Goal: Task Accomplishment & Management: Complete application form

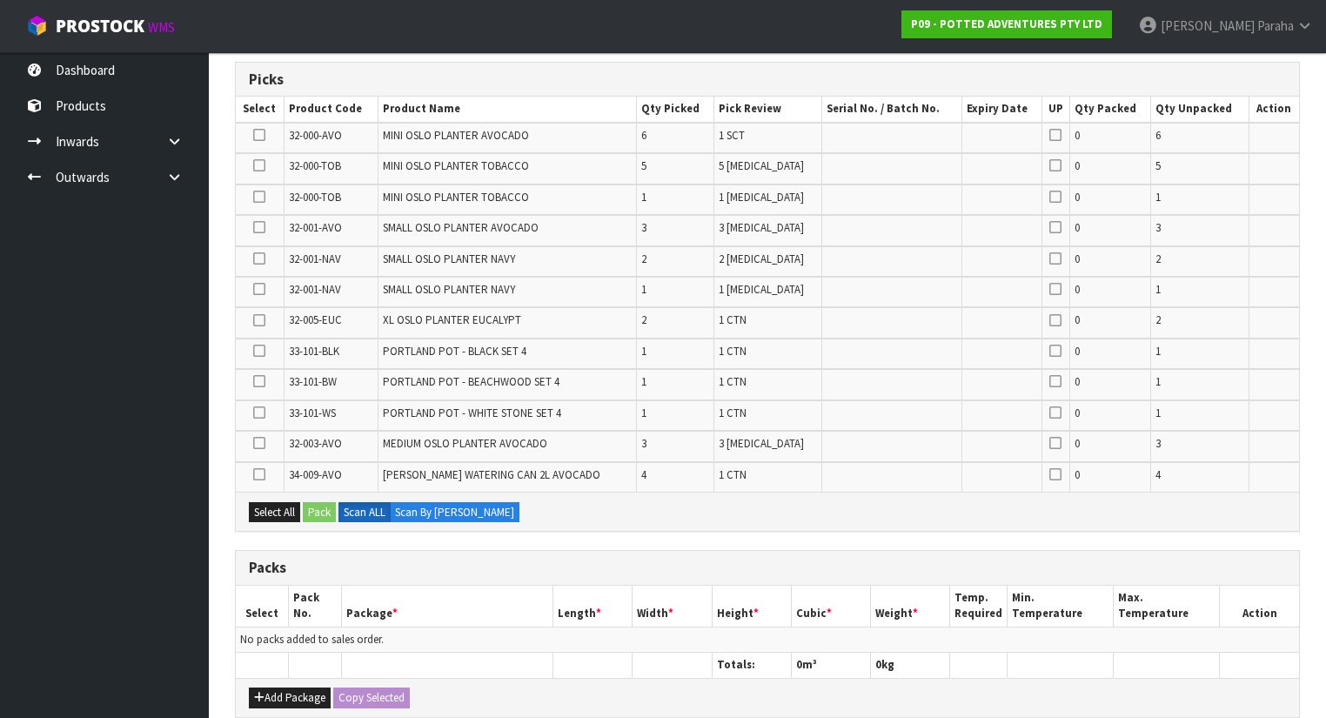
scroll to position [557, 0]
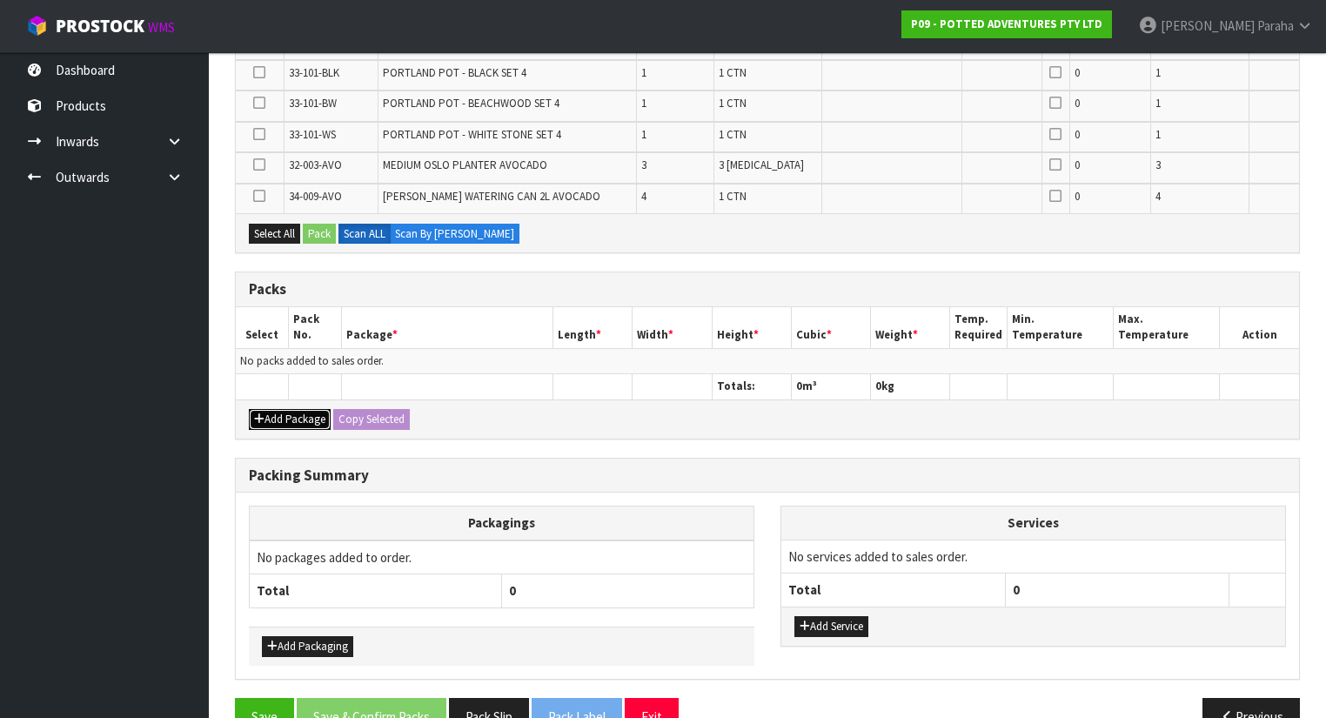
click at [261, 415] on icon "button" at bounding box center [259, 418] width 10 height 11
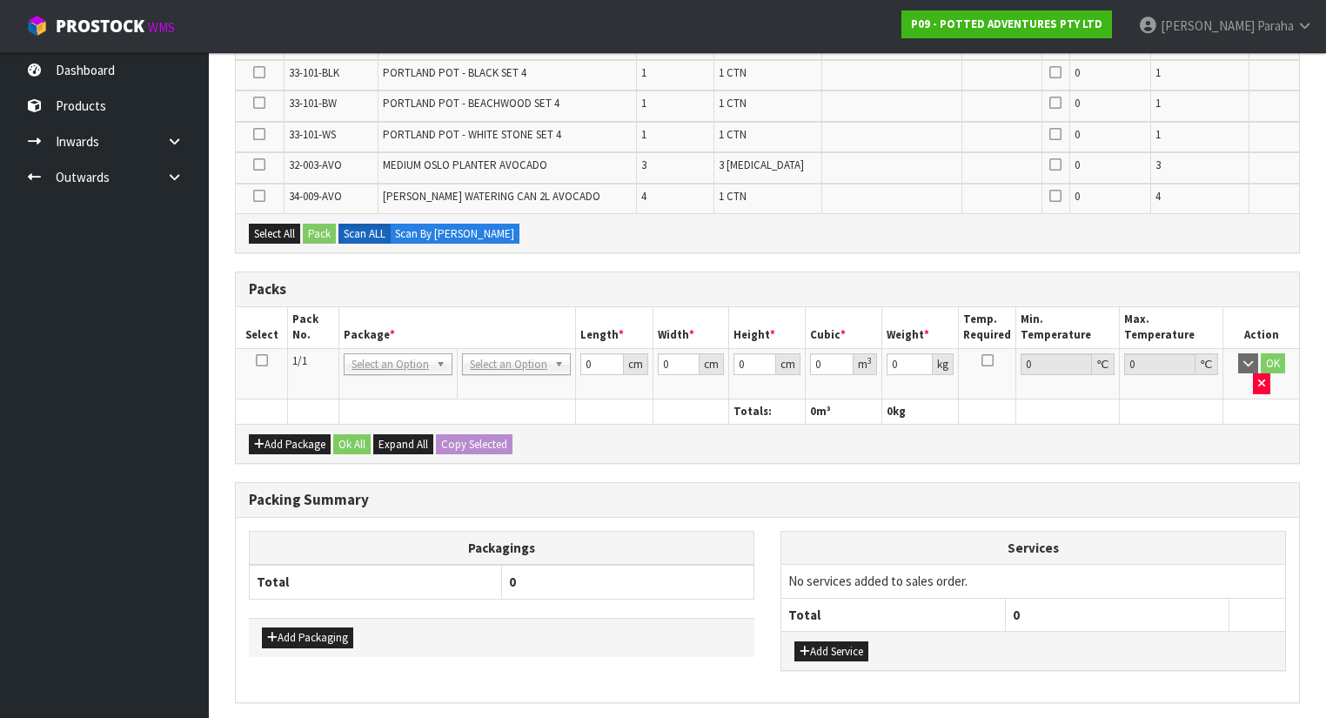
click at [258, 360] on icon at bounding box center [262, 360] width 12 height 1
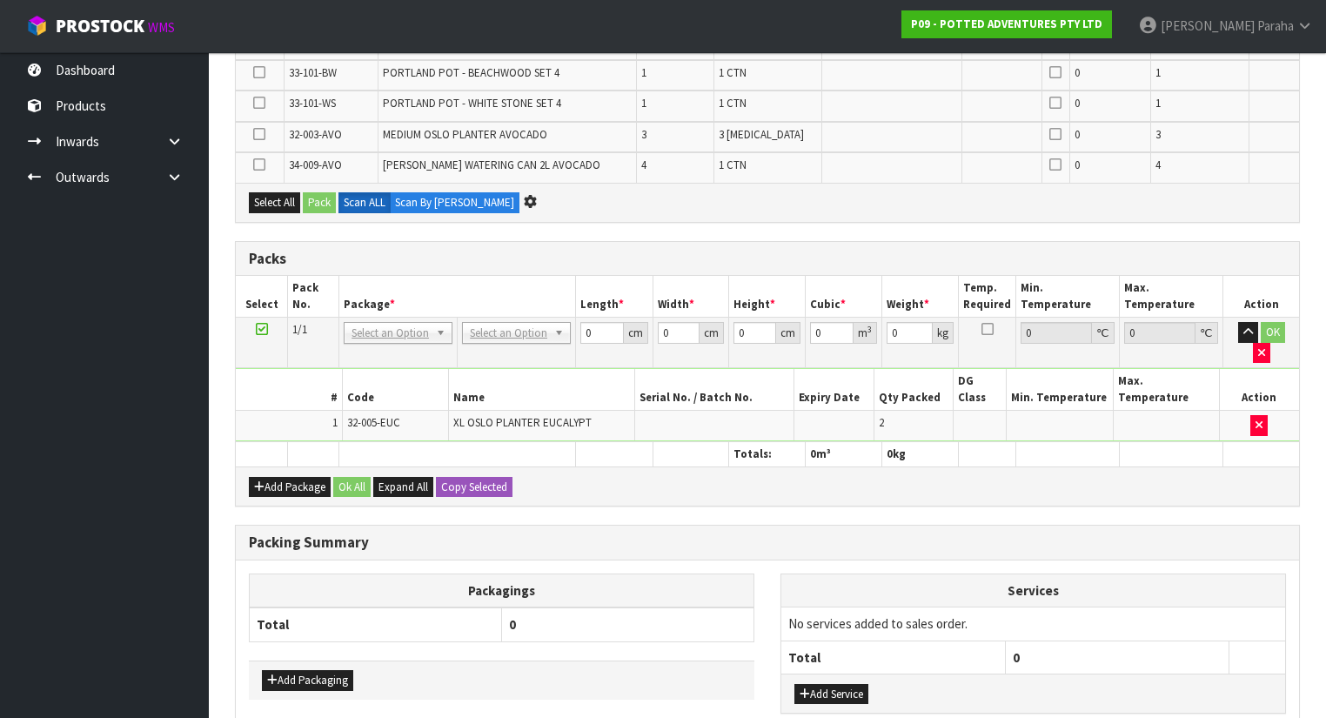
scroll to position [0, 0]
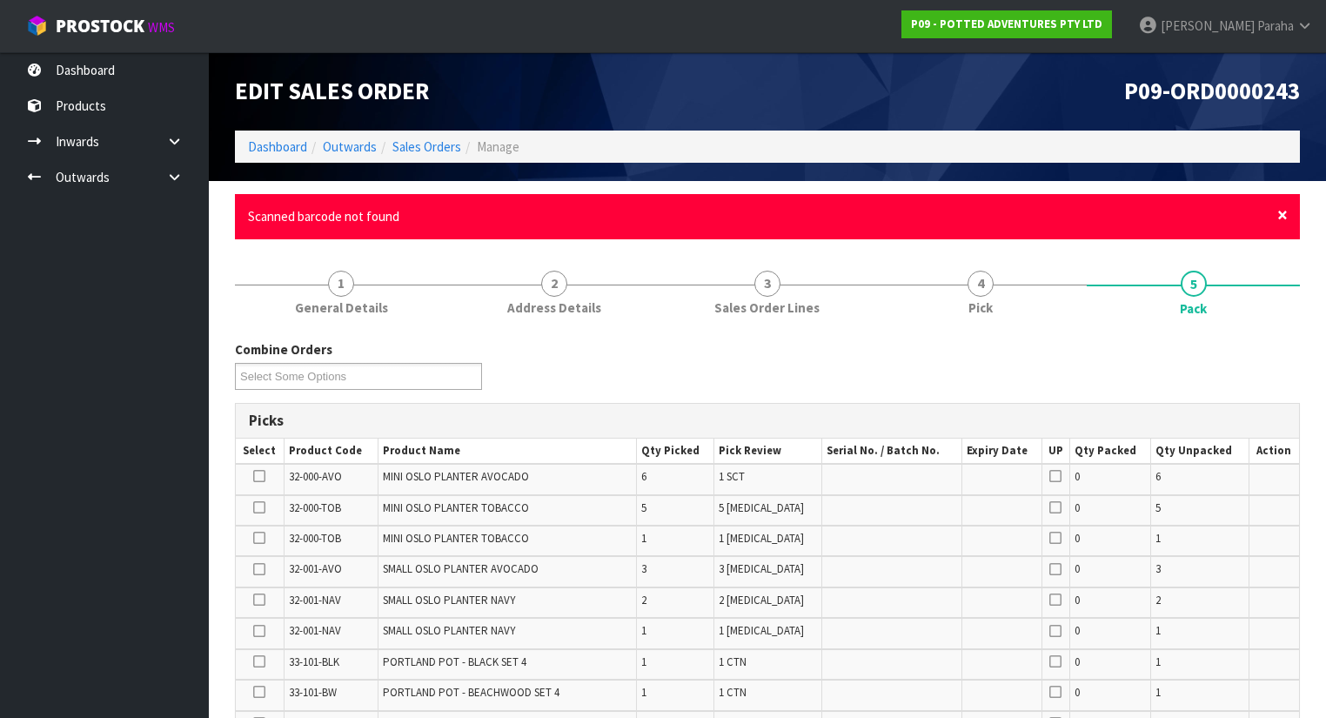
click at [1282, 218] on span "×" at bounding box center [1283, 215] width 10 height 24
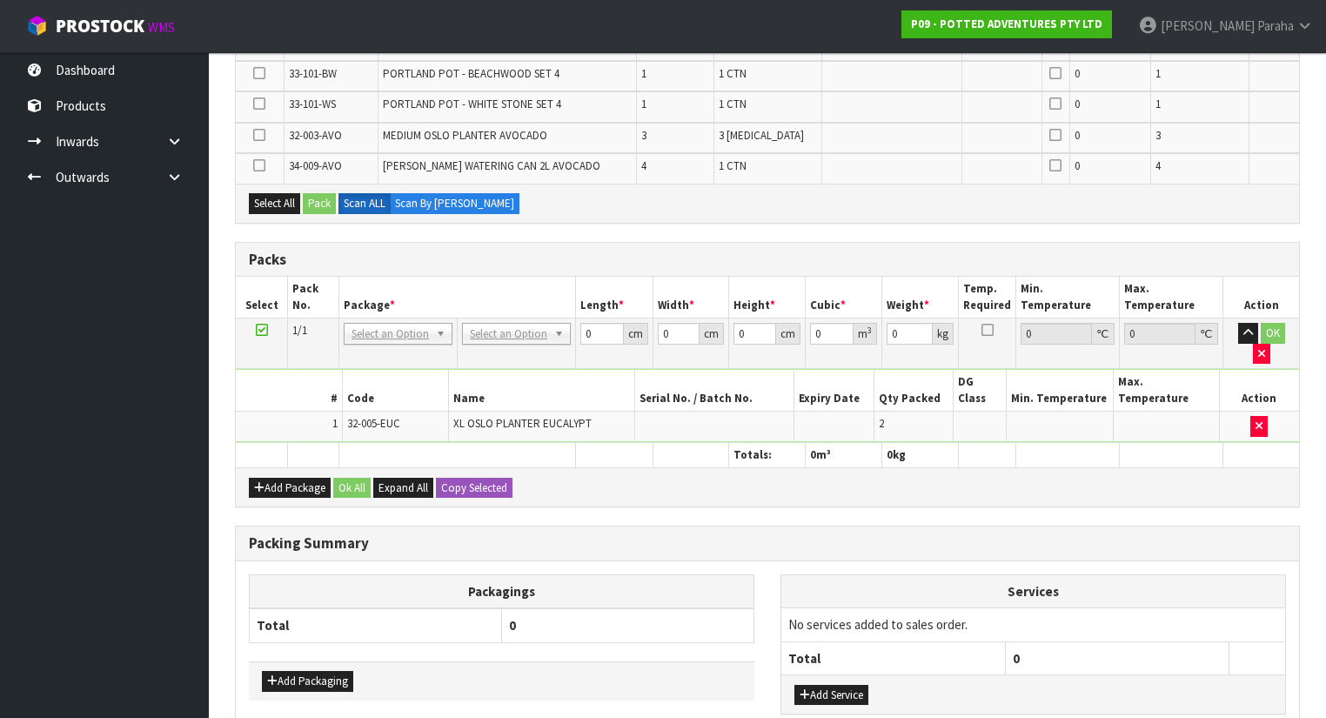
scroll to position [557, 0]
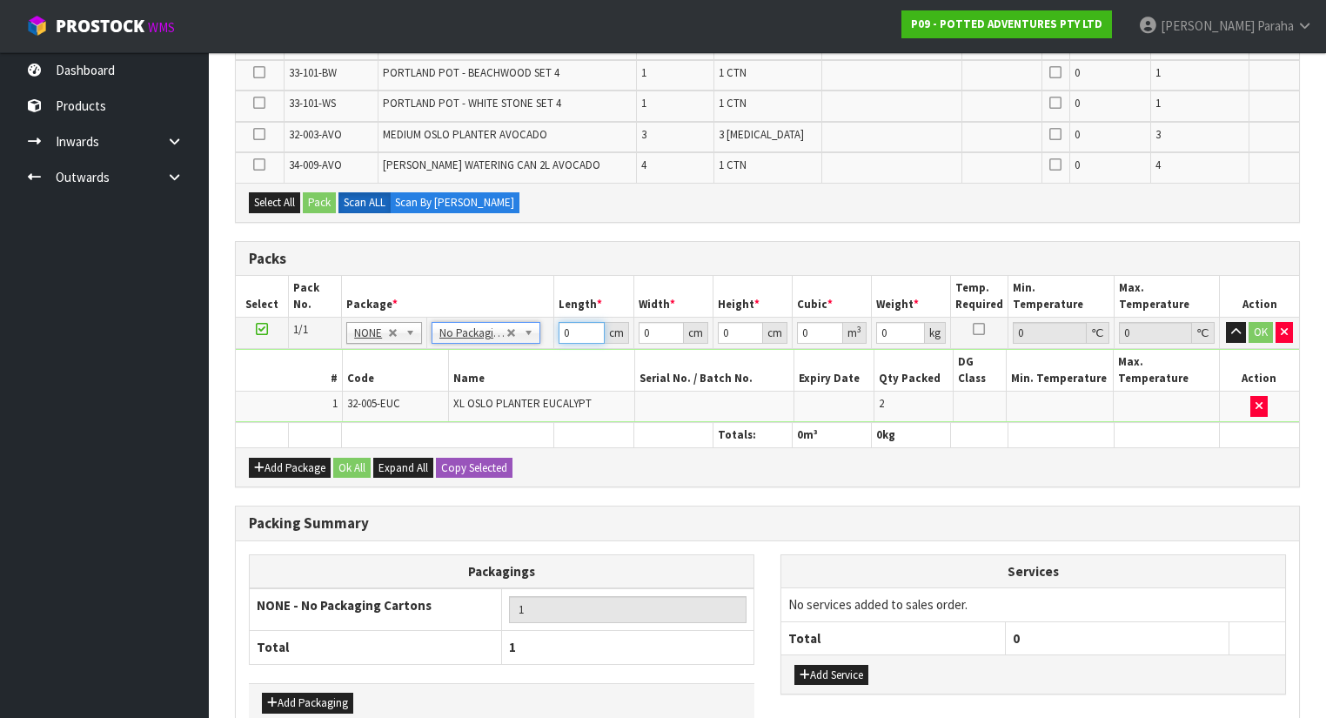
click at [574, 329] on input "0" at bounding box center [581, 333] width 45 height 22
type input "48"
type input "27"
type input "3"
type input "0.003888"
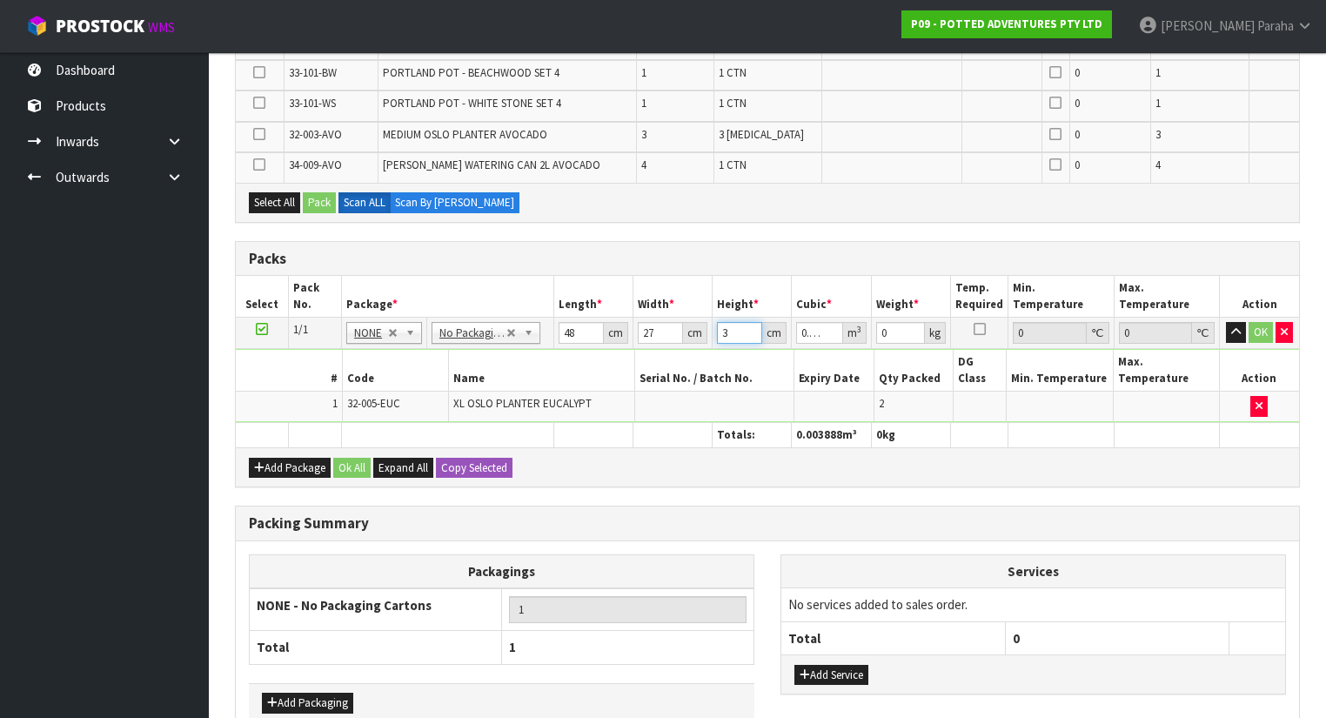
type input "31"
type input "0.040176"
type input "31"
type input "9"
click at [1262, 327] on button "OK" at bounding box center [1261, 332] width 24 height 21
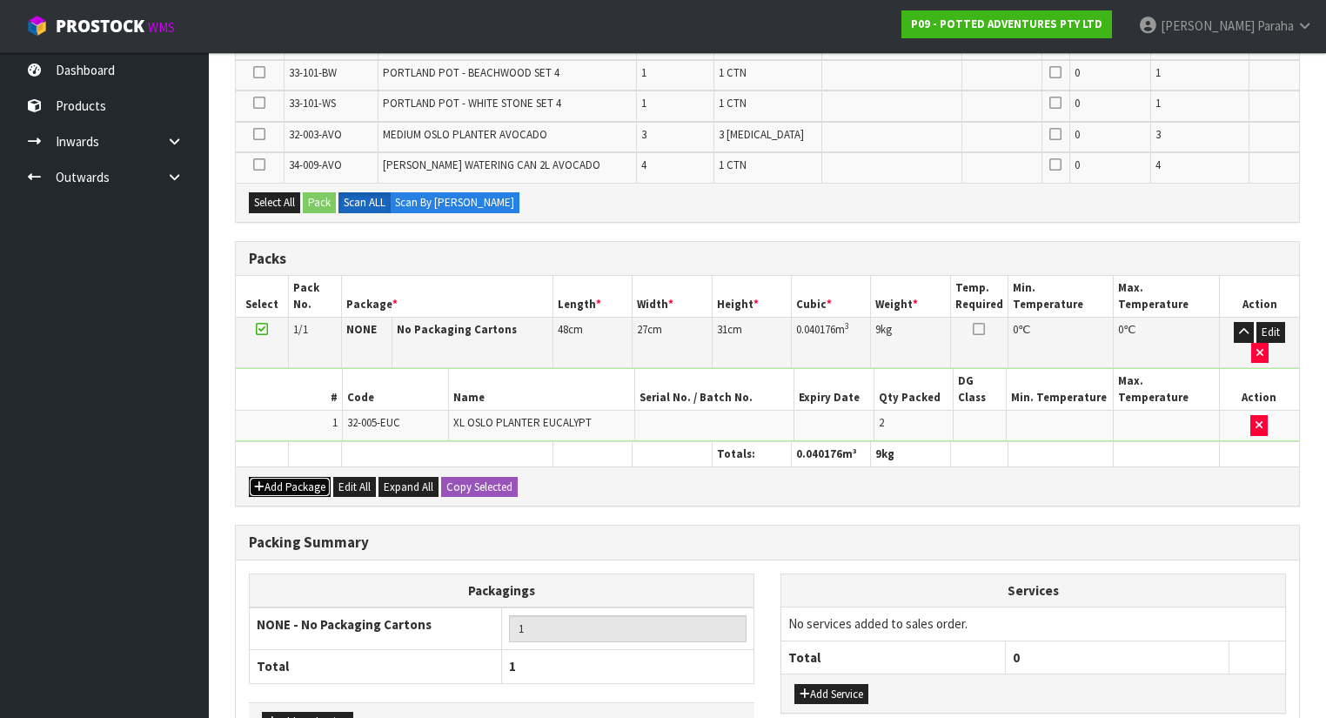
click at [279, 477] on button "Add Package" at bounding box center [290, 487] width 82 height 21
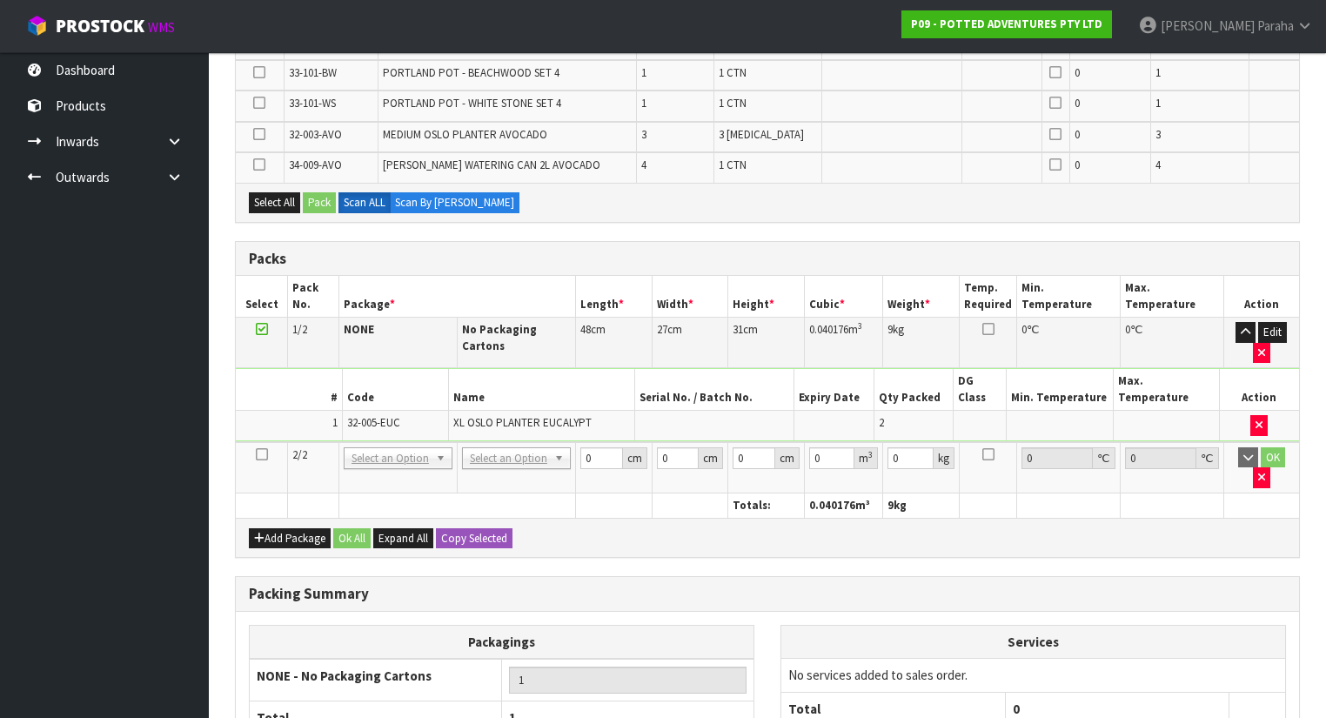
click at [265, 454] on icon at bounding box center [262, 454] width 12 height 1
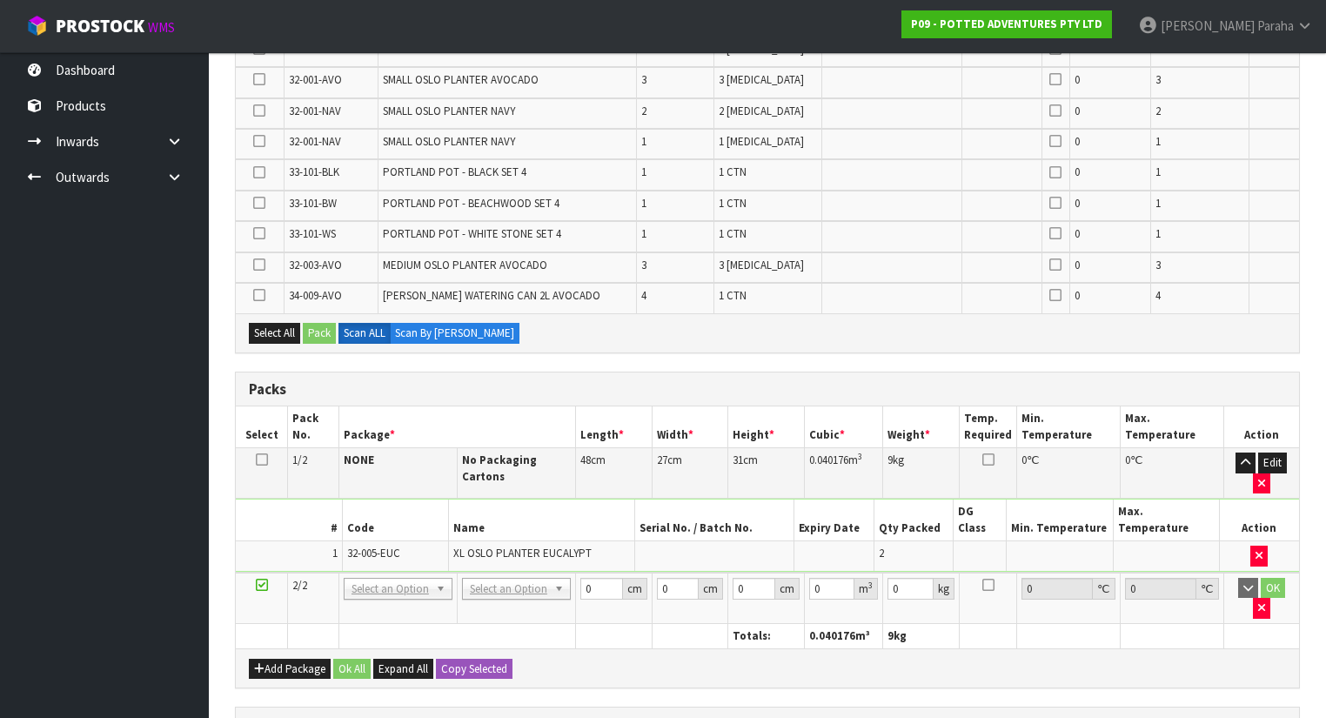
scroll to position [418, 0]
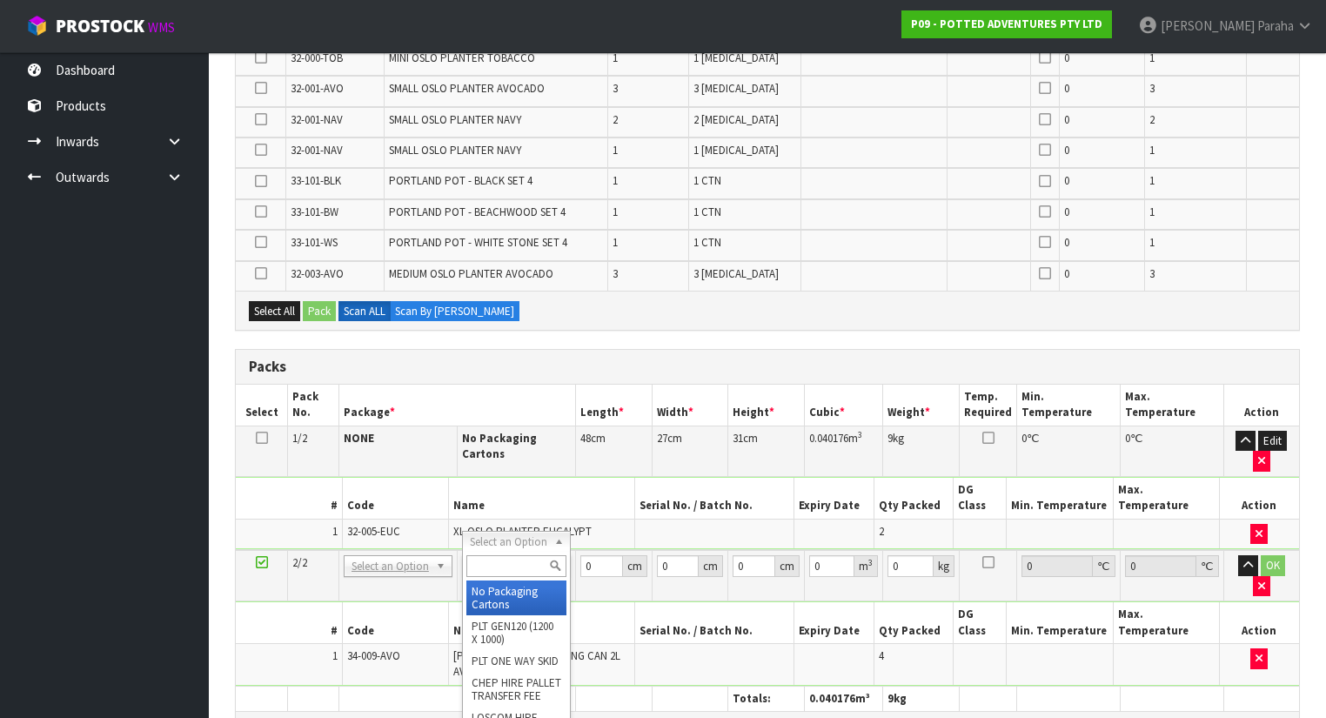
type input "2"
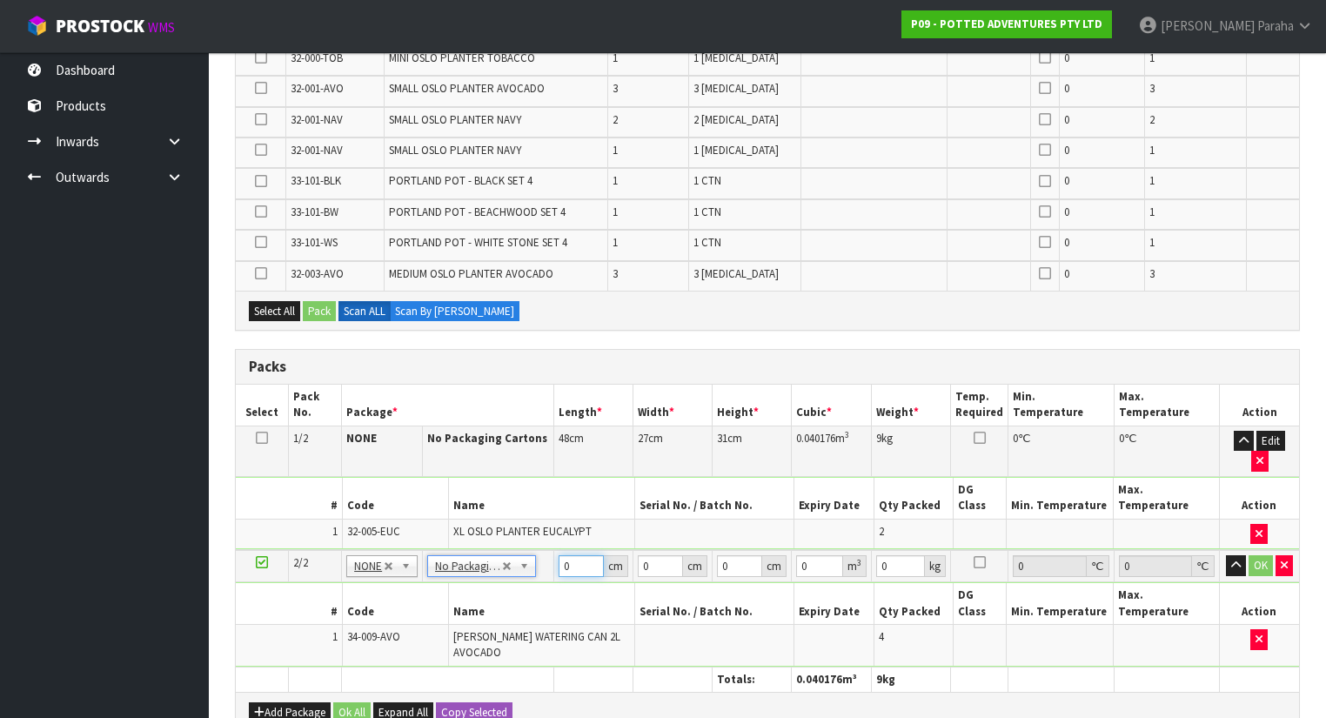
click at [577, 555] on input "0" at bounding box center [581, 566] width 45 height 22
type input "39"
type input "33"
type input "2"
type input "0.002574"
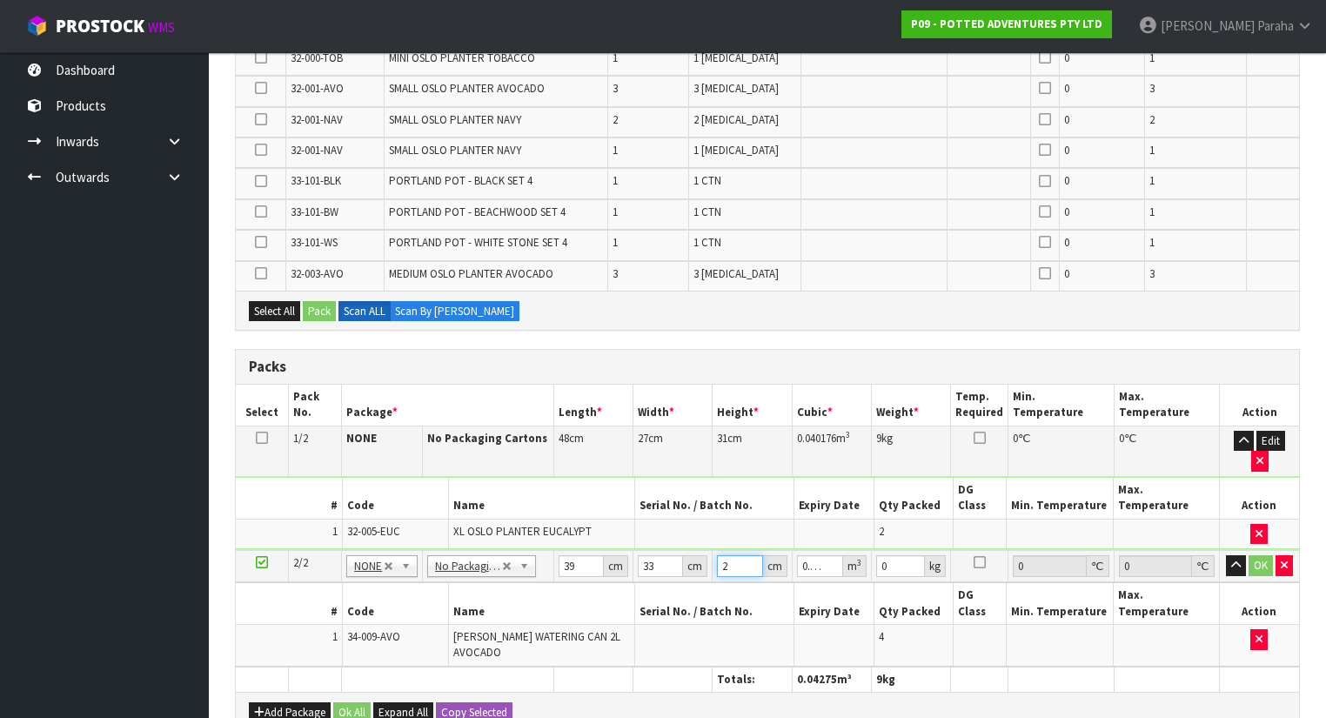
type input "26"
type input "0.033462"
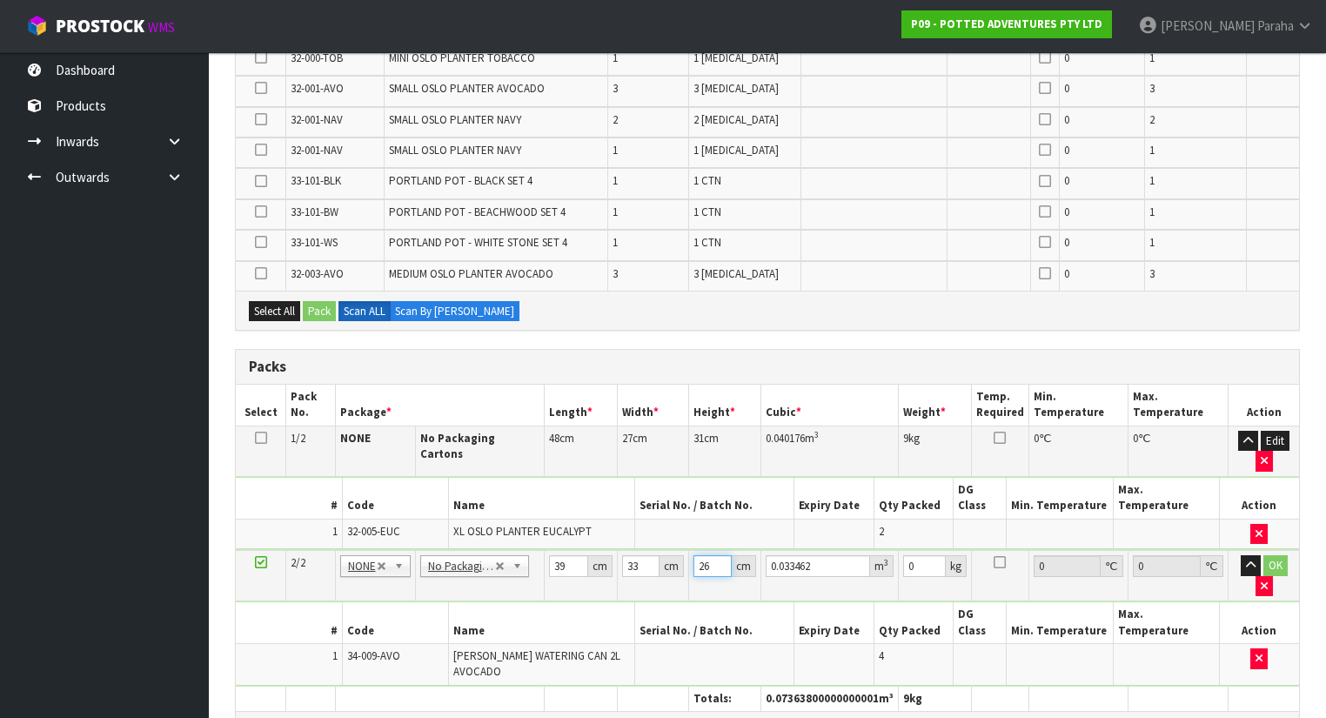
type input "26"
type input "3"
click button "OK" at bounding box center [1276, 565] width 24 height 21
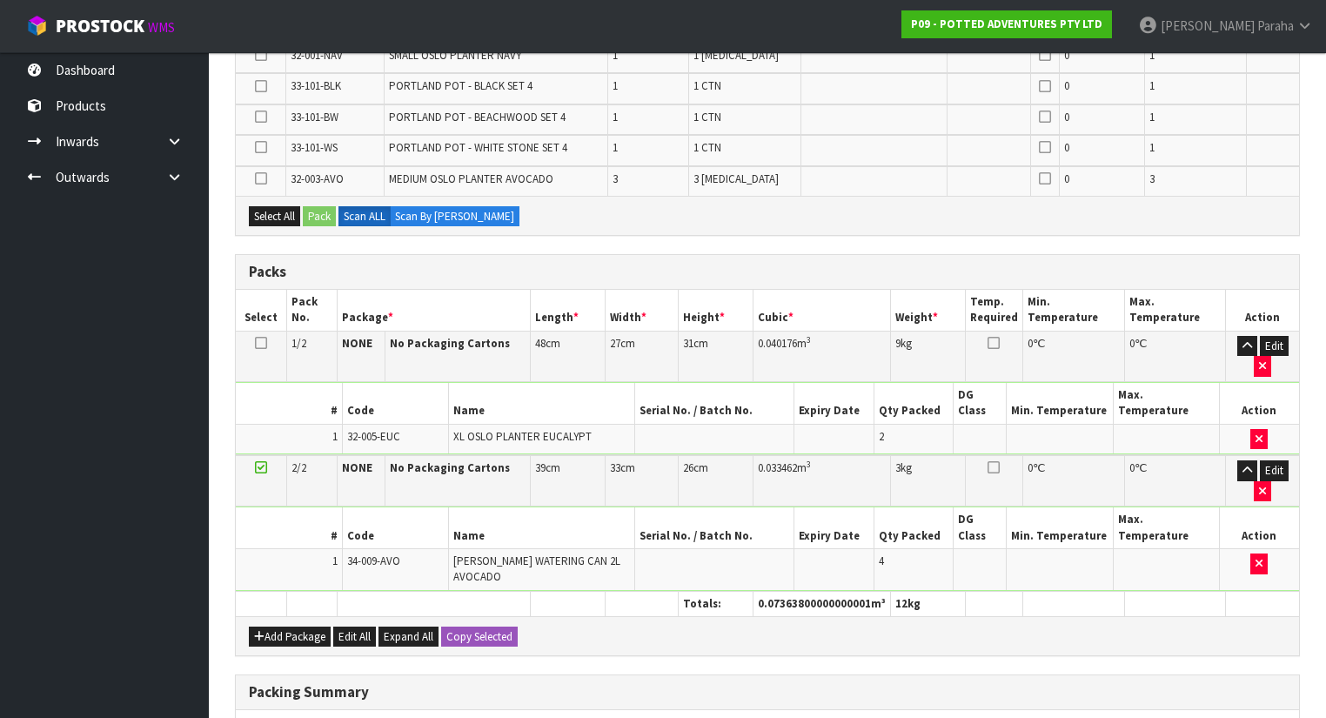
scroll to position [557, 0]
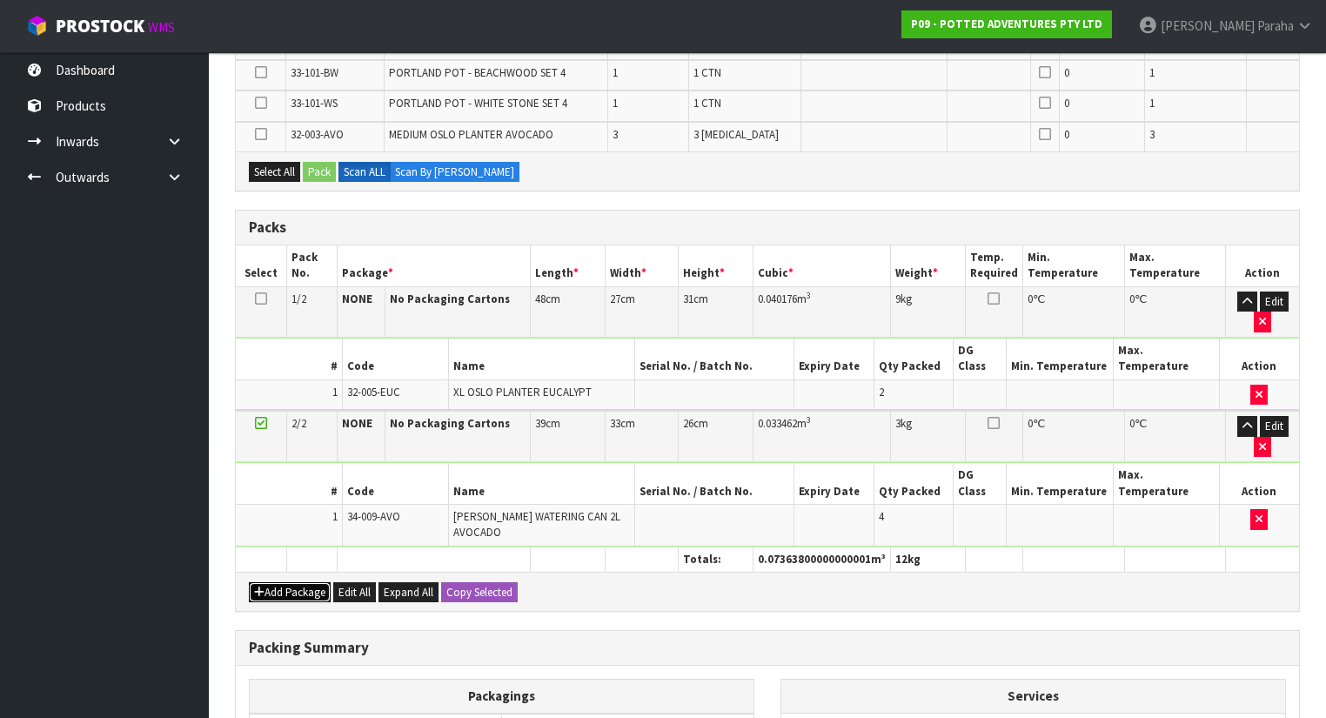
click at [285, 582] on button "Add Package" at bounding box center [290, 592] width 82 height 21
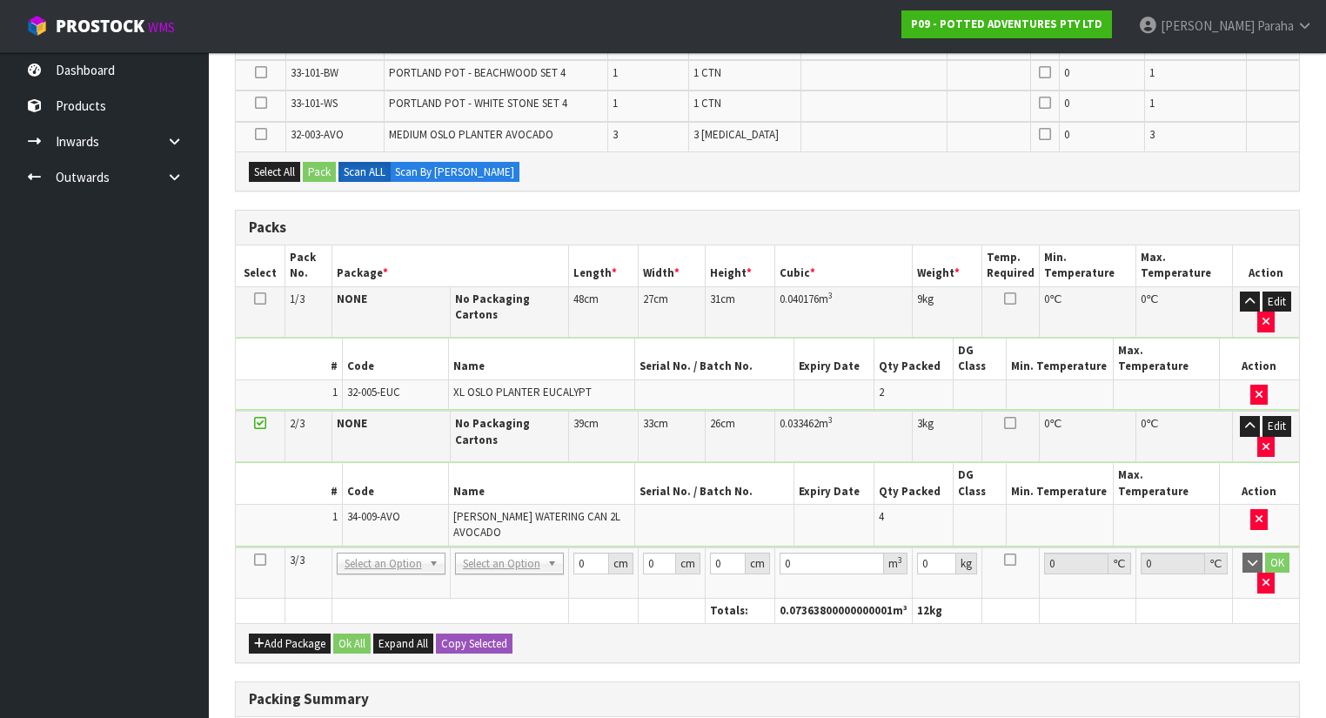
click at [261, 560] on icon at bounding box center [260, 560] width 12 height 1
click at [261, 638] on icon "button" at bounding box center [259, 643] width 10 height 11
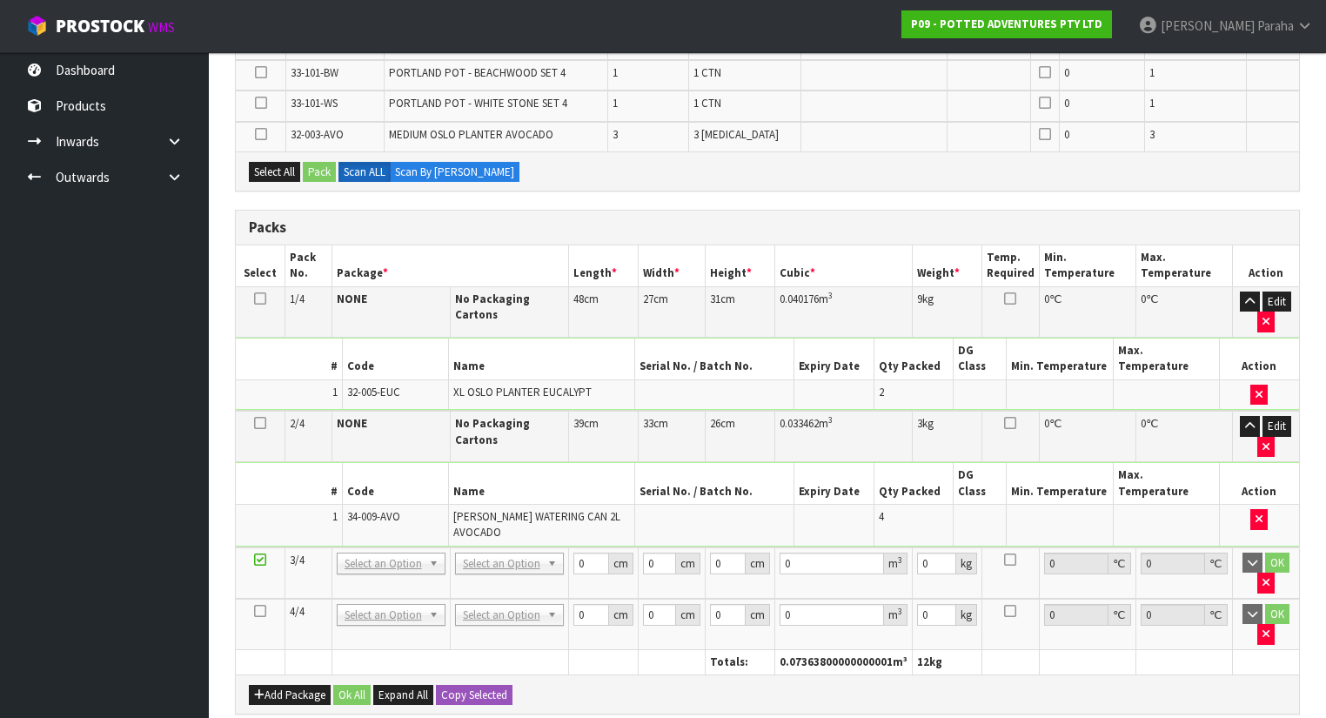
click at [254, 611] on icon at bounding box center [260, 611] width 12 height 1
click at [278, 685] on button "Add Package" at bounding box center [290, 695] width 82 height 21
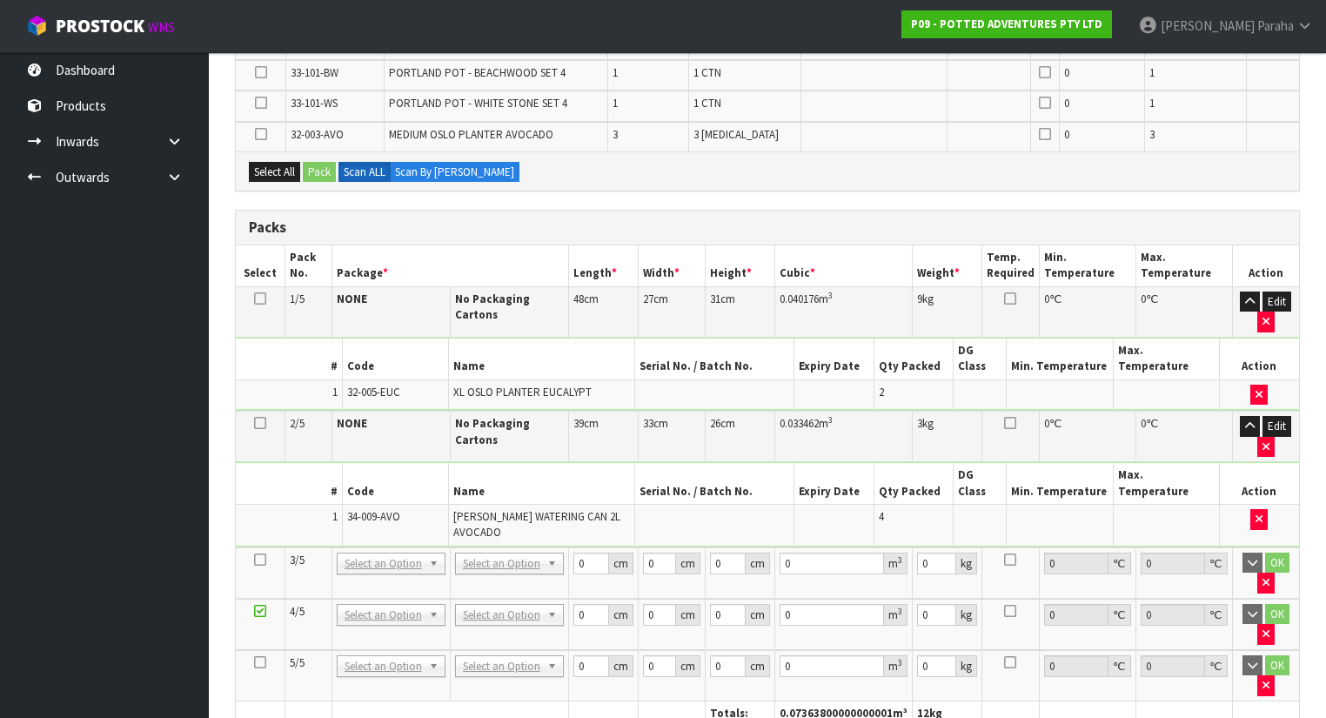
click at [262, 662] on icon at bounding box center [260, 662] width 12 height 1
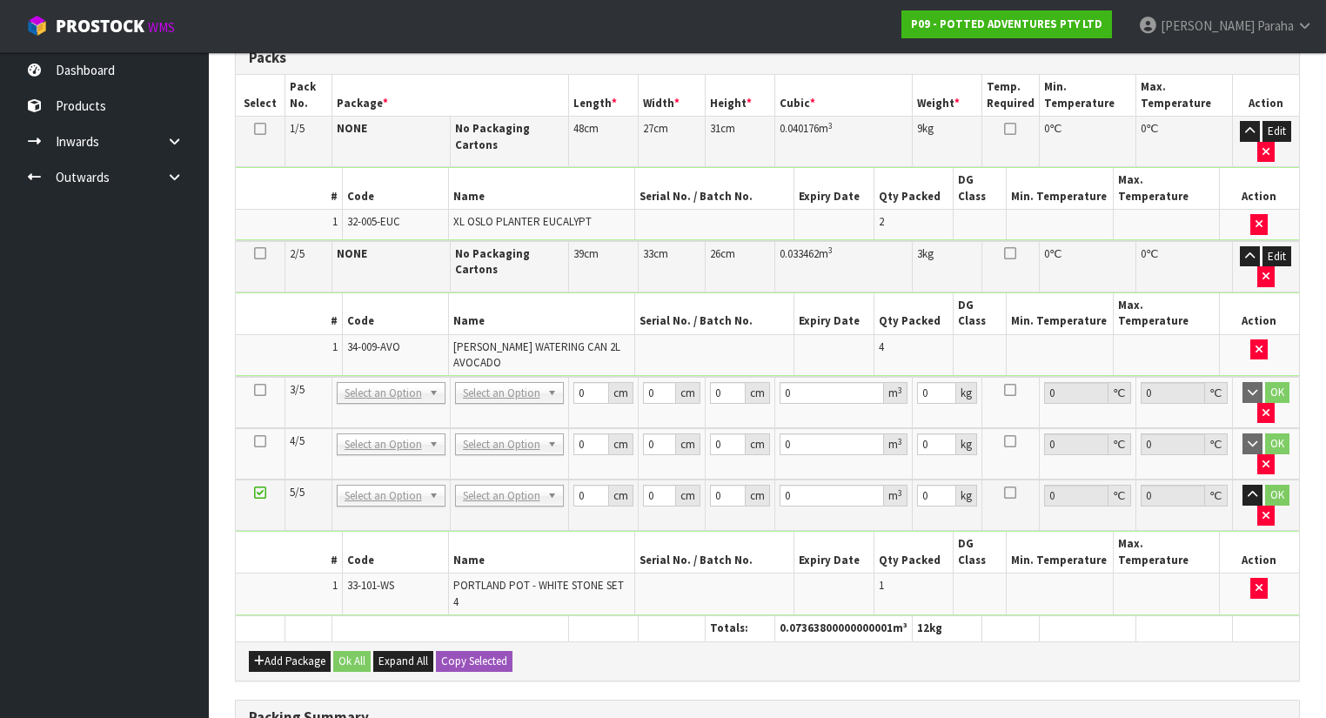
scroll to position [665, 0]
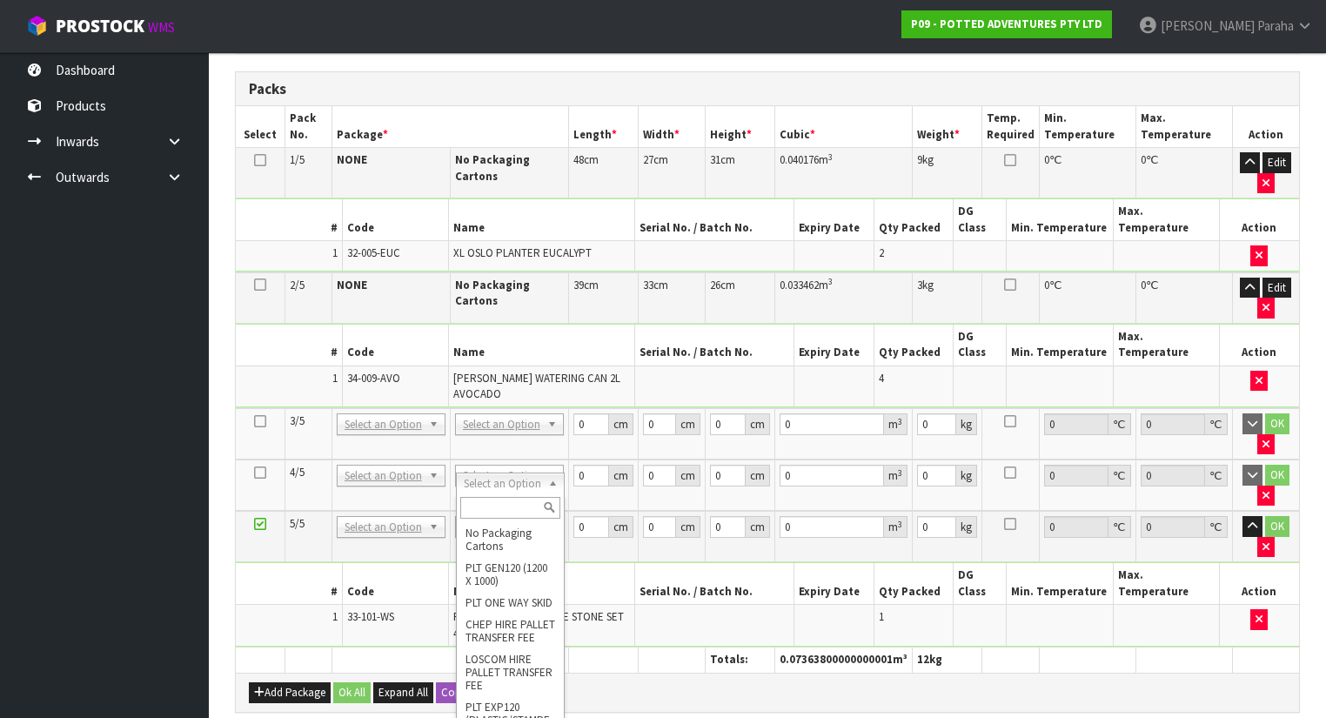
click at [528, 508] on input "text" at bounding box center [510, 508] width 100 height 22
type input "OC"
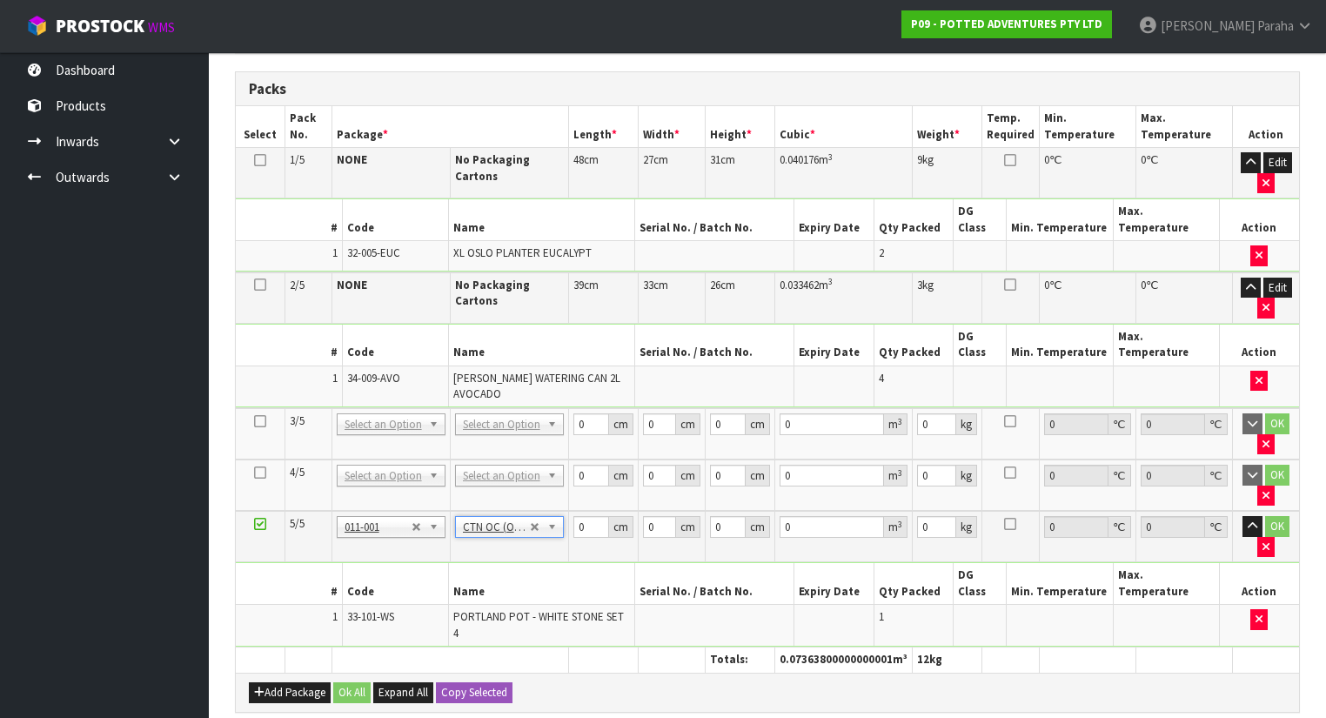
type input "3.52"
click at [588, 516] on input "0" at bounding box center [592, 527] width 36 height 22
type input "31"
type input "27"
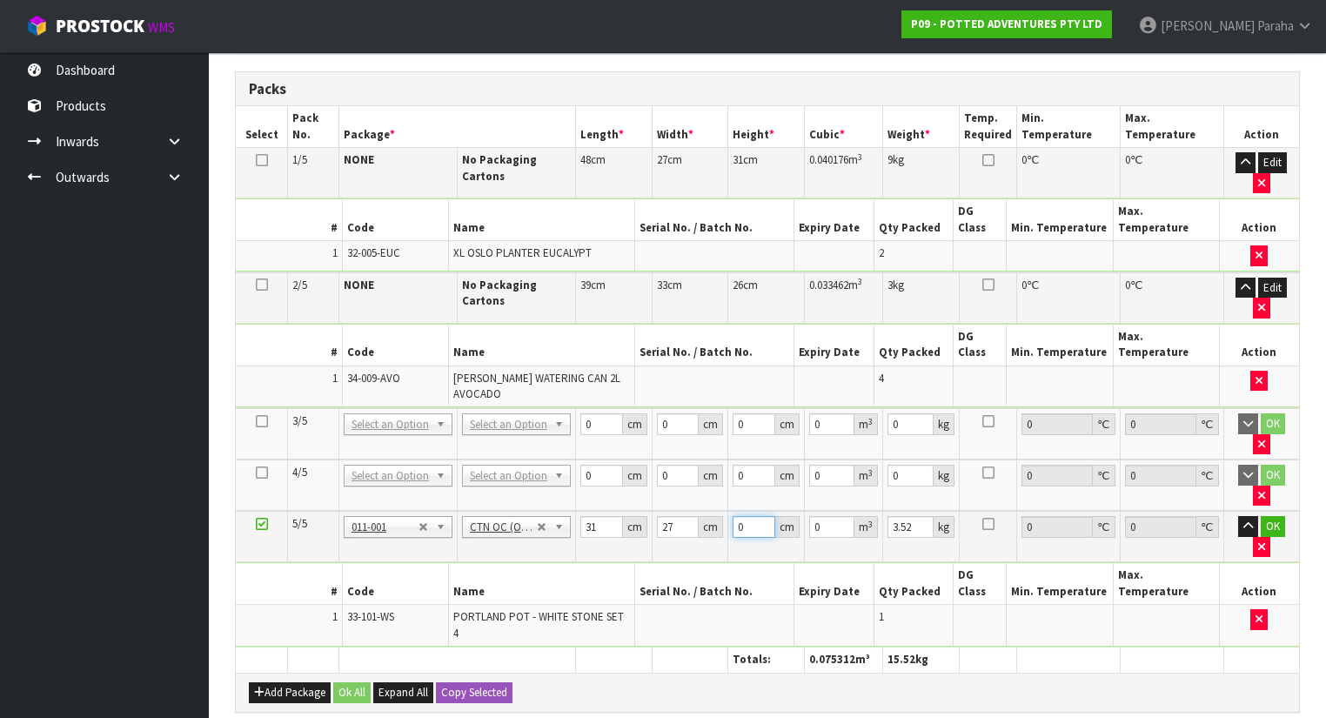
type input "2"
type input "0.001674"
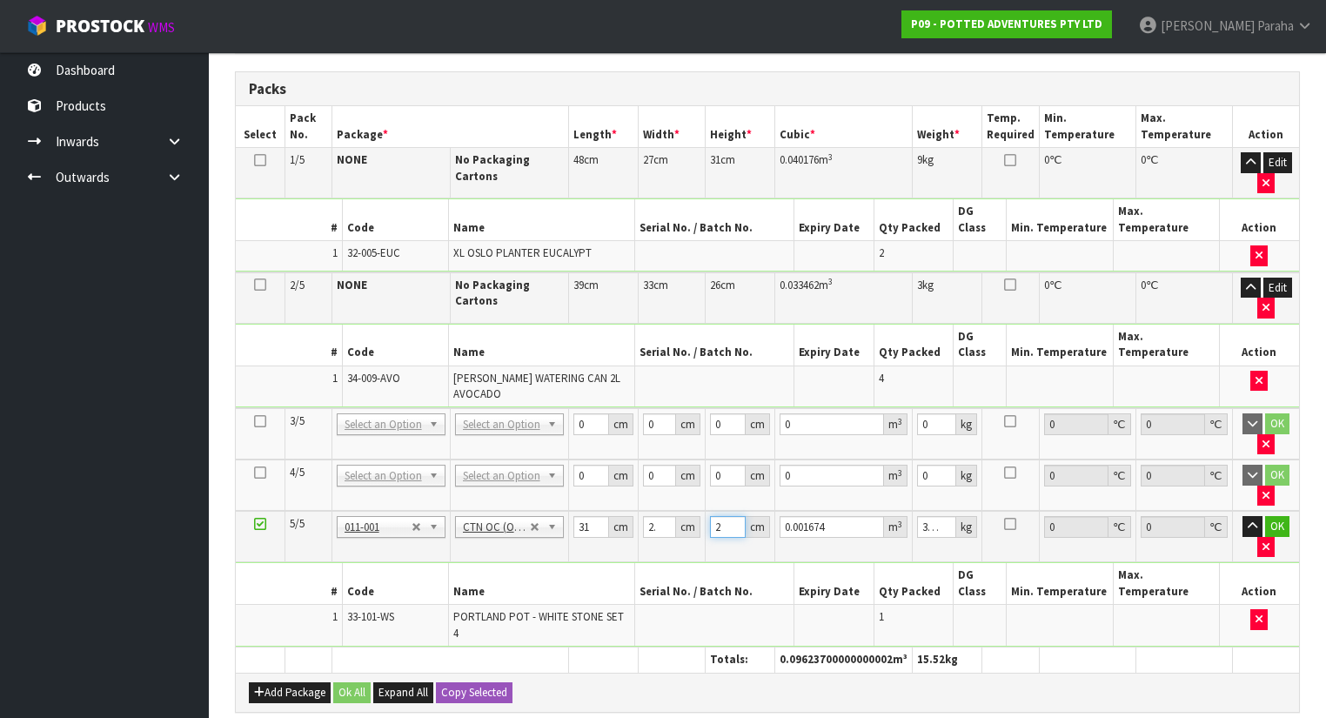
type input "27"
type input "0.022599"
type input "27"
type input "5"
click button "OK" at bounding box center [1277, 526] width 24 height 21
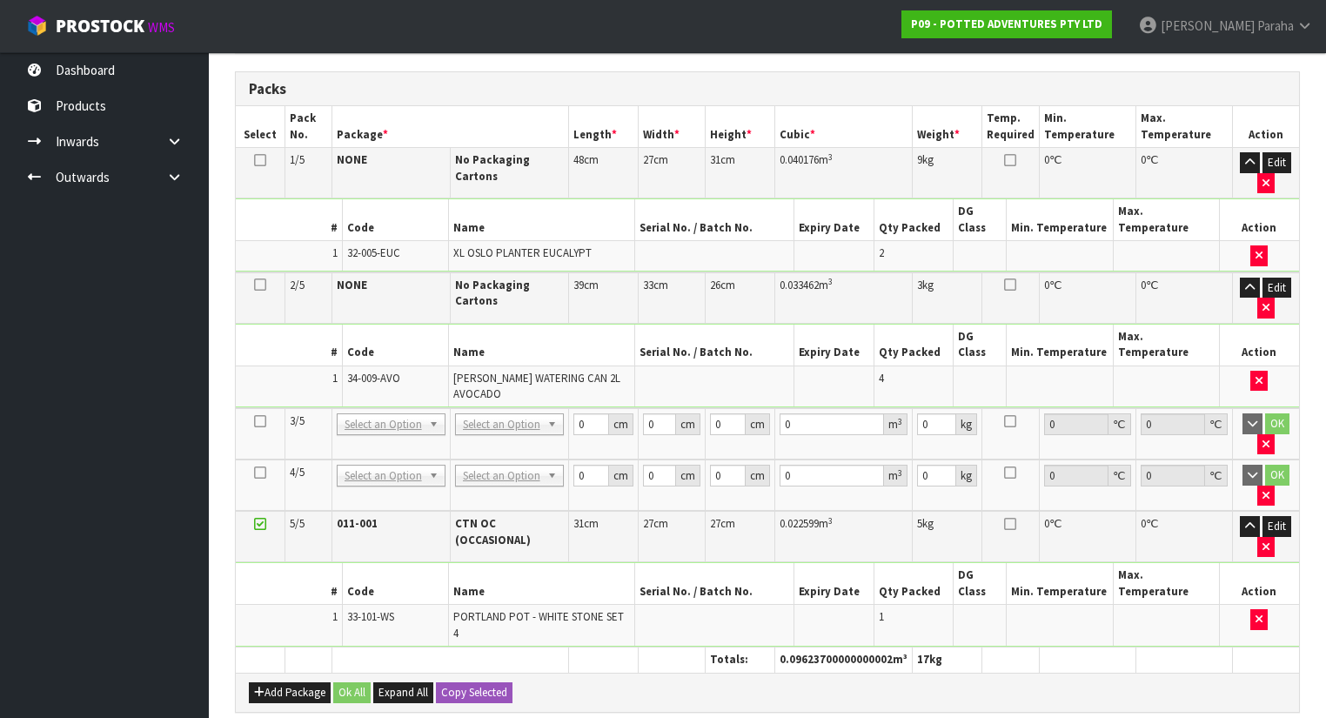
click at [258, 421] on icon at bounding box center [260, 421] width 12 height 1
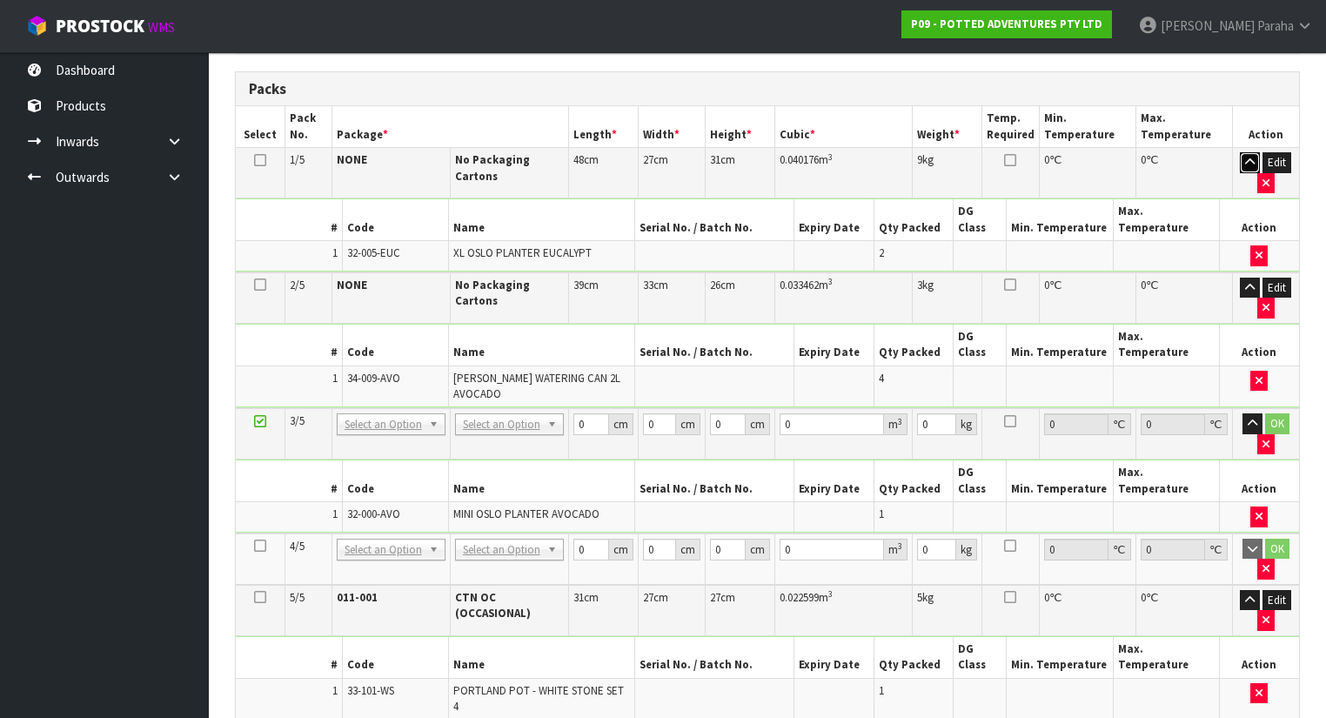
click at [1247, 162] on button "button" at bounding box center [1250, 162] width 20 height 21
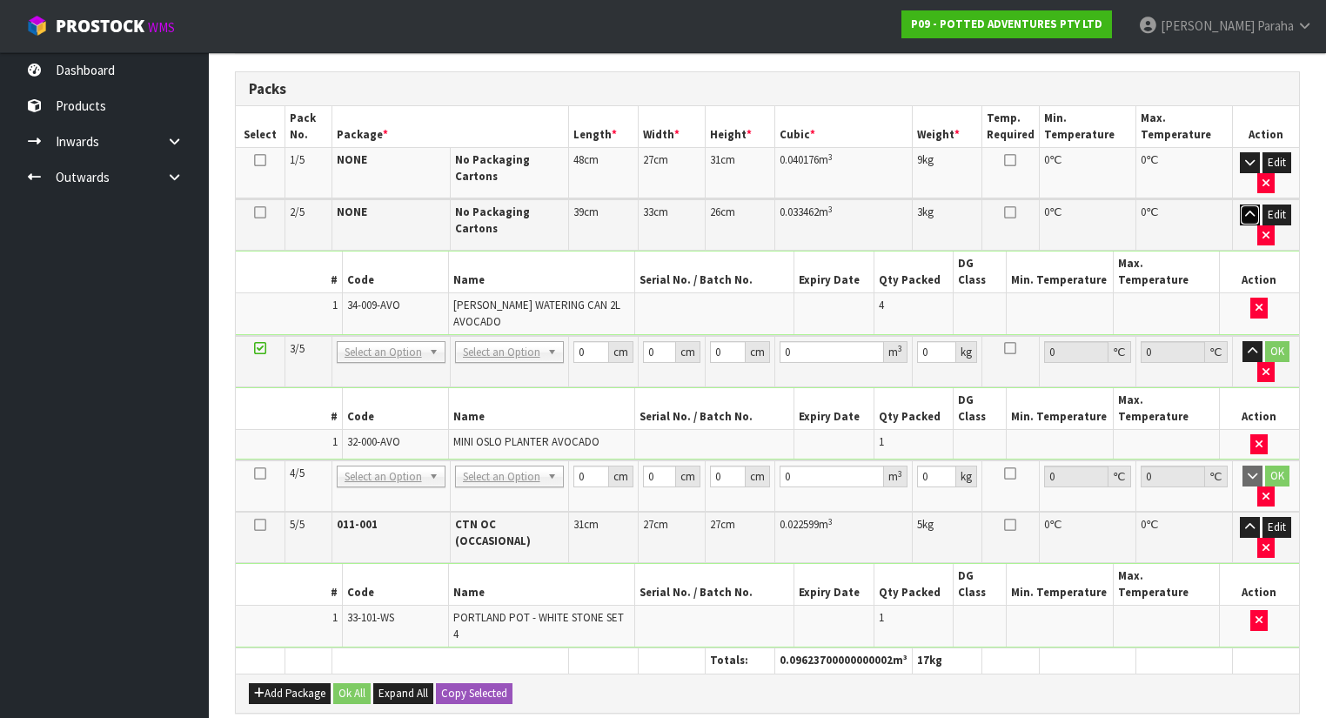
click at [1254, 205] on button "button" at bounding box center [1250, 215] width 20 height 21
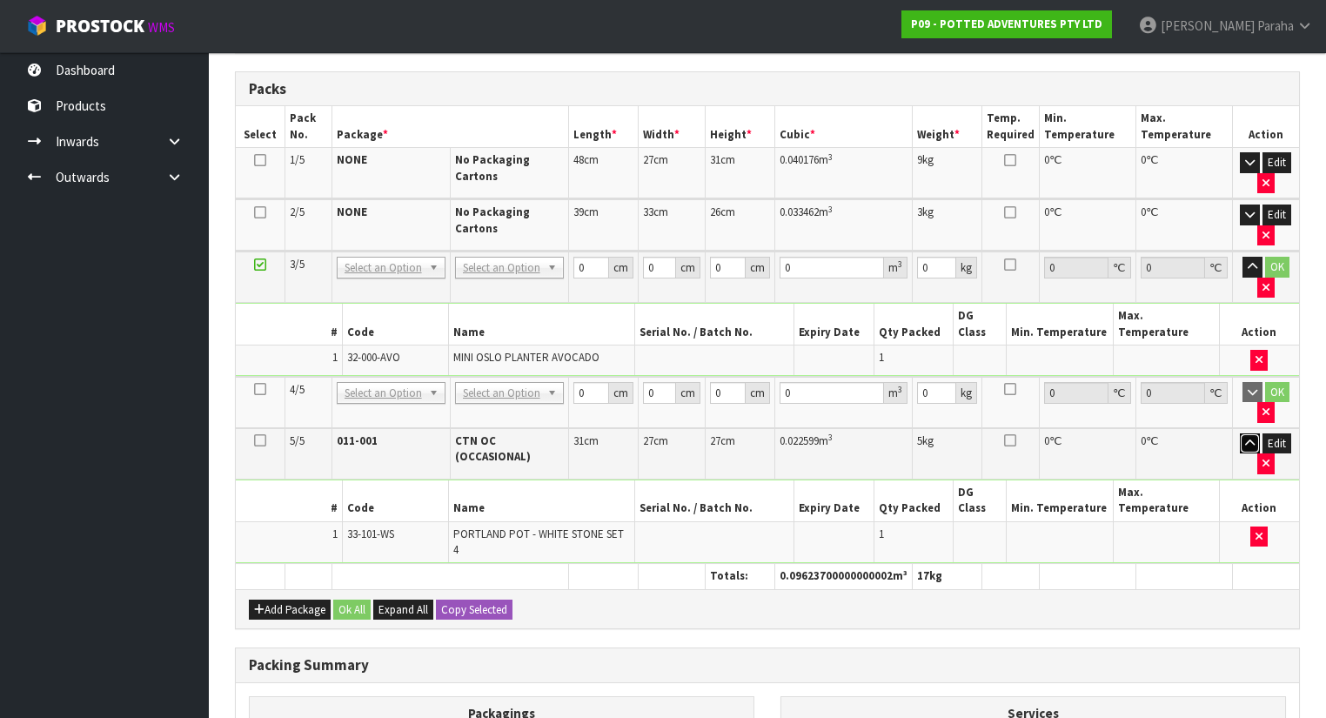
click at [1250, 433] on button "button" at bounding box center [1250, 443] width 20 height 21
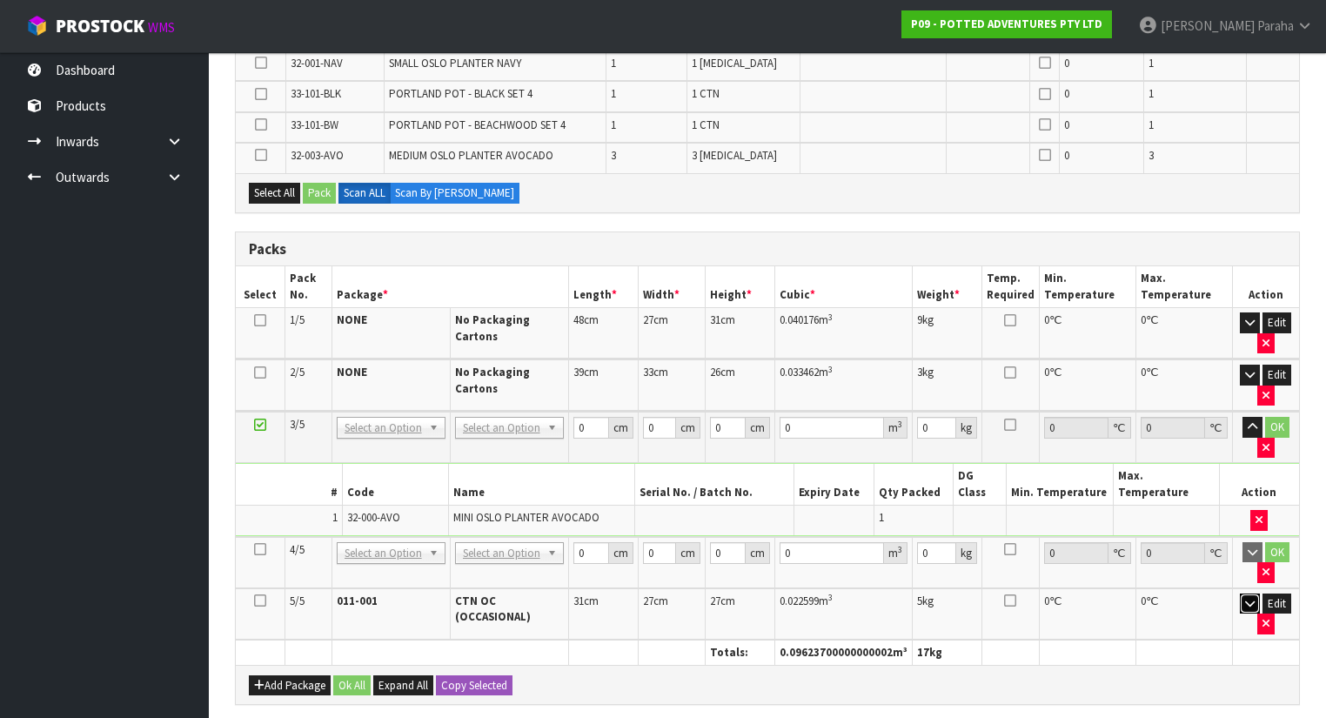
scroll to position [484, 0]
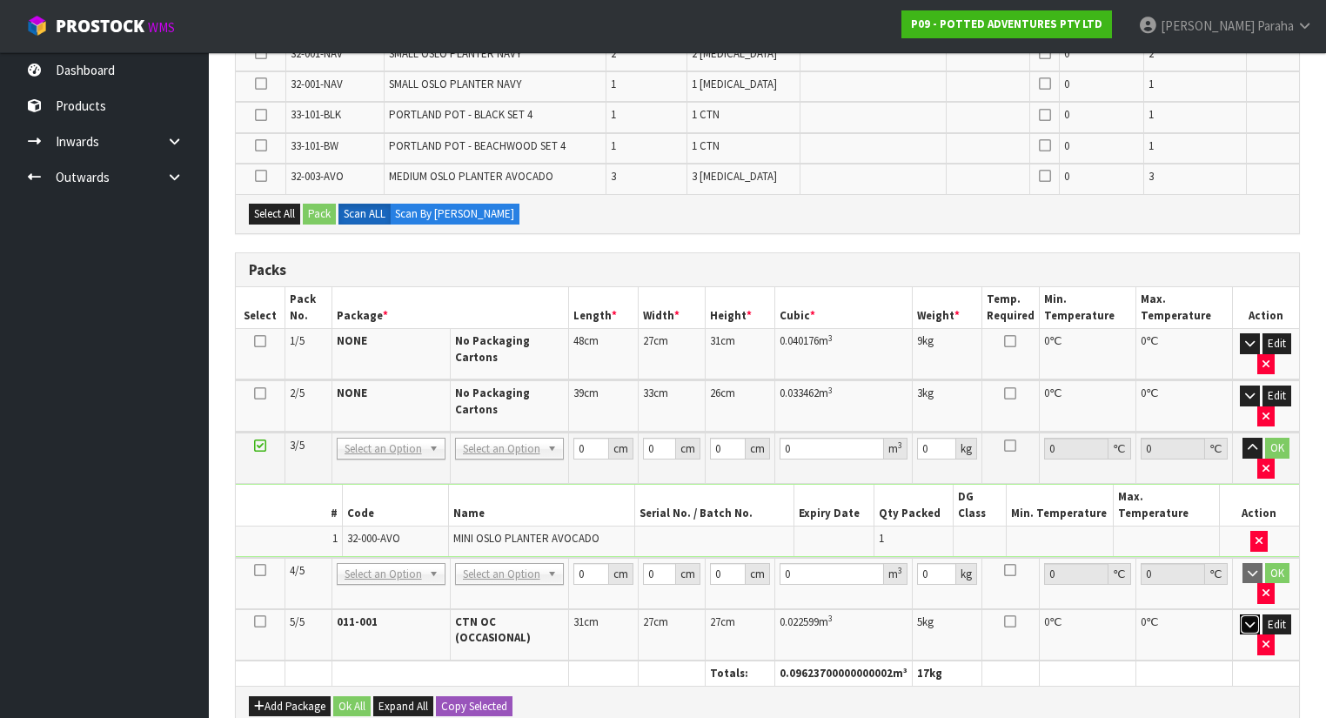
click at [1240, 614] on button "button" at bounding box center [1250, 624] width 20 height 21
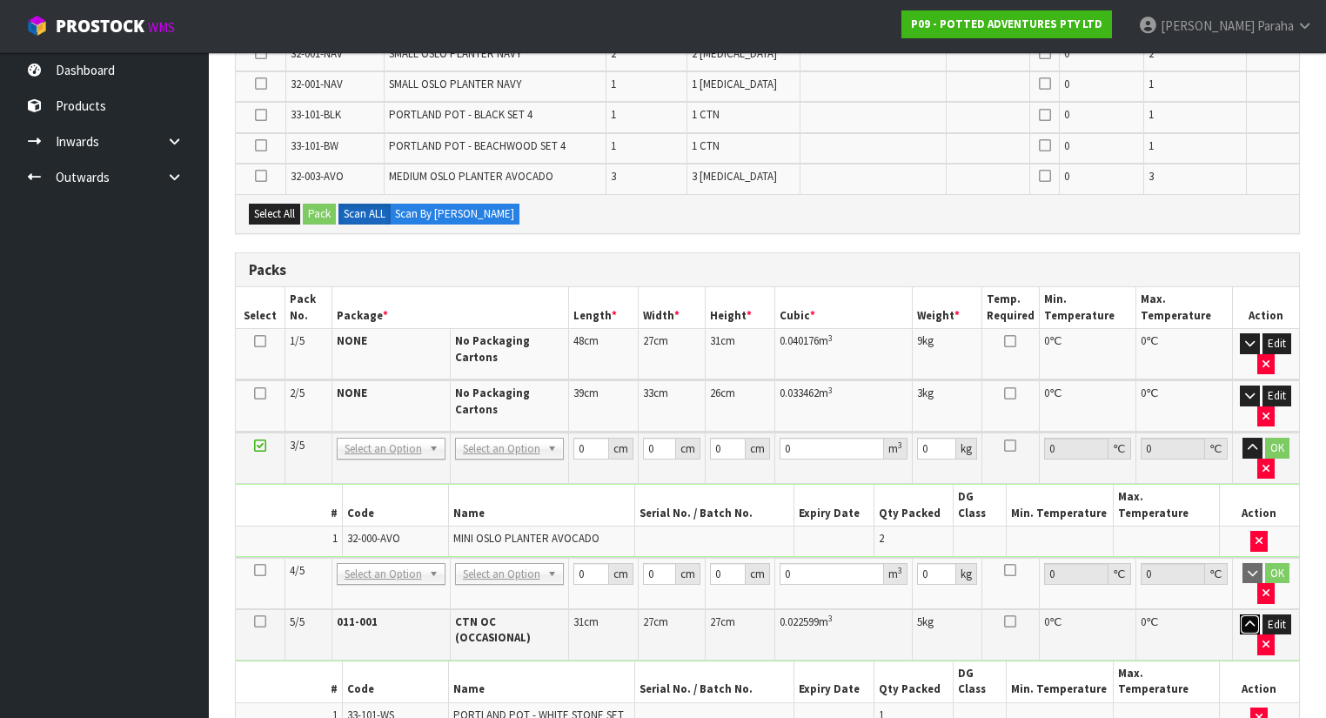
click at [1240, 614] on button "button" at bounding box center [1250, 624] width 20 height 21
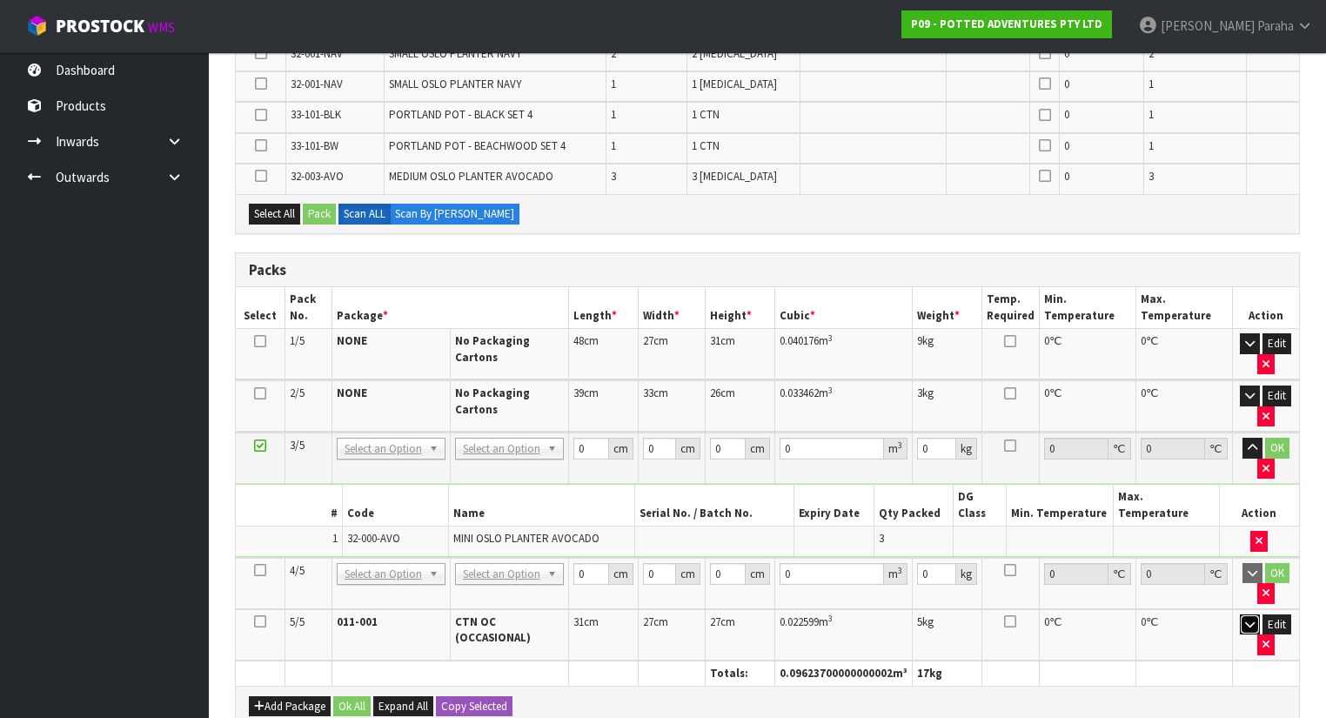
click at [1240, 614] on button "button" at bounding box center [1250, 624] width 20 height 21
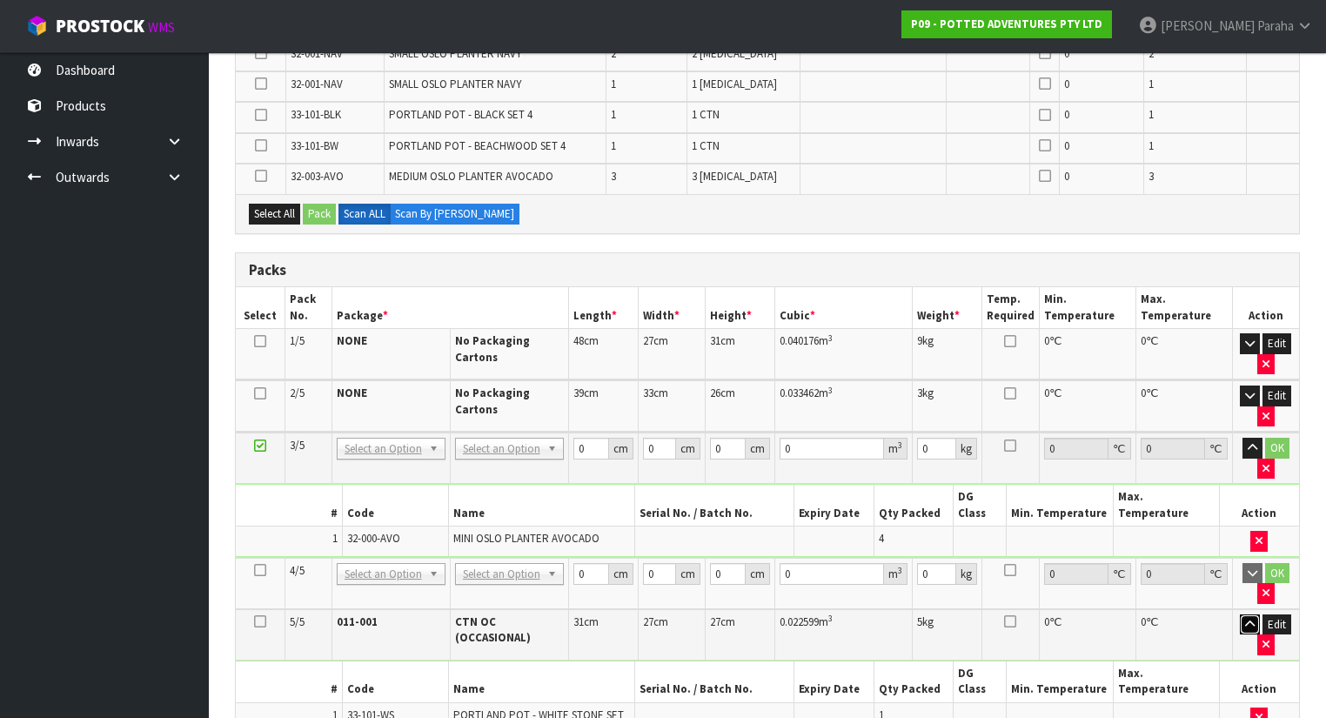
click at [1250, 619] on icon "button" at bounding box center [1250, 624] width 10 height 11
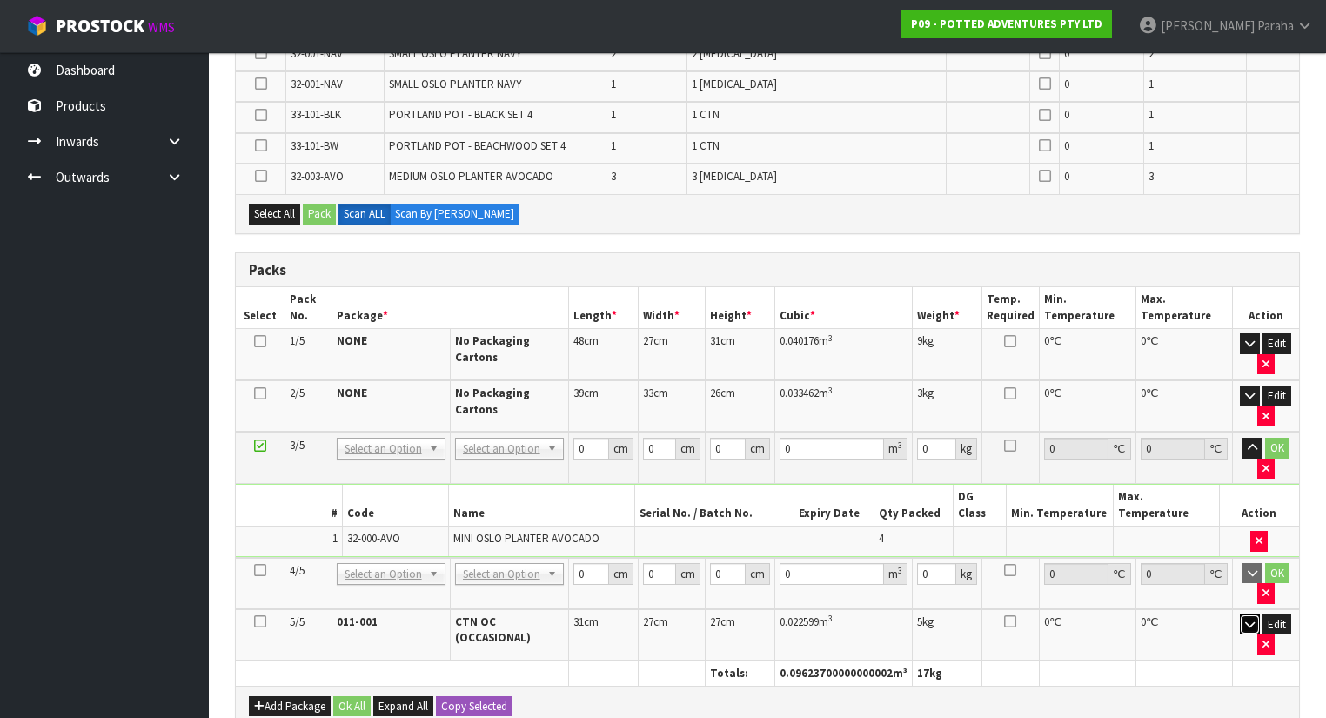
click at [1240, 614] on button "button" at bounding box center [1250, 624] width 20 height 21
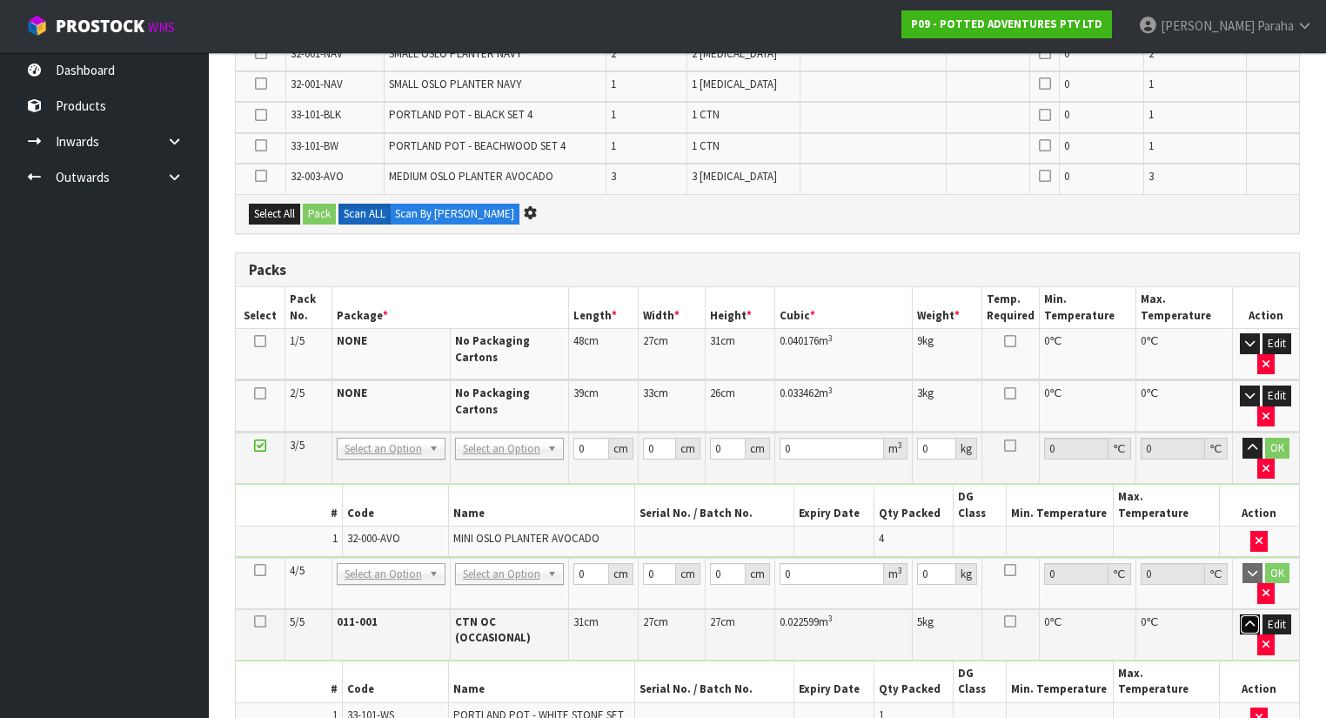
scroll to position [0, 0]
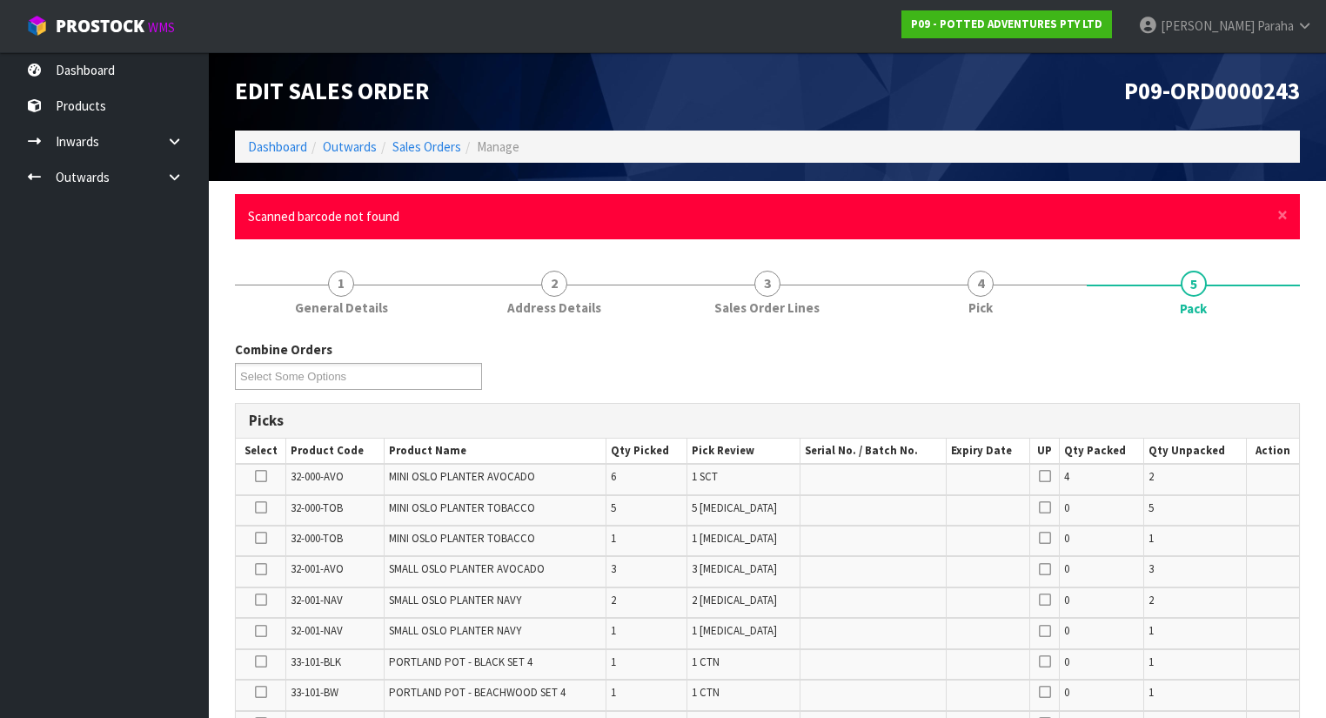
click at [1288, 221] on div "× Close Scanned barcode not found" at bounding box center [767, 216] width 1065 height 44
click at [1284, 218] on span "×" at bounding box center [1283, 215] width 10 height 24
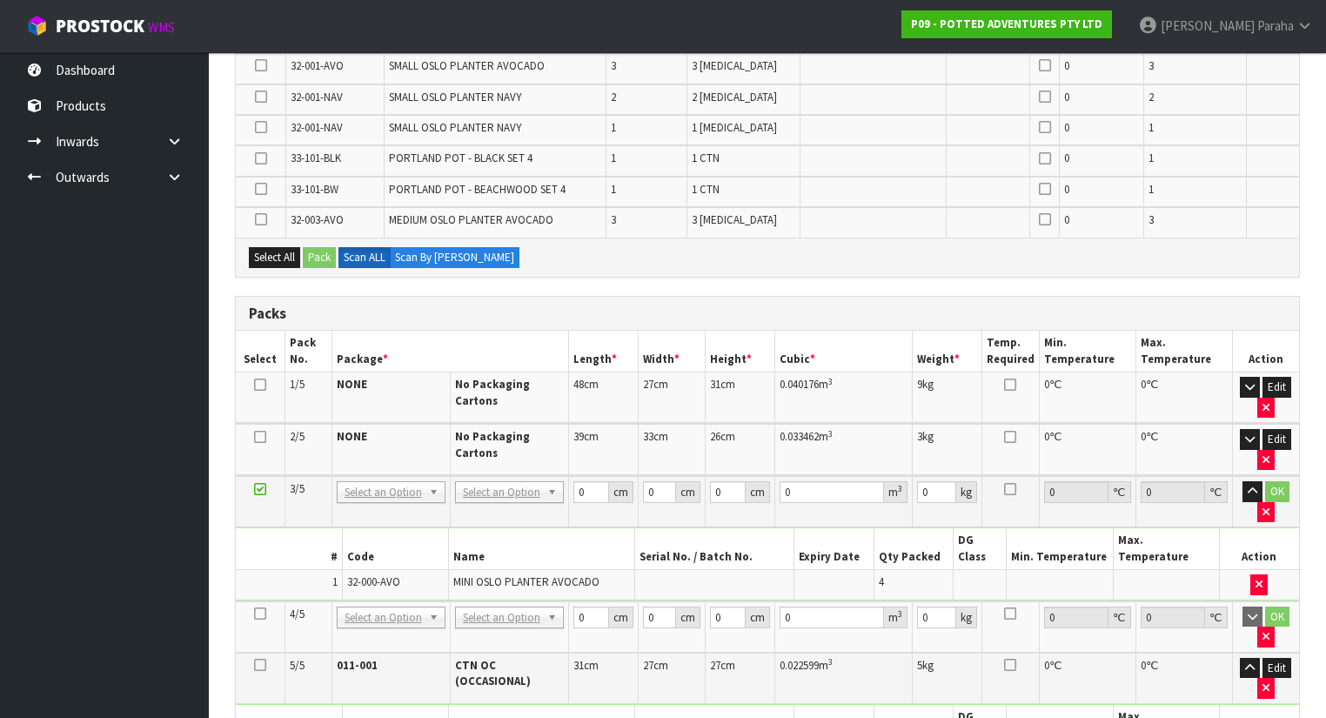
scroll to position [557, 0]
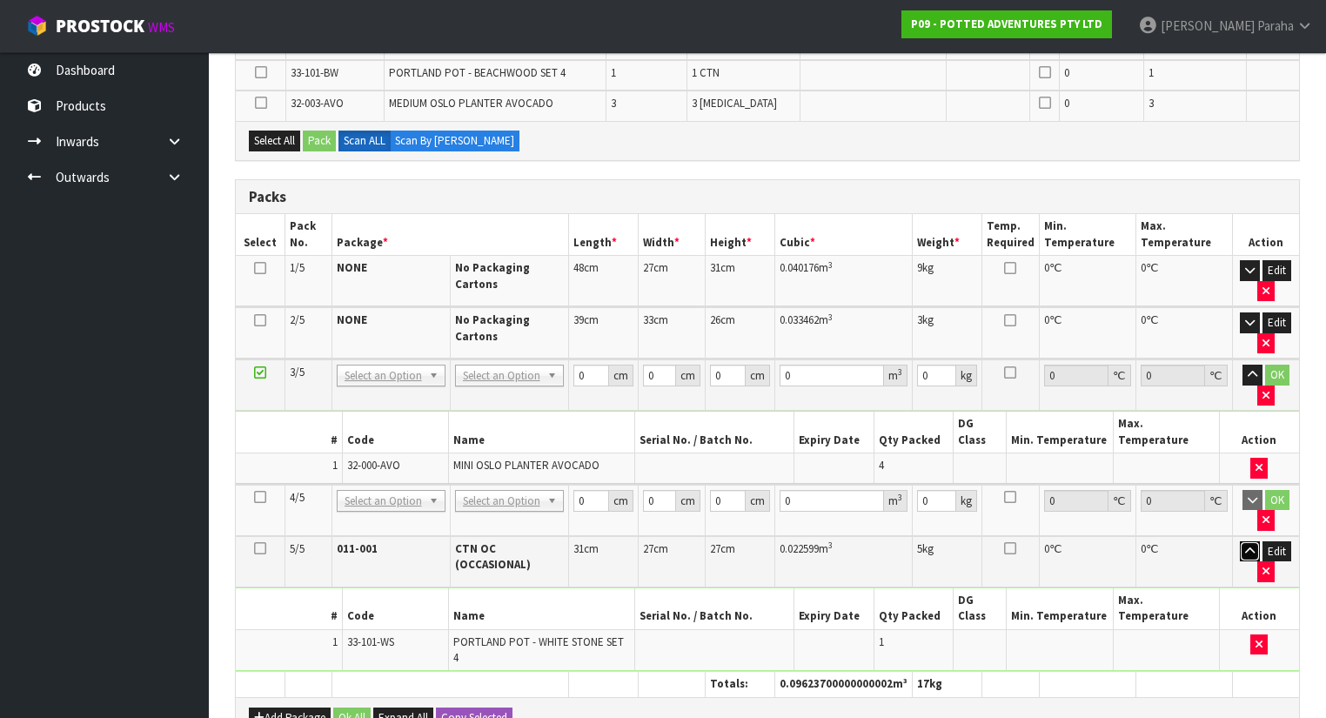
click at [1242, 541] on button "button" at bounding box center [1250, 551] width 20 height 21
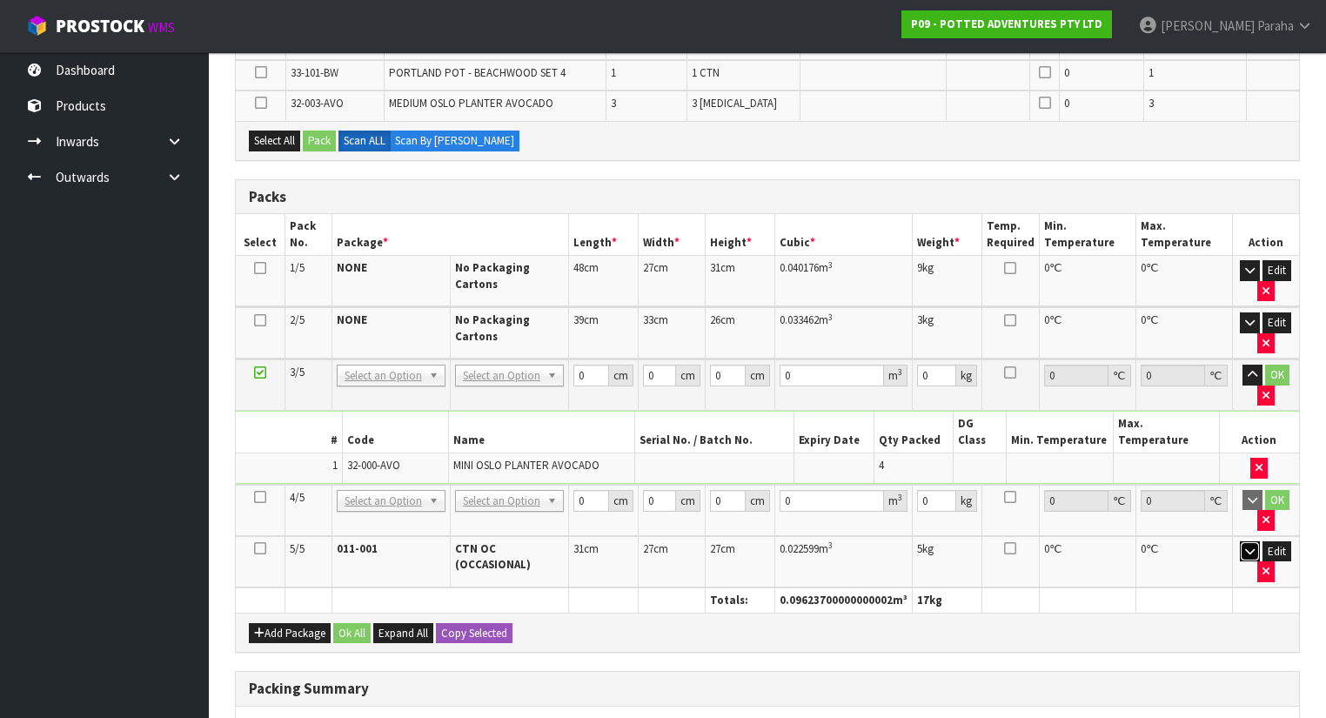
click at [1240, 541] on button "button" at bounding box center [1250, 551] width 20 height 21
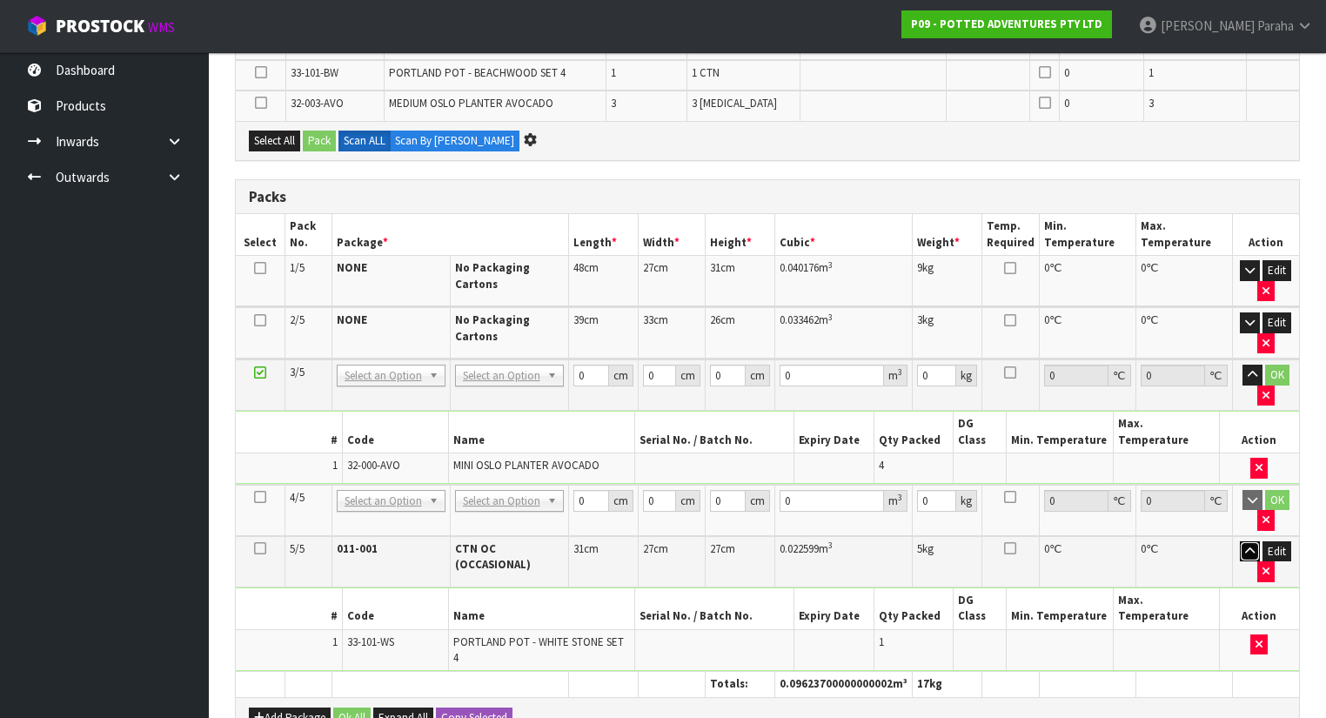
scroll to position [0, 0]
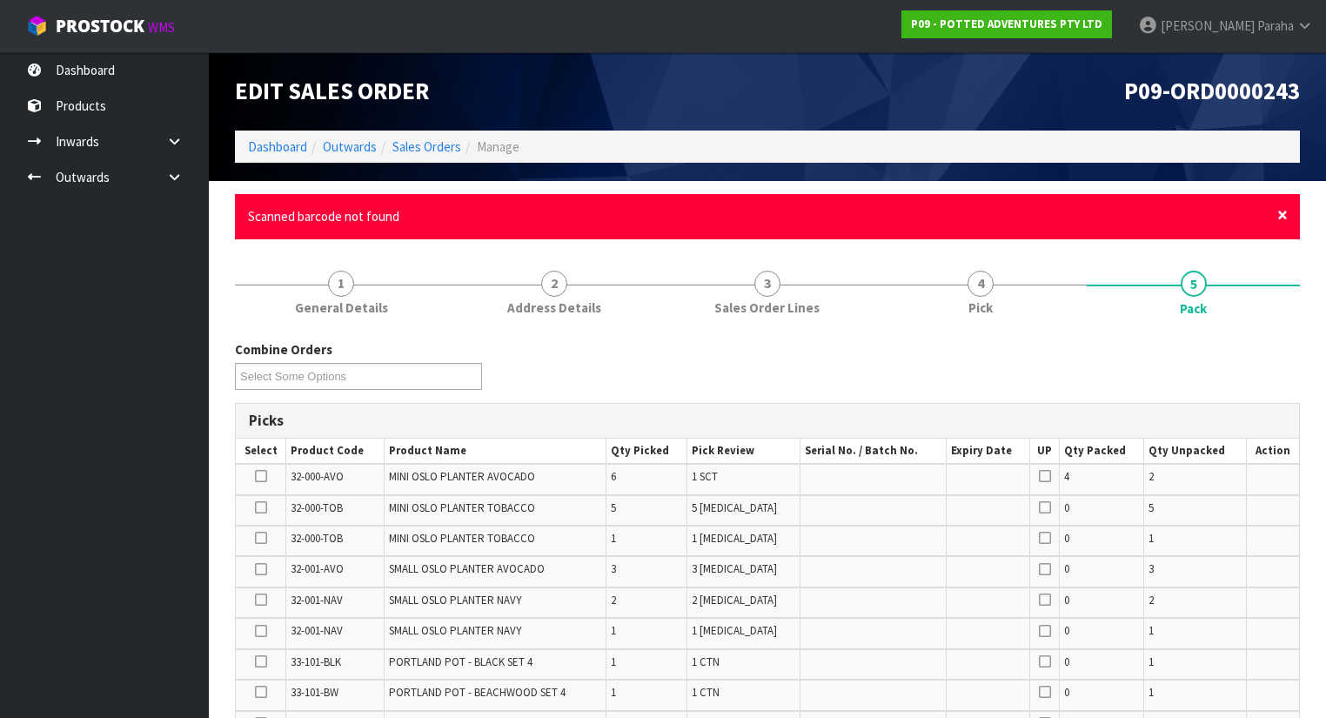
click at [1282, 219] on span "×" at bounding box center [1283, 215] width 10 height 24
click at [1284, 216] on span "×" at bounding box center [1283, 215] width 10 height 24
click at [1278, 215] on span "×" at bounding box center [1283, 215] width 10 height 24
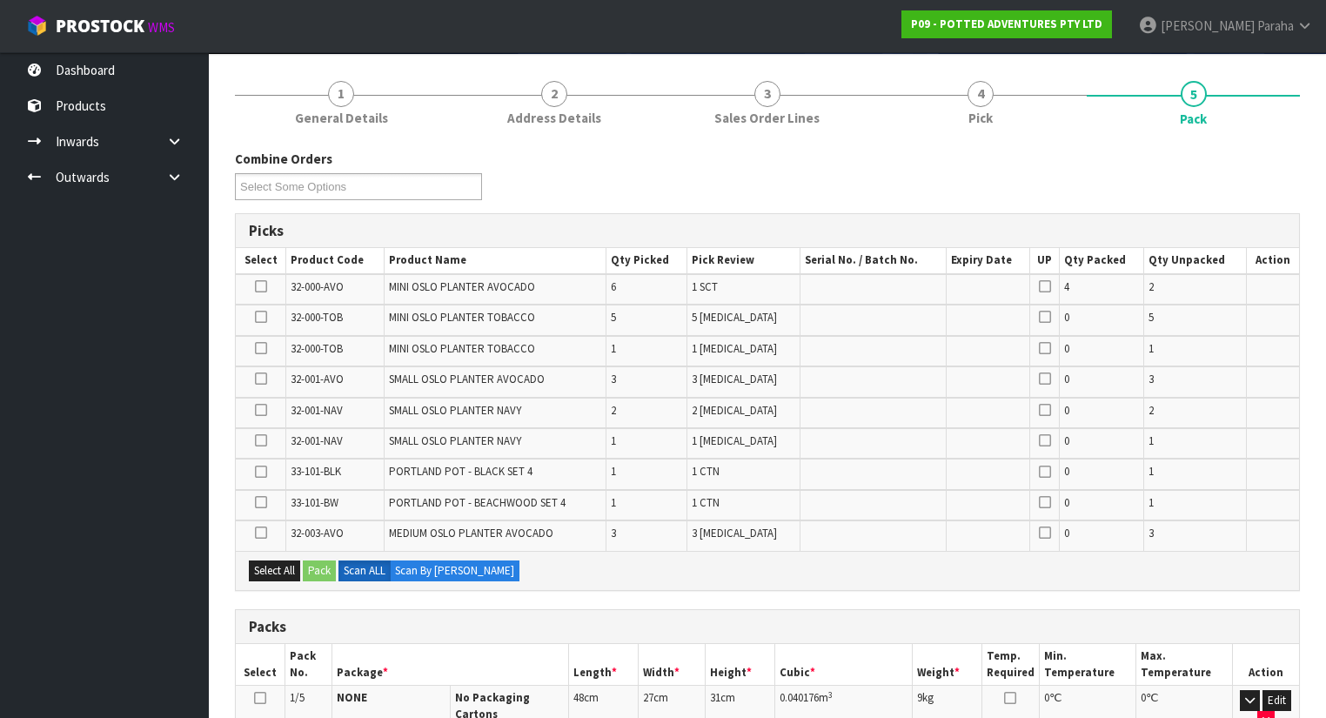
scroll to position [139, 0]
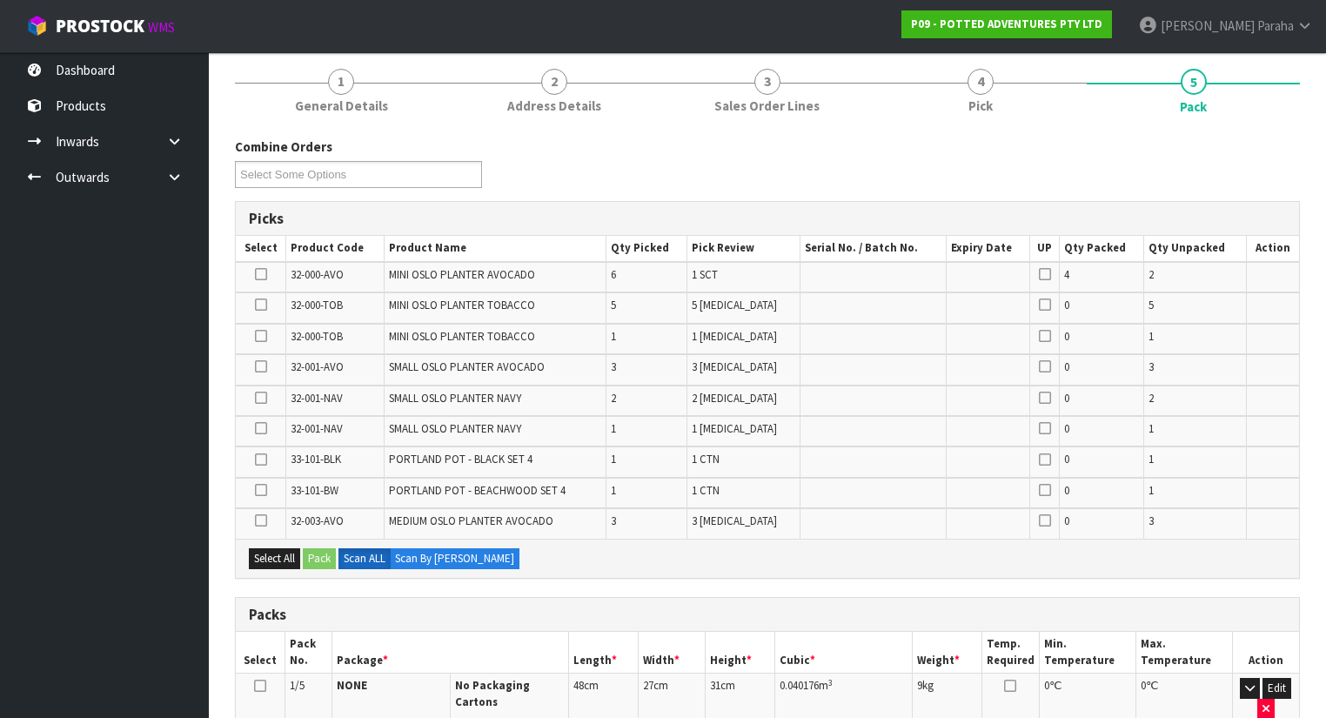
click at [258, 337] on icon at bounding box center [261, 336] width 12 height 1
click at [0, 0] on input "checkbox" at bounding box center [0, 0] width 0 height 0
click at [258, 305] on icon at bounding box center [261, 305] width 12 height 1
click at [0, 0] on input "checkbox" at bounding box center [0, 0] width 0 height 0
click at [326, 555] on button "Pack" at bounding box center [319, 558] width 33 height 21
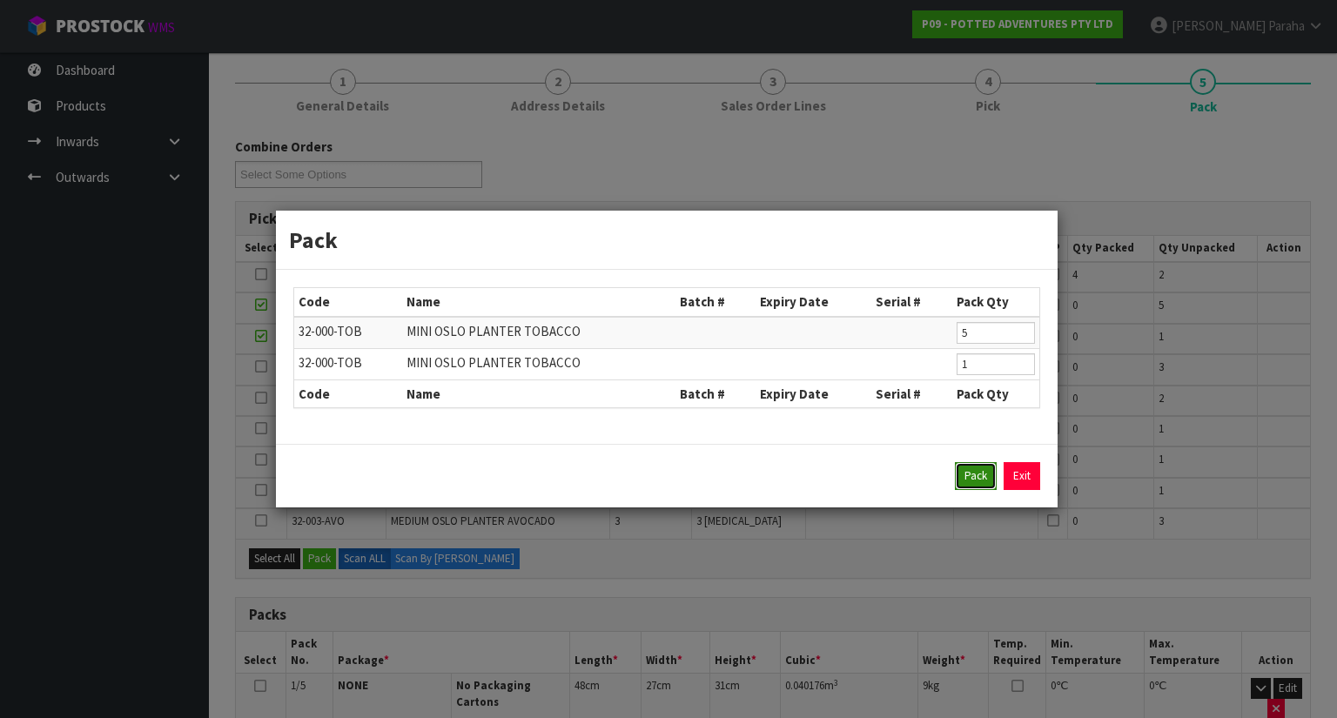
click at [984, 471] on button "Pack" at bounding box center [976, 476] width 42 height 28
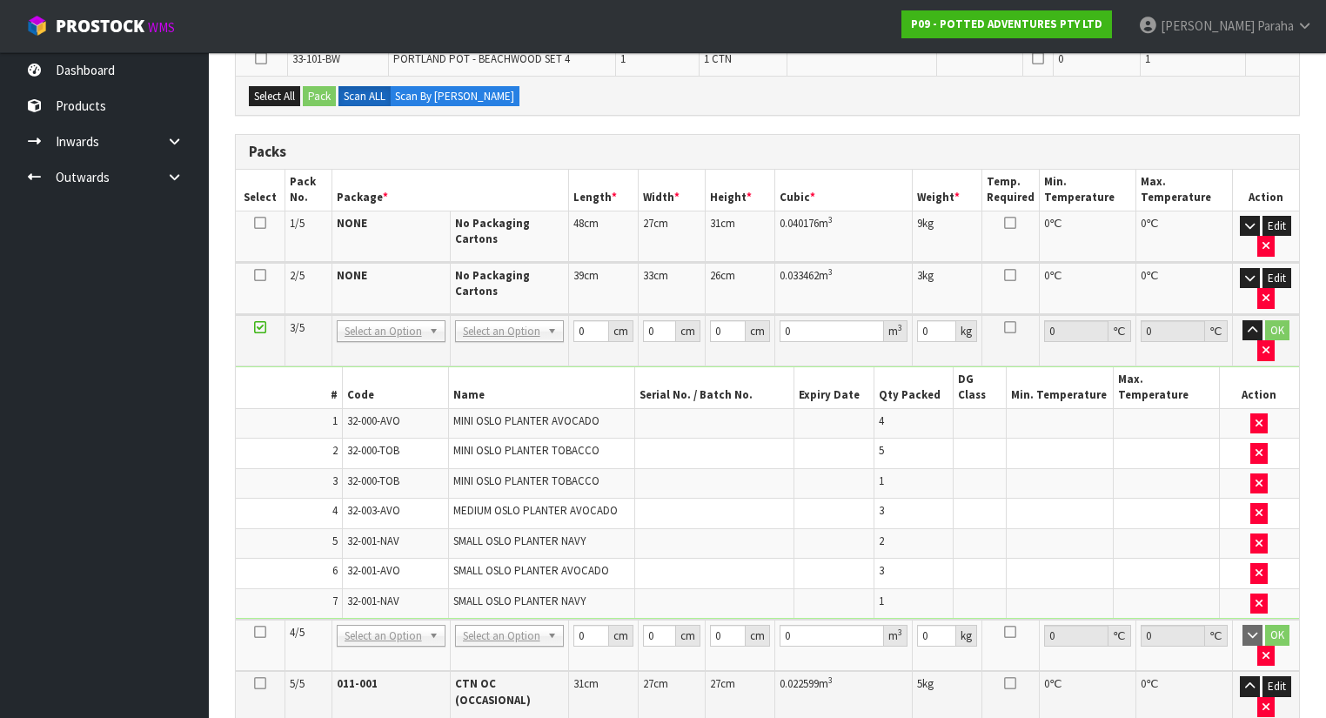
scroll to position [418, 0]
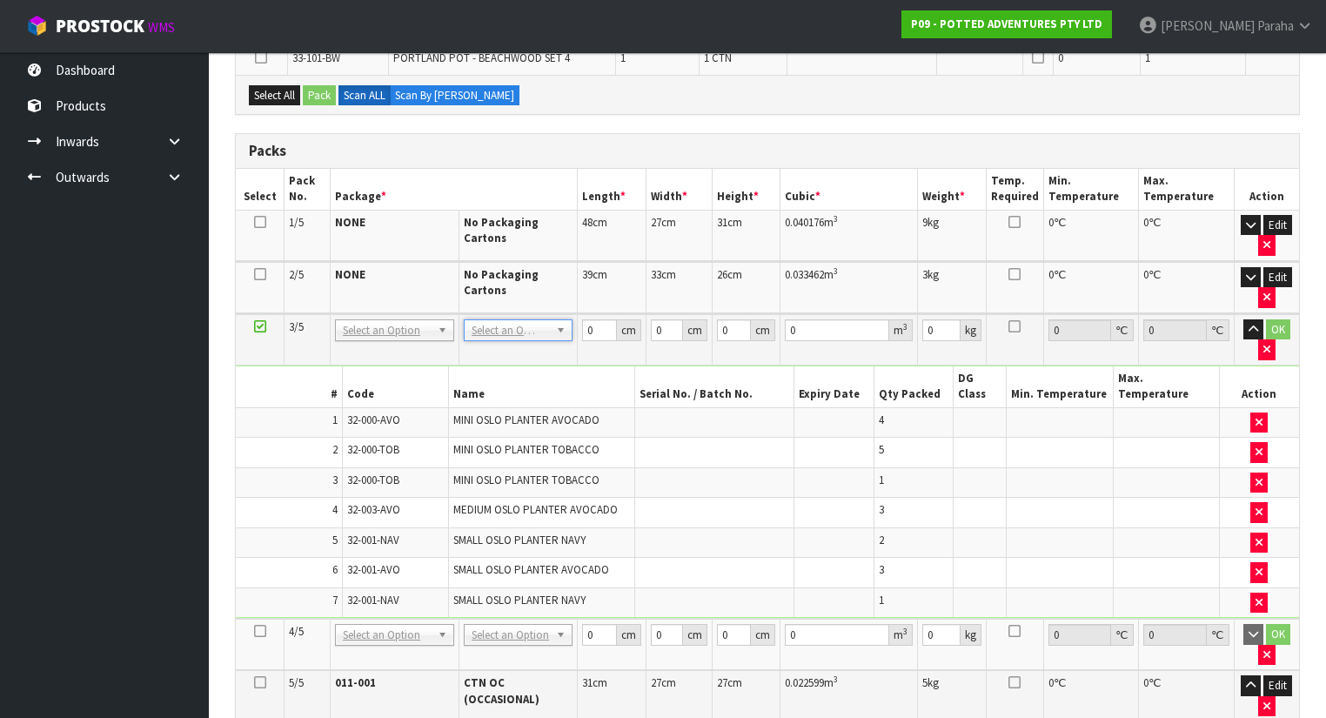
type input "2"
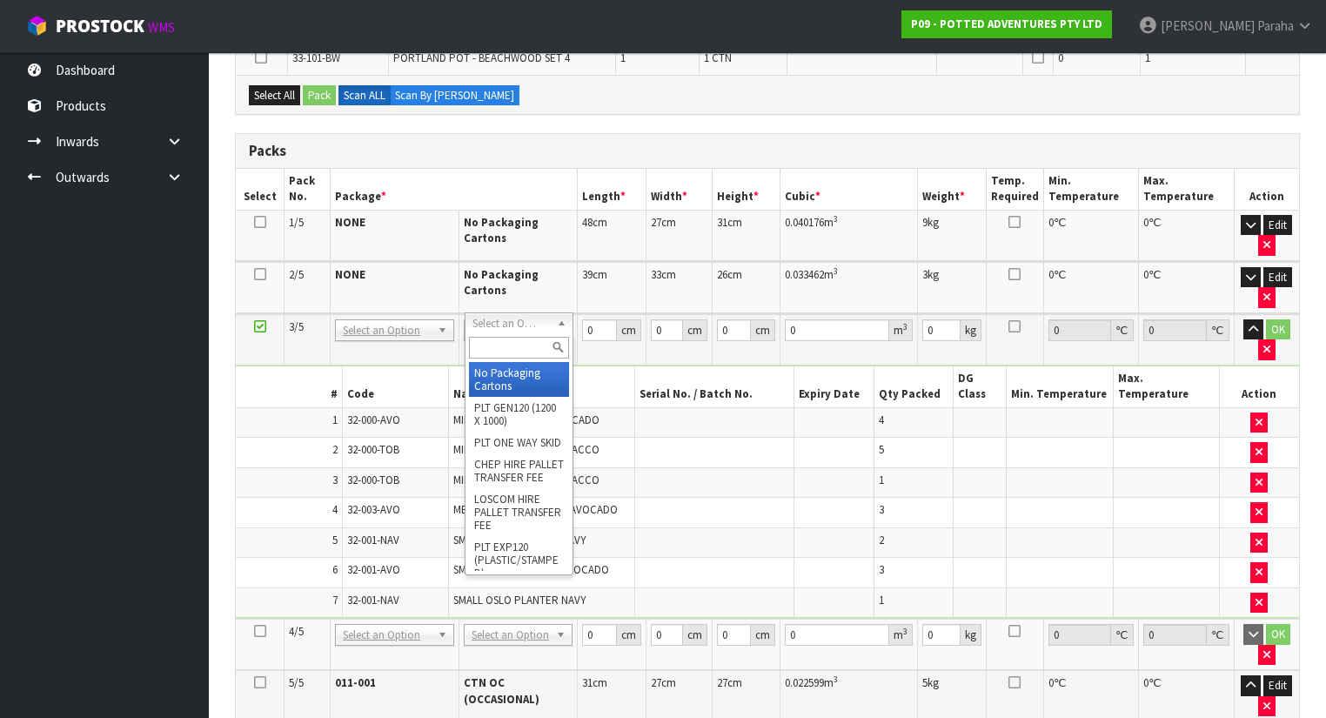
click at [529, 345] on input "text" at bounding box center [519, 348] width 100 height 22
type input "OC"
type input "13.63"
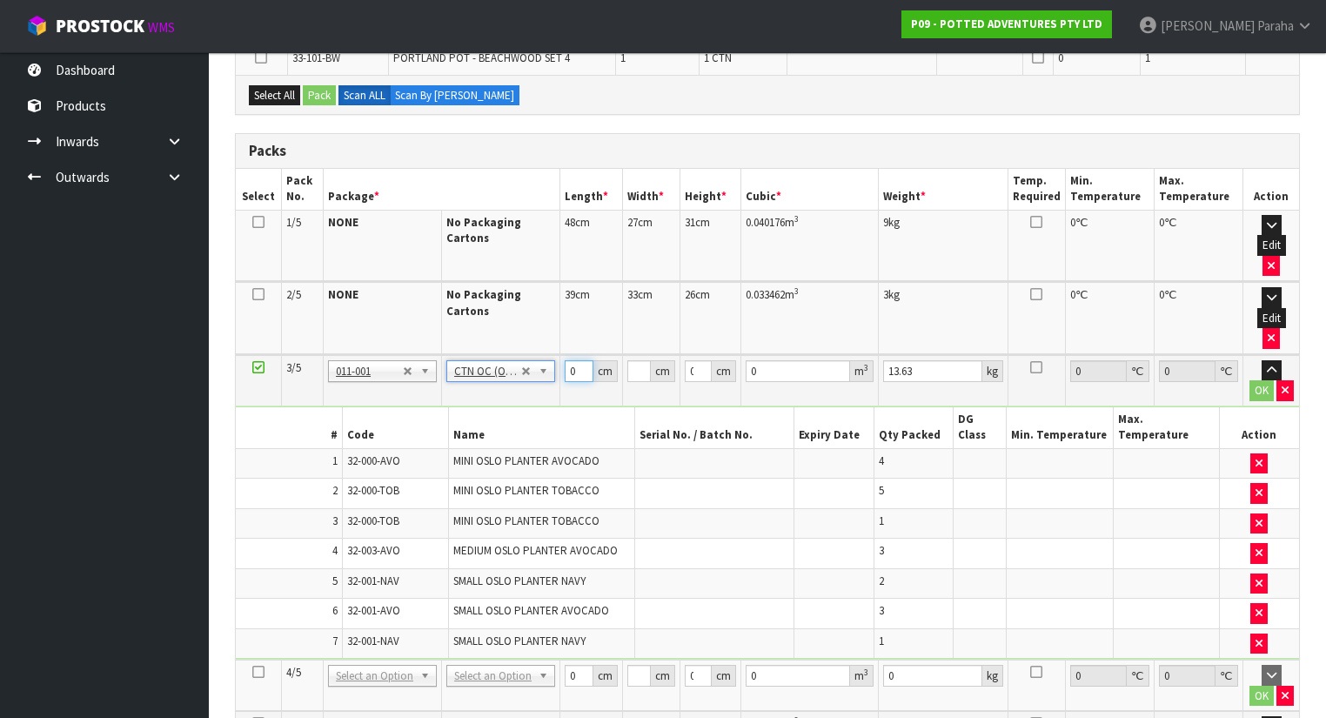
click at [574, 360] on input "0" at bounding box center [579, 371] width 28 height 22
type input "48"
type input "47"
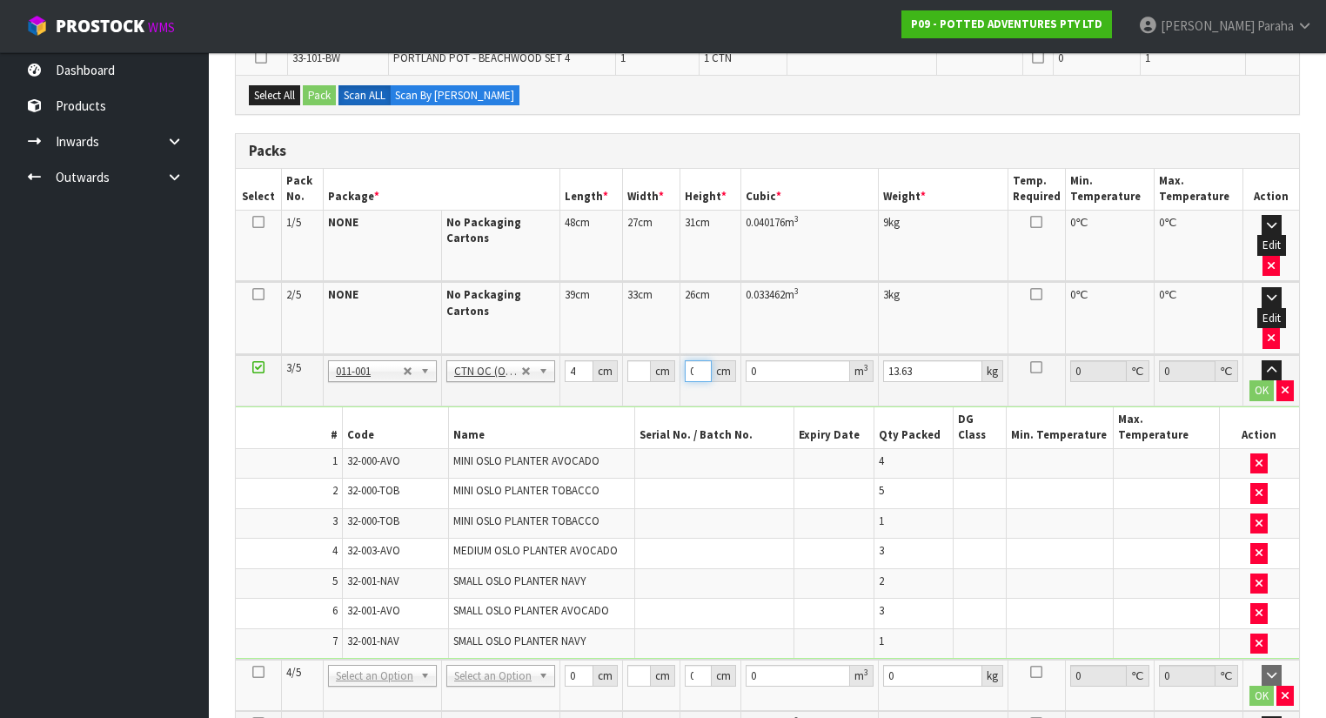
scroll to position [0, 0]
type input "3"
type input "0.006768"
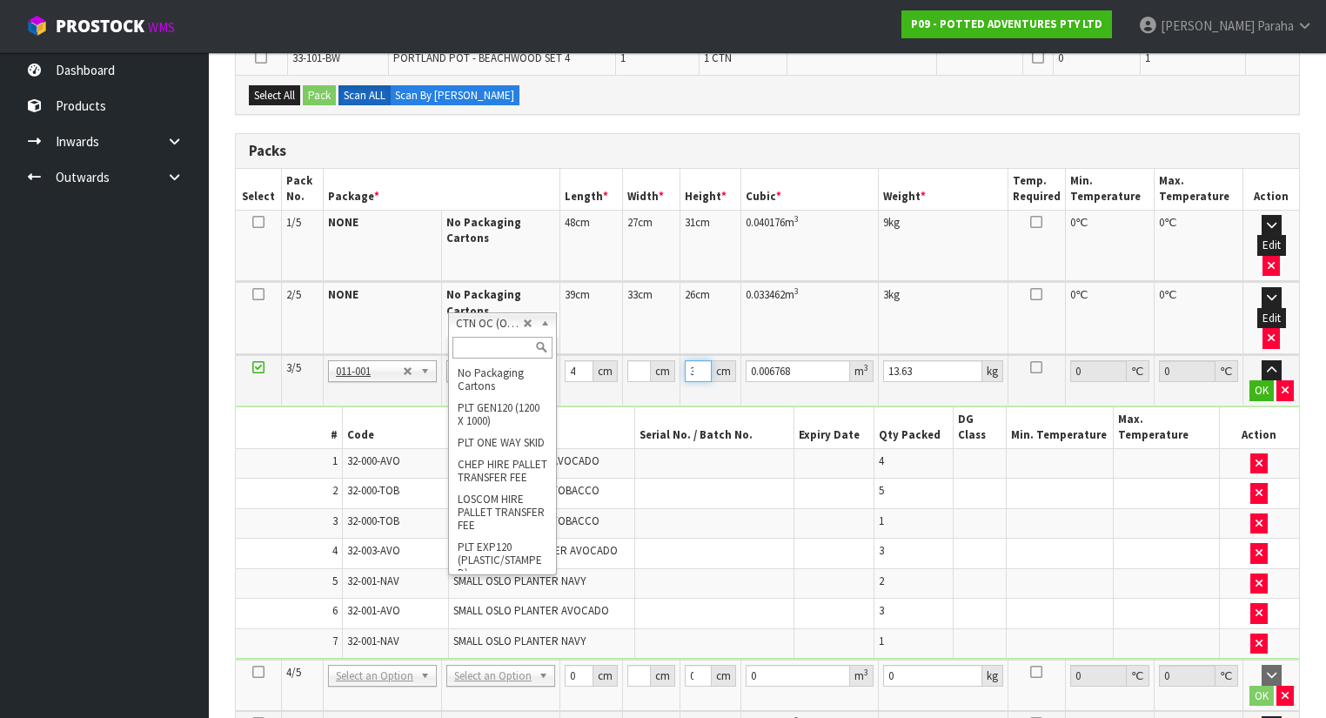
type input "3"
click at [498, 346] on input "text" at bounding box center [503, 348] width 100 height 22
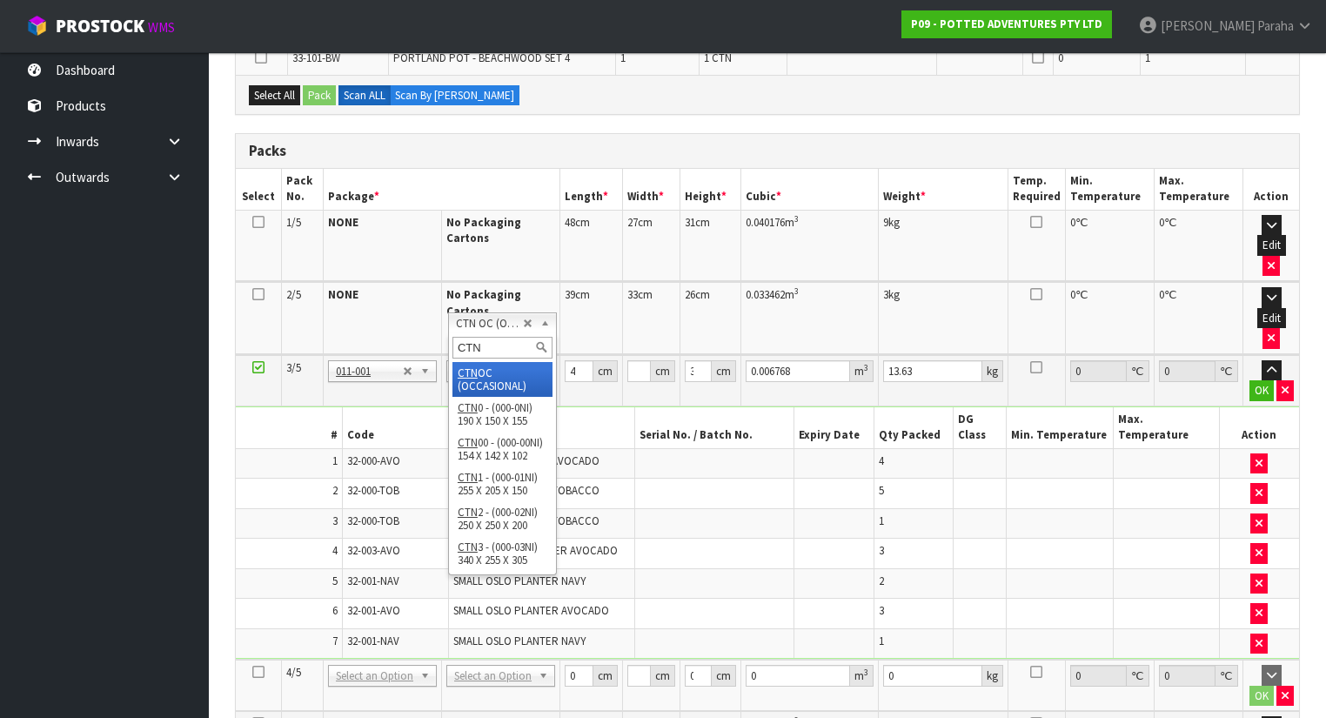
type input "CTN7"
type input "1"
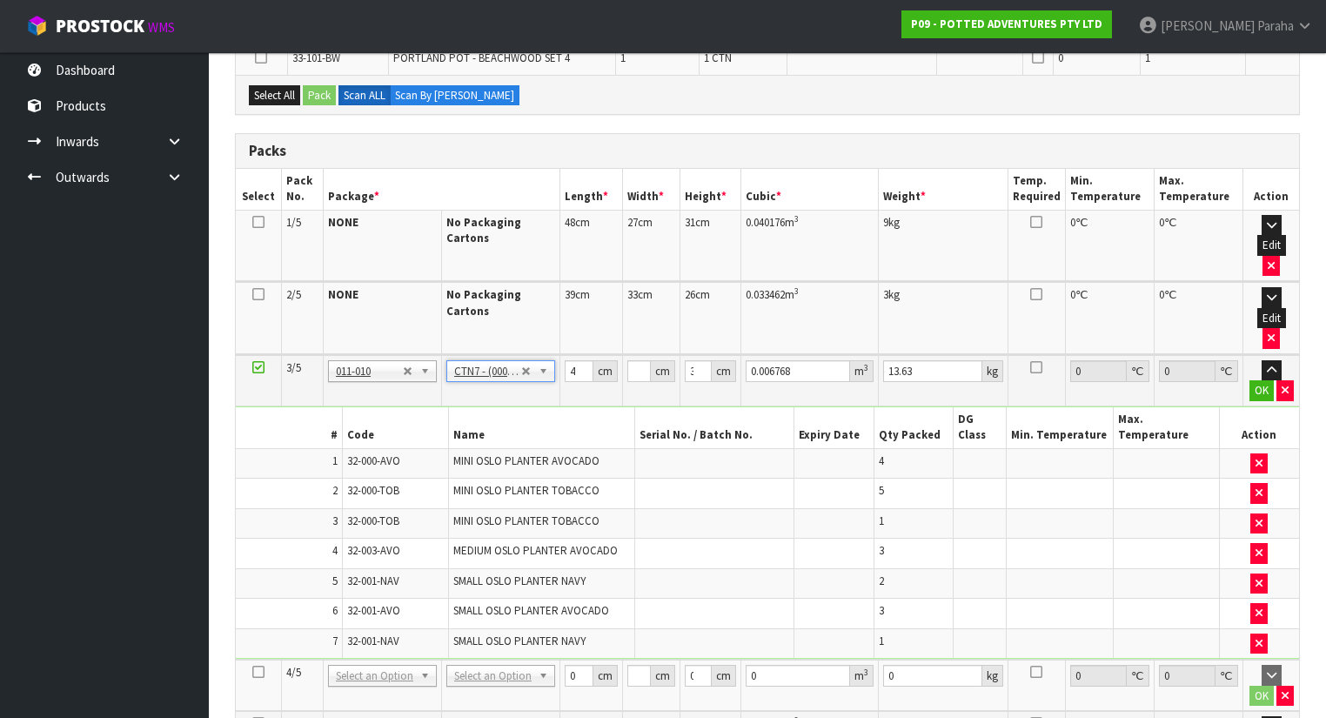
type input "45.5"
type input "35"
type input "0.072459"
type input "13.83"
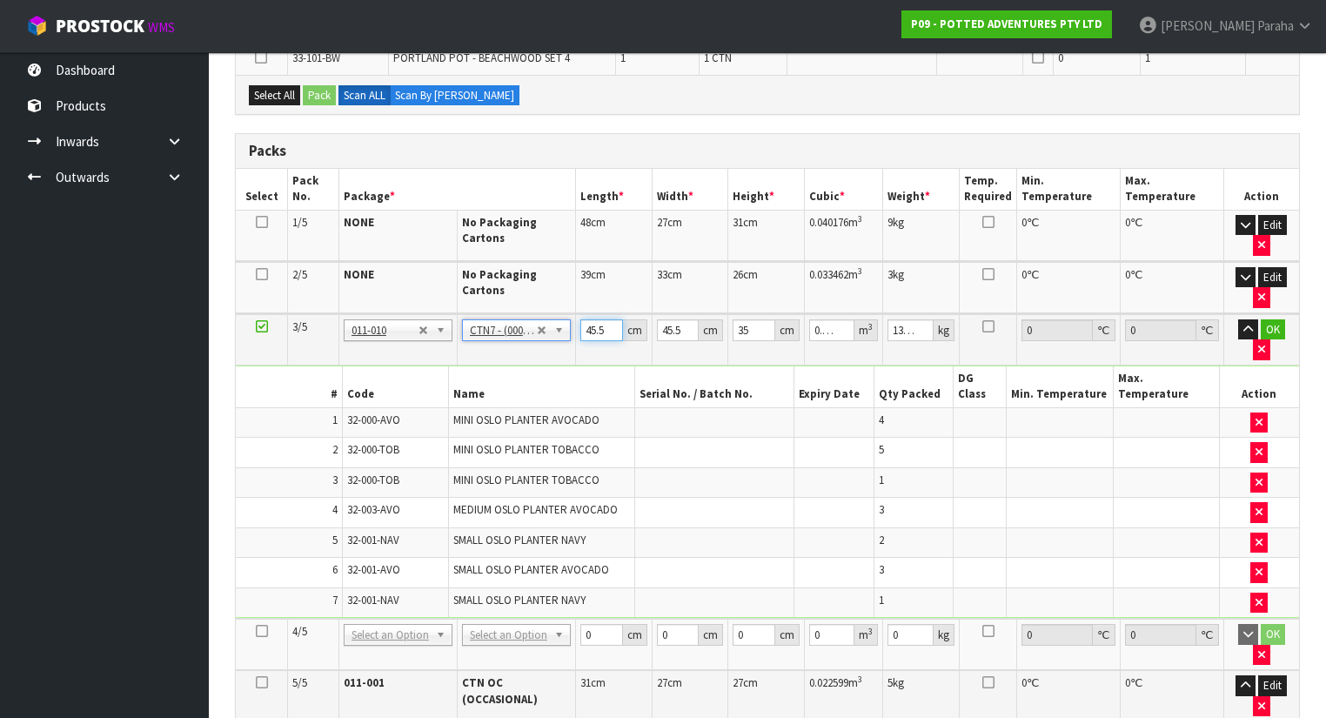
drag, startPoint x: 604, startPoint y: 323, endPoint x: 573, endPoint y: 331, distance: 32.3
click at [573, 331] on tr "3/5 NONE 007-001 007-002 007-004 007-009 007-013 007-014 007-015 007-017 007-01…" at bounding box center [768, 339] width 1064 height 51
type input "4"
type input "0.00637"
type input "48"
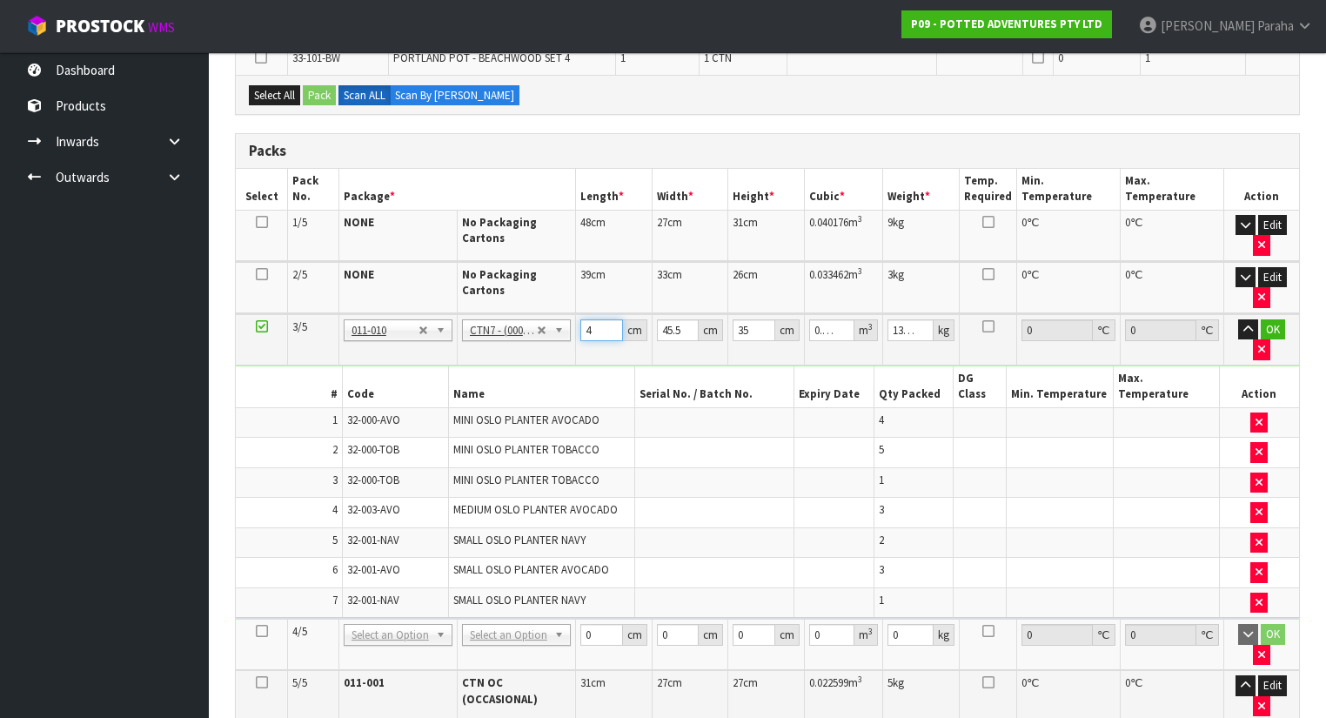
type input "0.07644"
type input "48"
type input "4"
type input "0.00672"
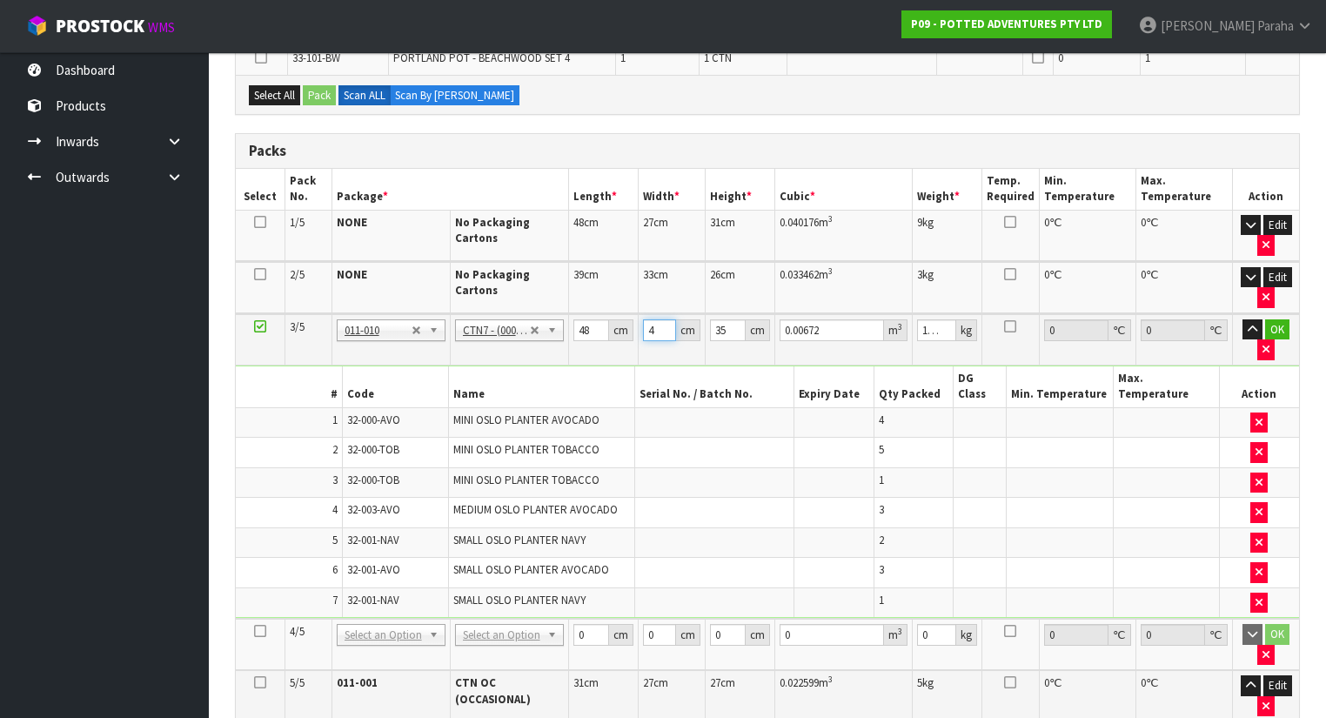
type input "47"
type input "0.07896"
type input "47"
type input "3"
type input "0.006768"
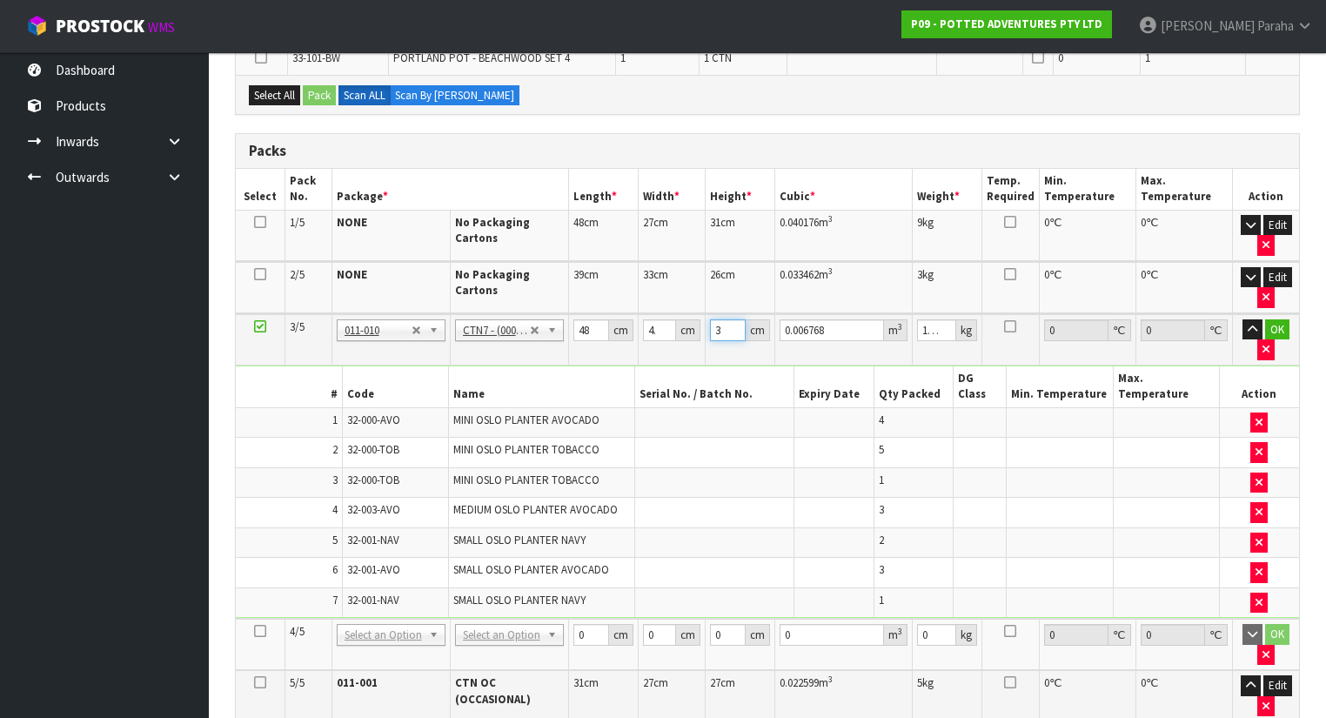
type input "38"
type input "0.085728"
type input "38"
type input "15"
click button "OK" at bounding box center [1277, 329] width 24 height 21
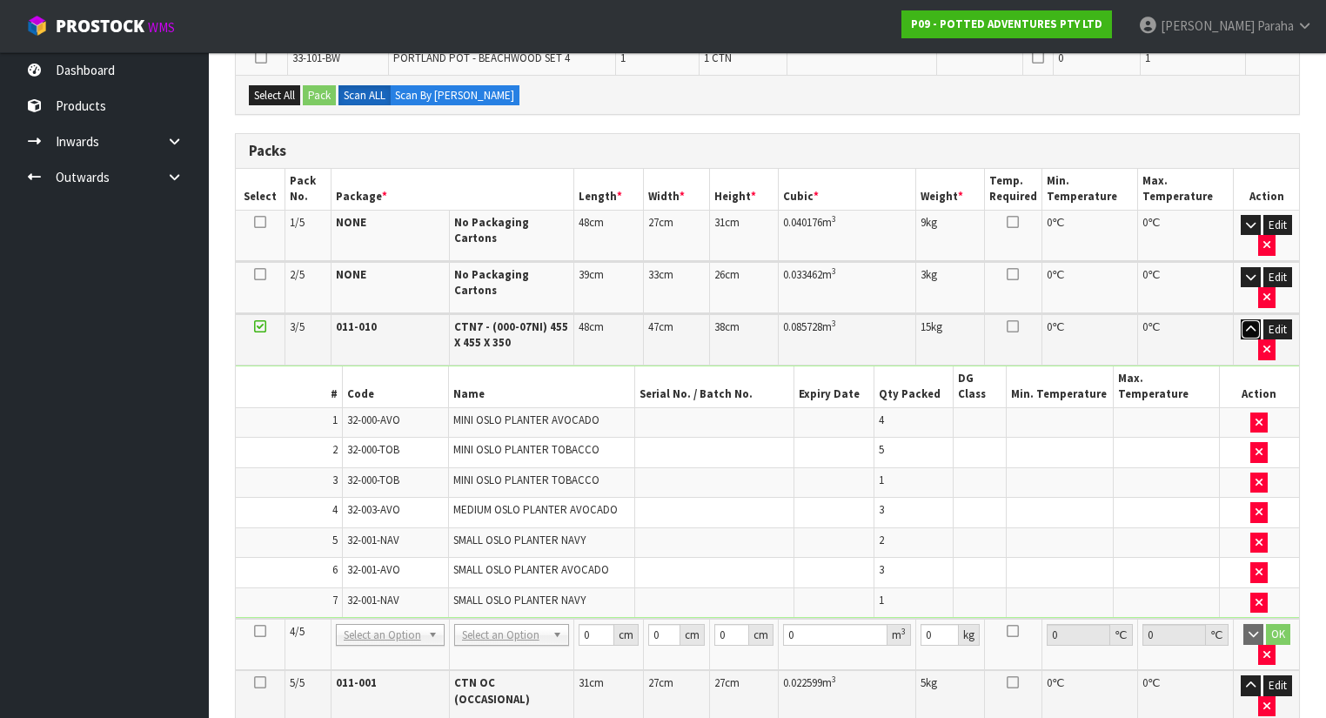
click at [1246, 324] on icon "button" at bounding box center [1251, 329] width 10 height 11
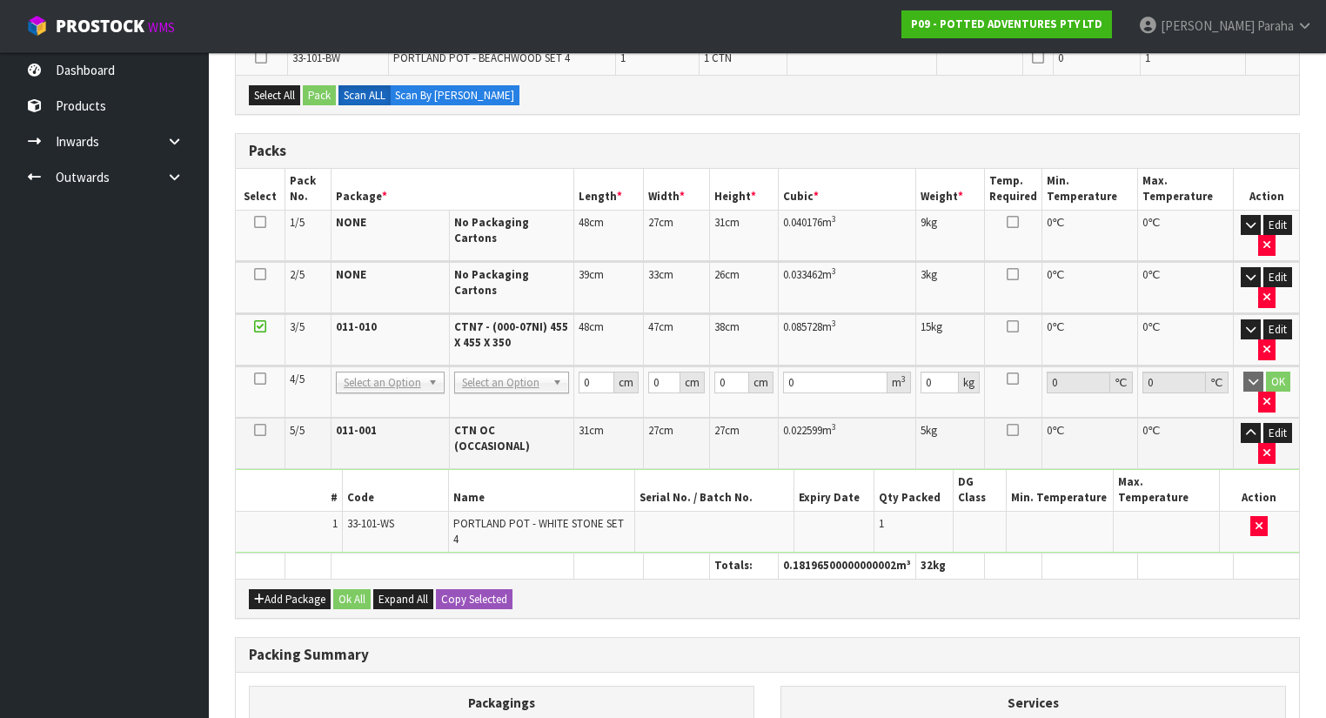
click at [260, 379] on icon at bounding box center [260, 379] width 12 height 1
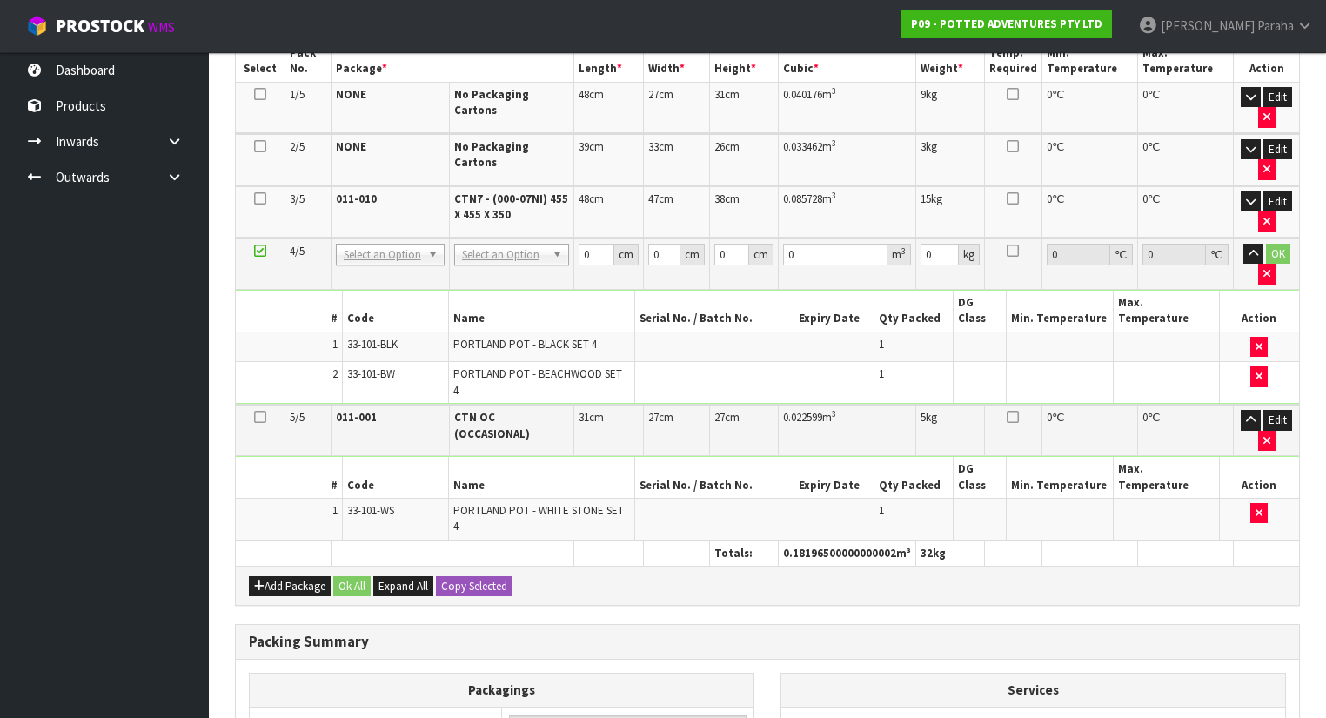
scroll to position [487, 0]
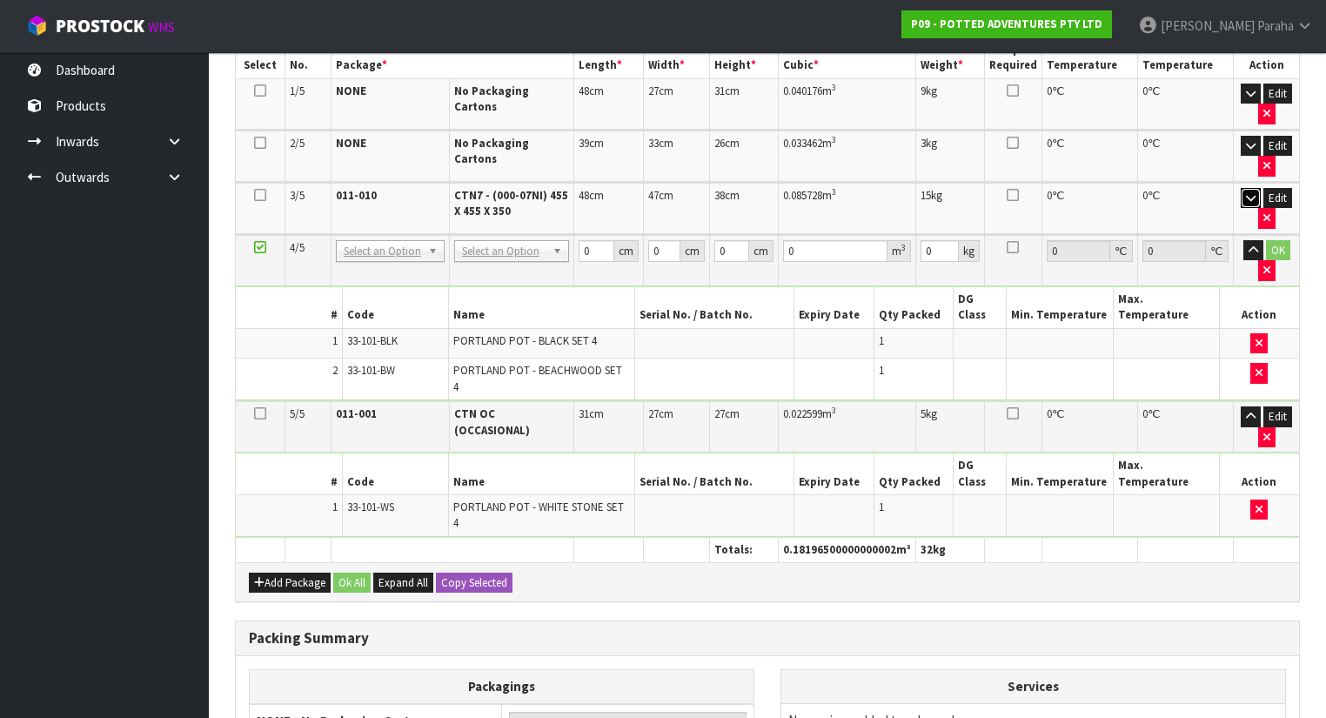
click at [1251, 192] on icon "button" at bounding box center [1251, 197] width 10 height 11
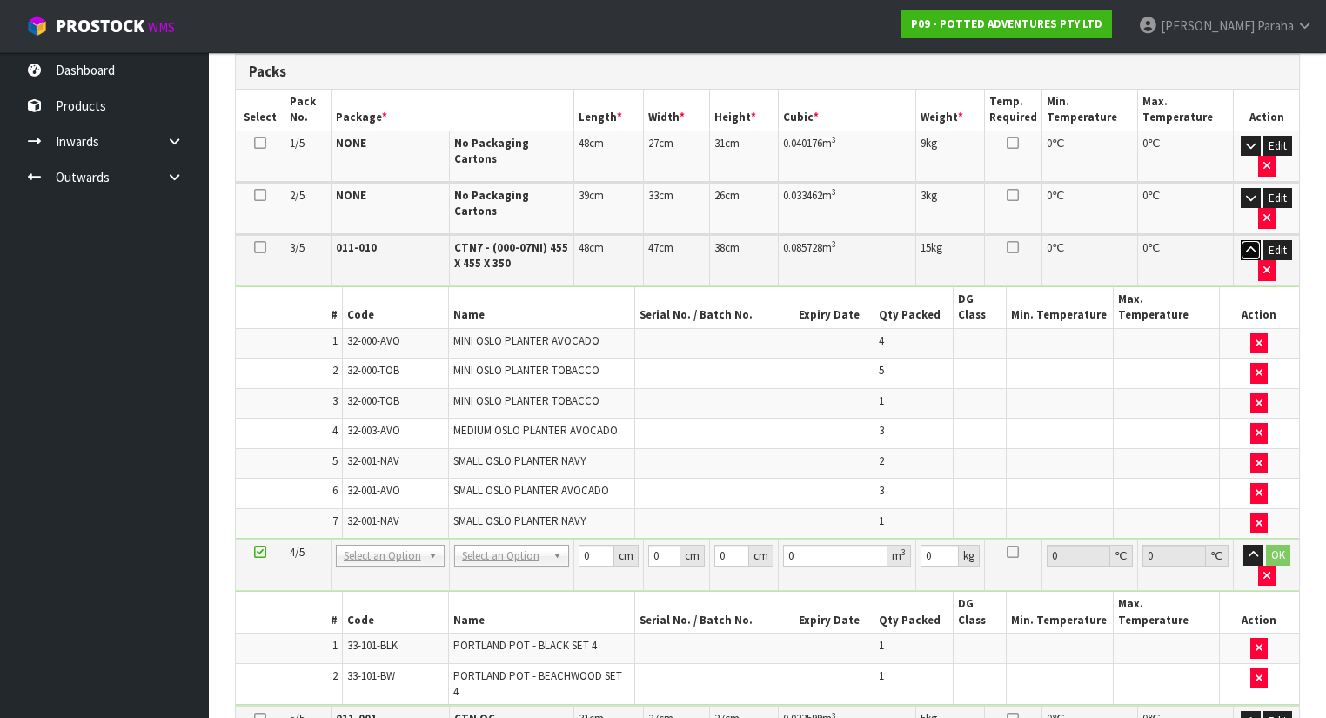
scroll to position [348, 0]
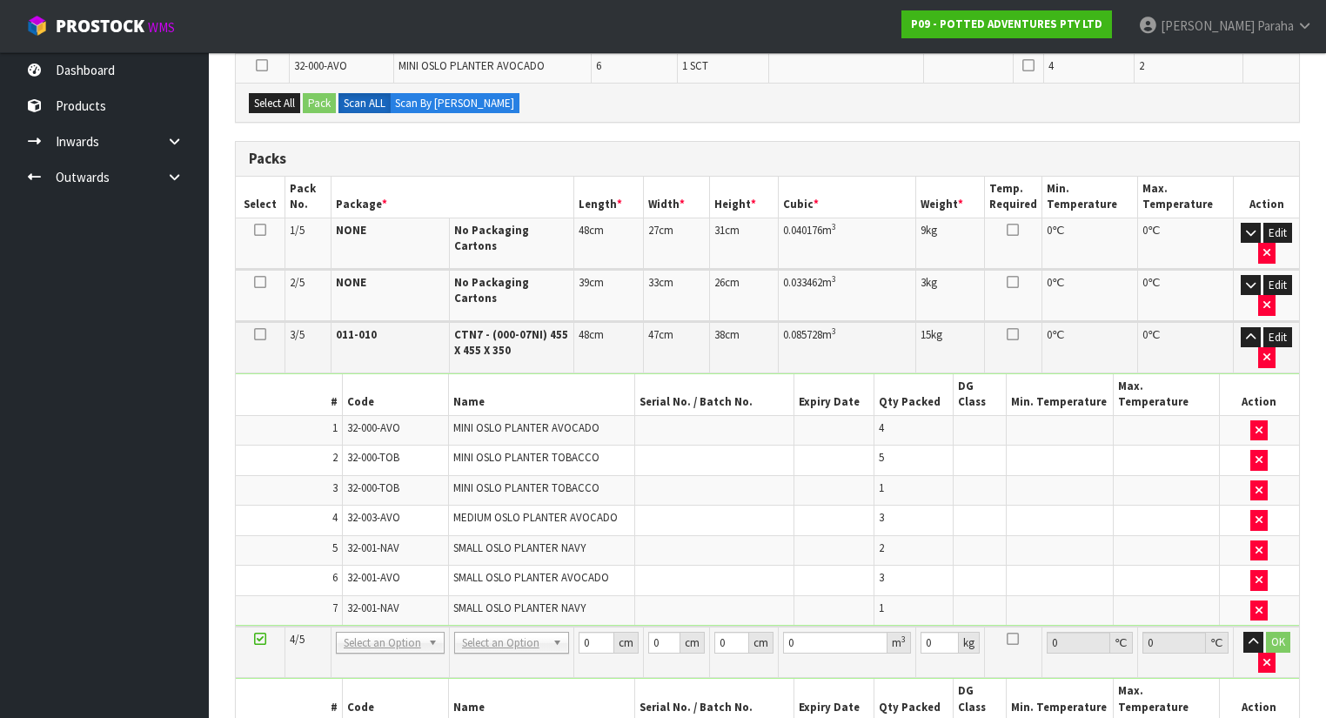
click at [261, 334] on icon at bounding box center [260, 334] width 12 height 1
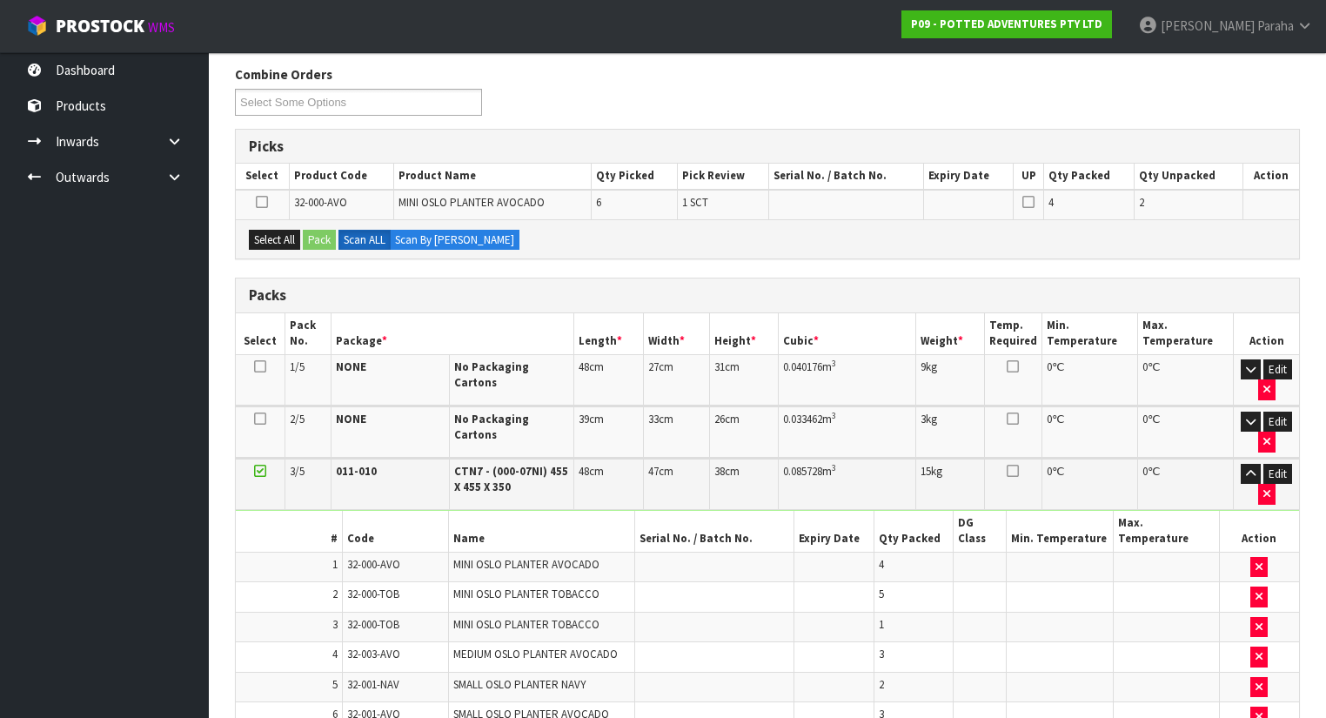
scroll to position [209, 0]
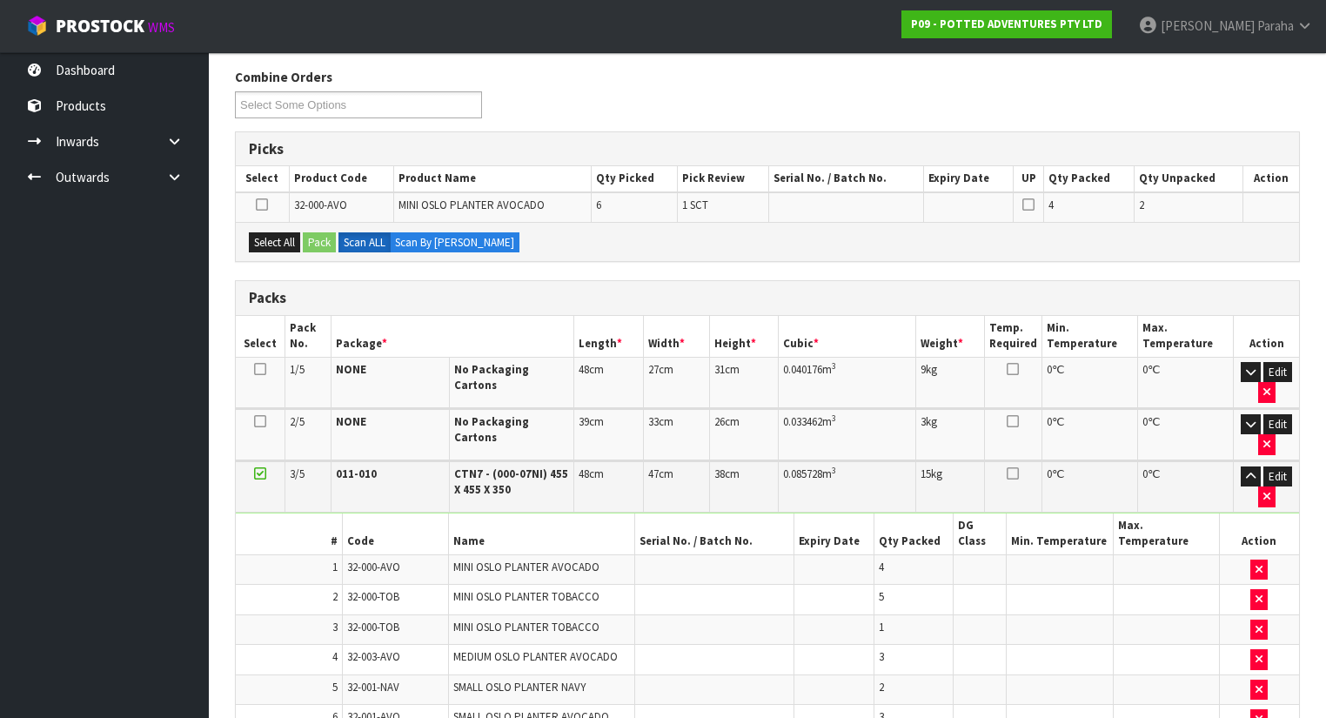
click at [261, 205] on icon at bounding box center [262, 205] width 12 height 1
click at [0, 0] on input "checkbox" at bounding box center [0, 0] width 0 height 0
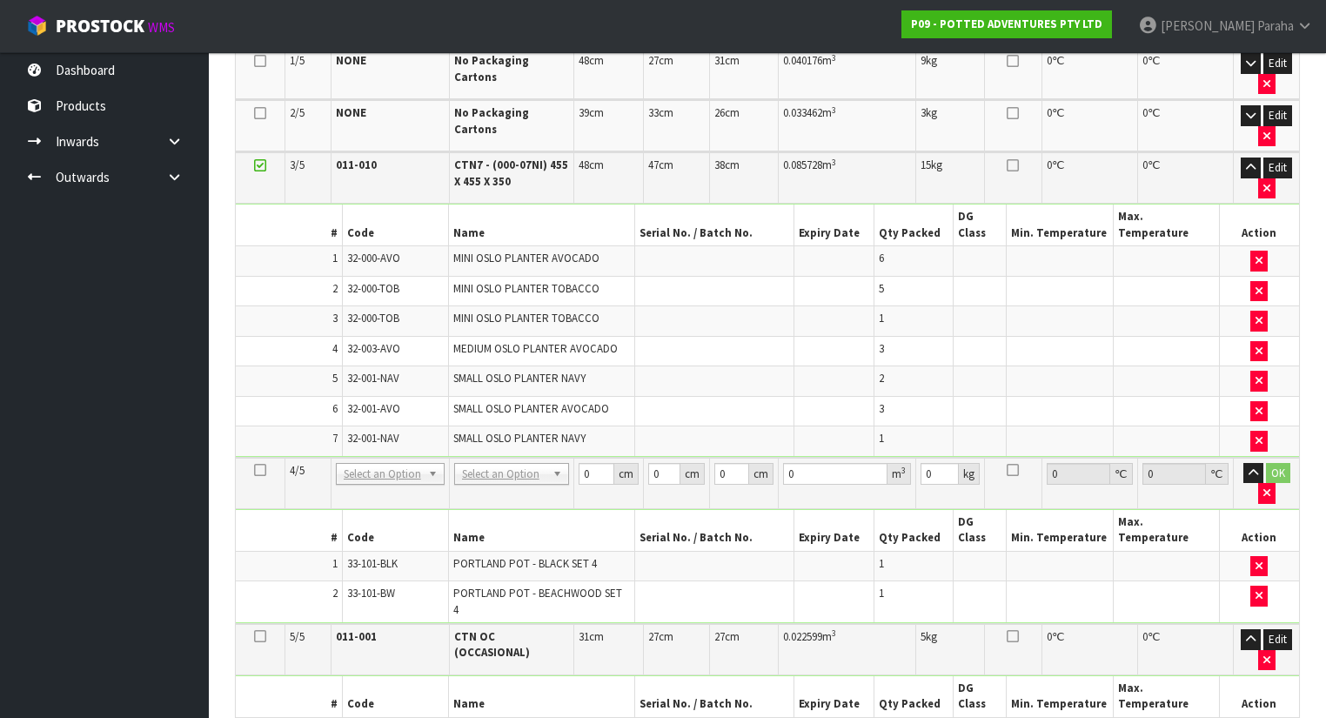
scroll to position [487, 0]
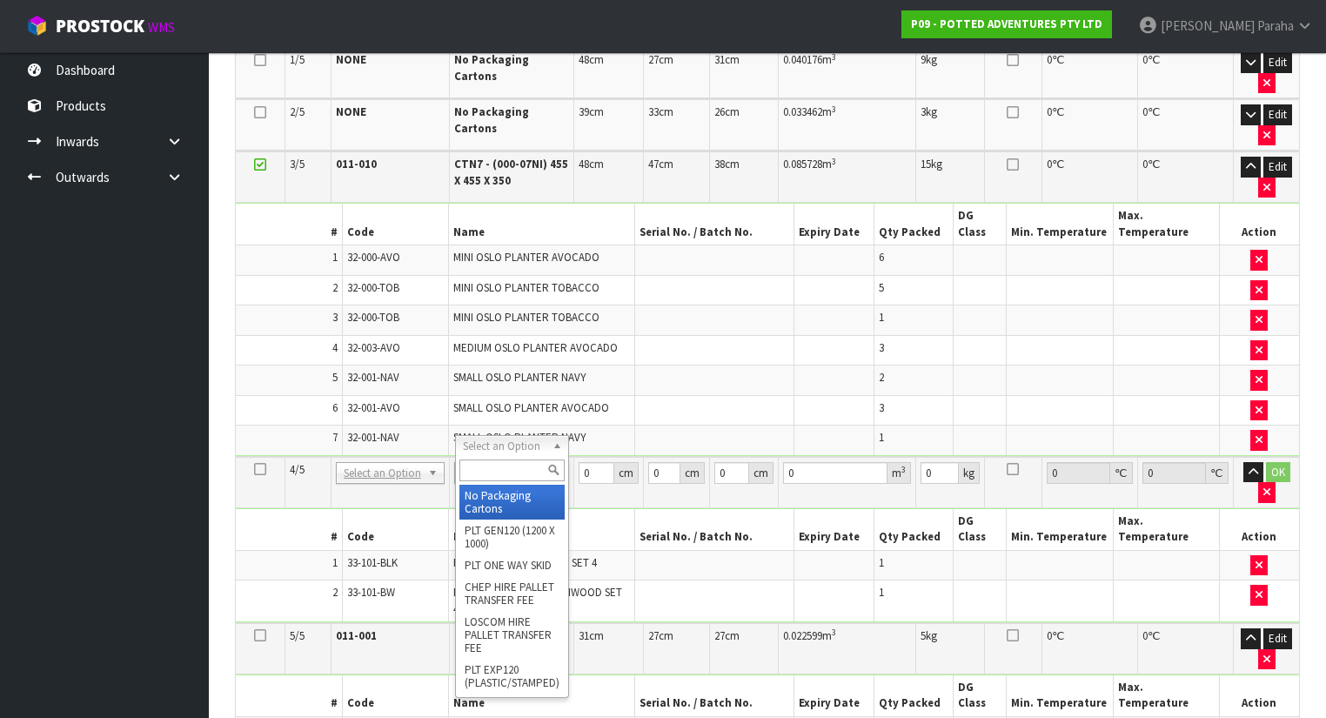
click at [508, 470] on input "text" at bounding box center [513, 471] width 106 height 22
type input "OC"
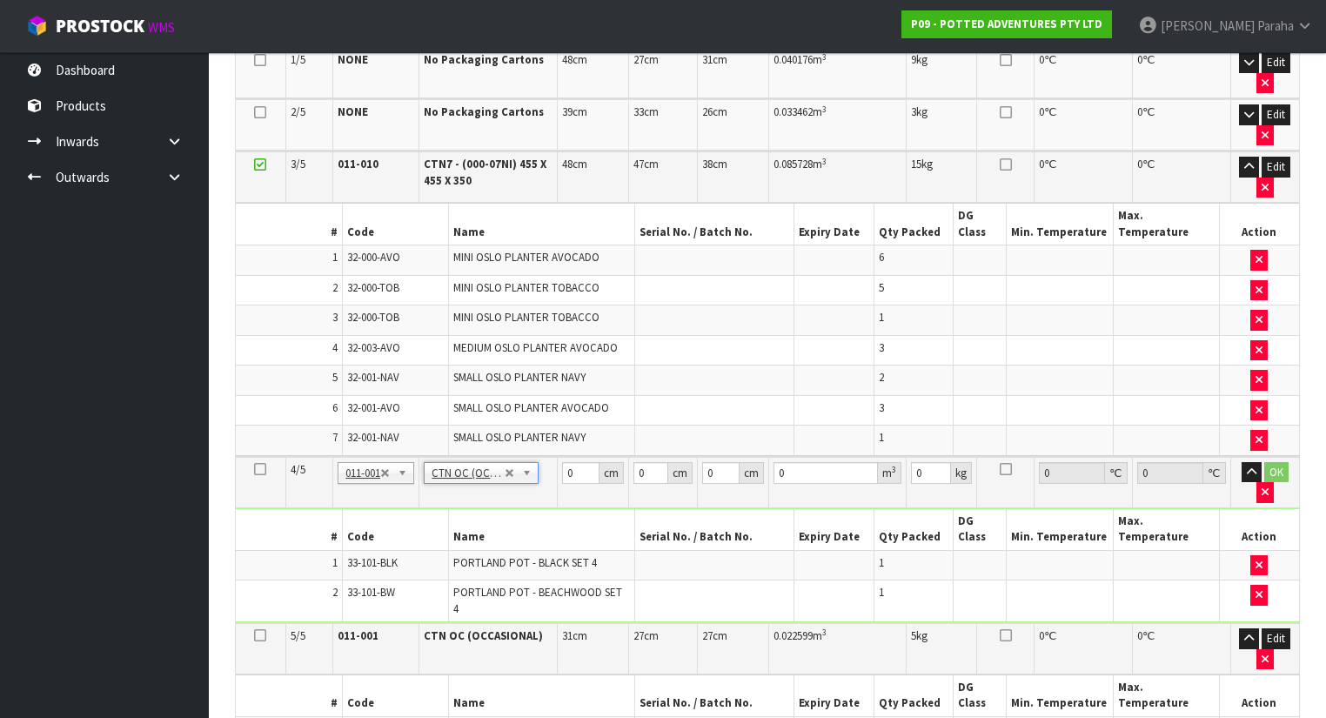
type input "7.04"
click at [578, 462] on input "0" at bounding box center [580, 473] width 37 height 22
type input "52"
type input "37"
type input "3"
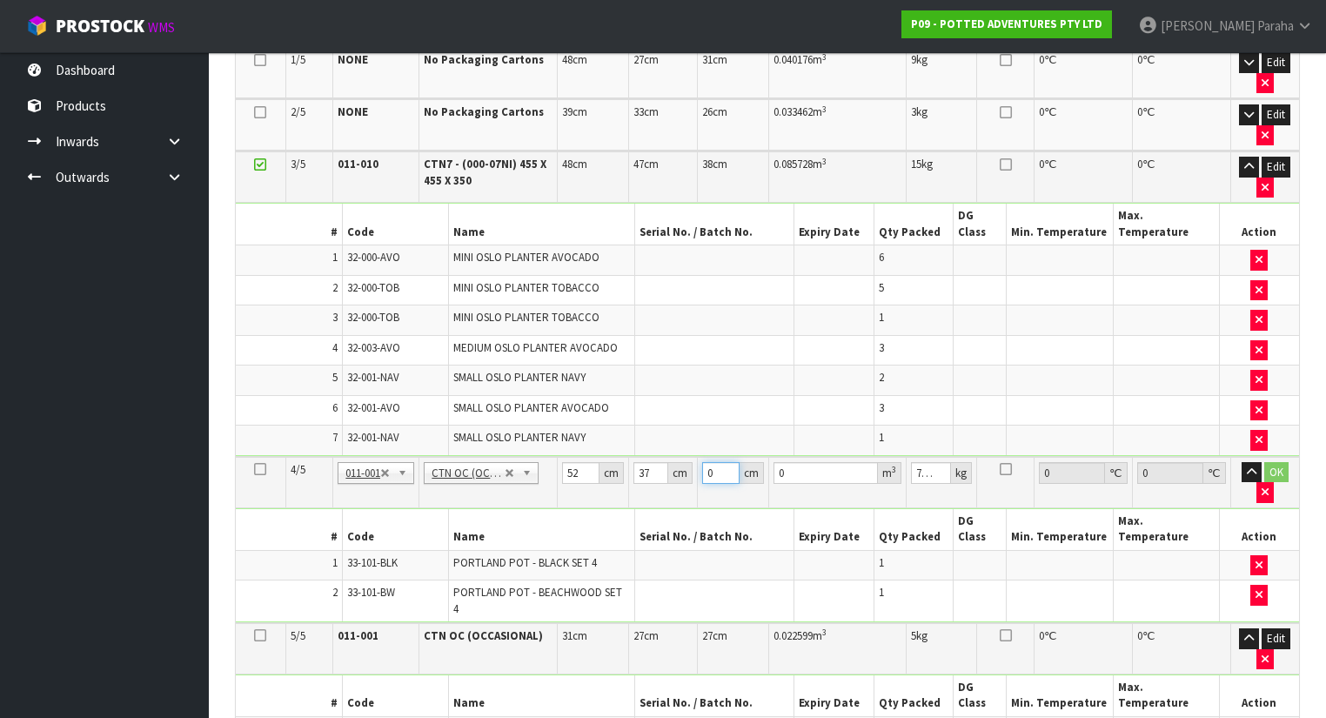
type input "0.005772"
type input "33"
type input "0.063492"
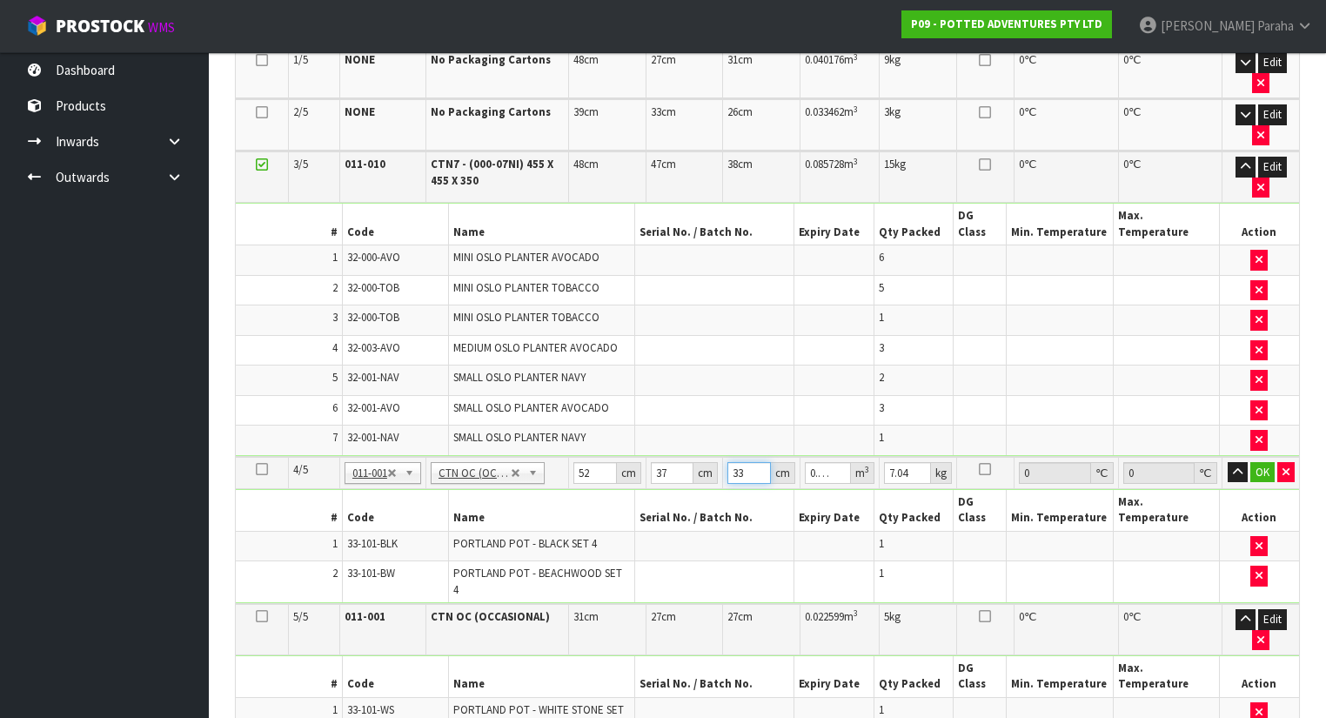
type input "33"
type input "9"
click at [1259, 462] on button "OK" at bounding box center [1263, 472] width 24 height 21
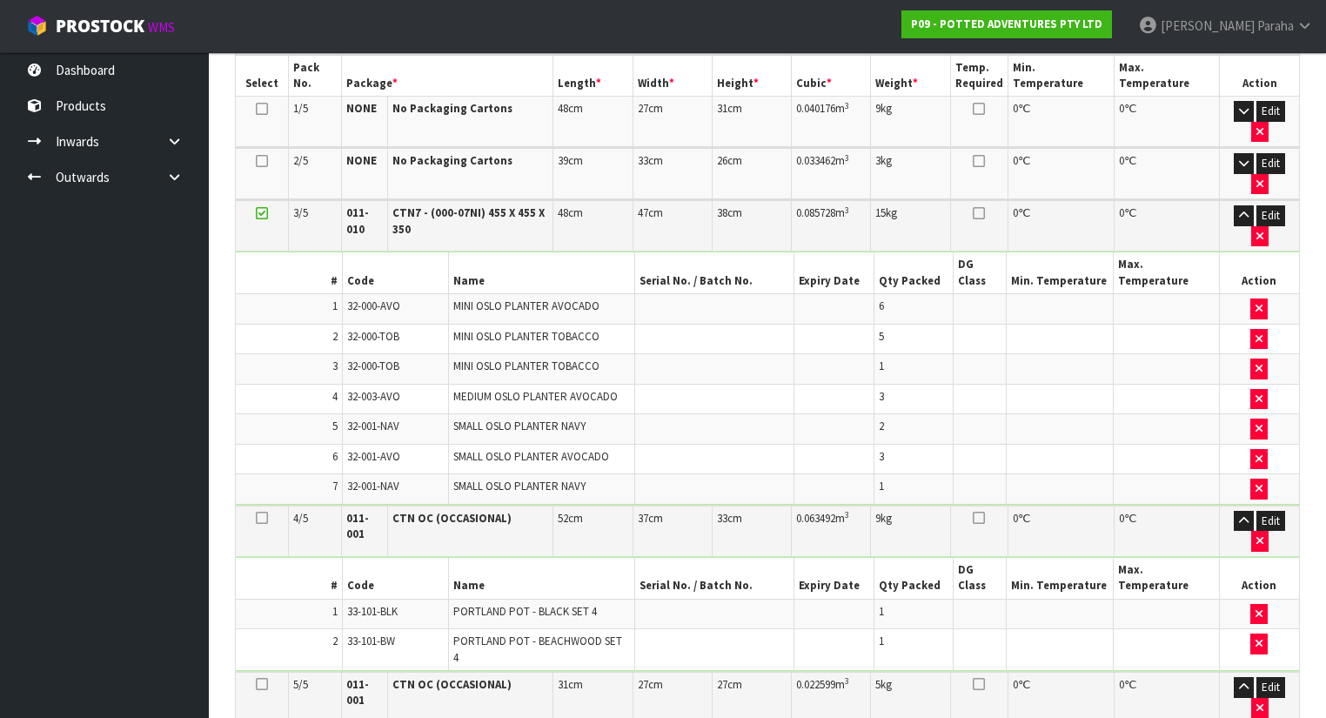
scroll to position [418, 0]
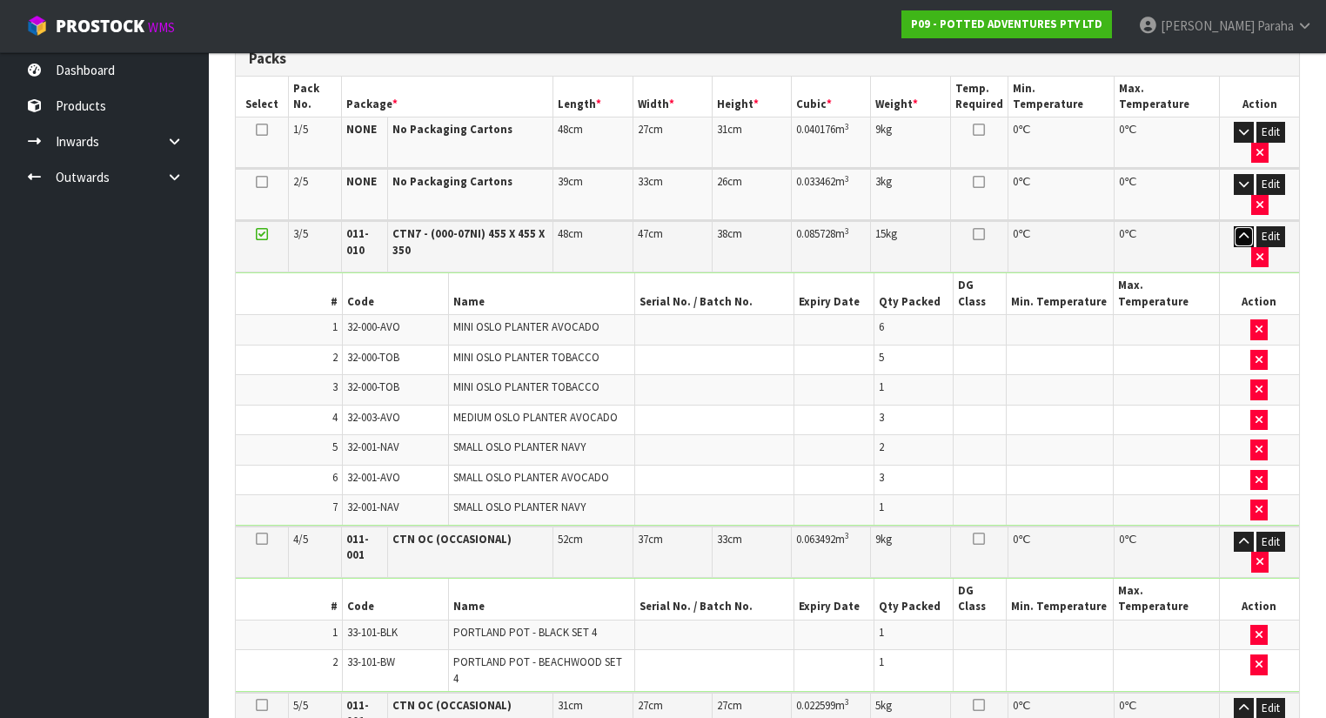
click at [1239, 231] on icon "button" at bounding box center [1244, 236] width 10 height 11
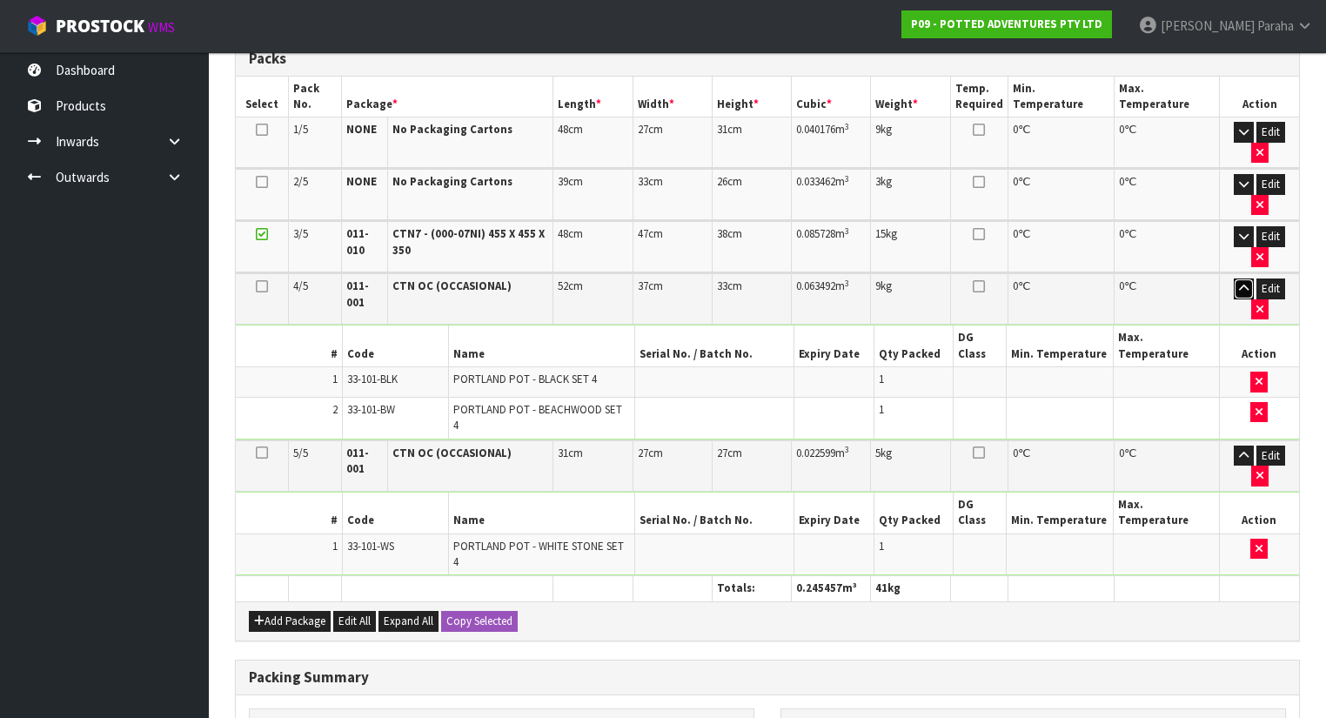
click at [1239, 283] on icon "button" at bounding box center [1244, 288] width 10 height 11
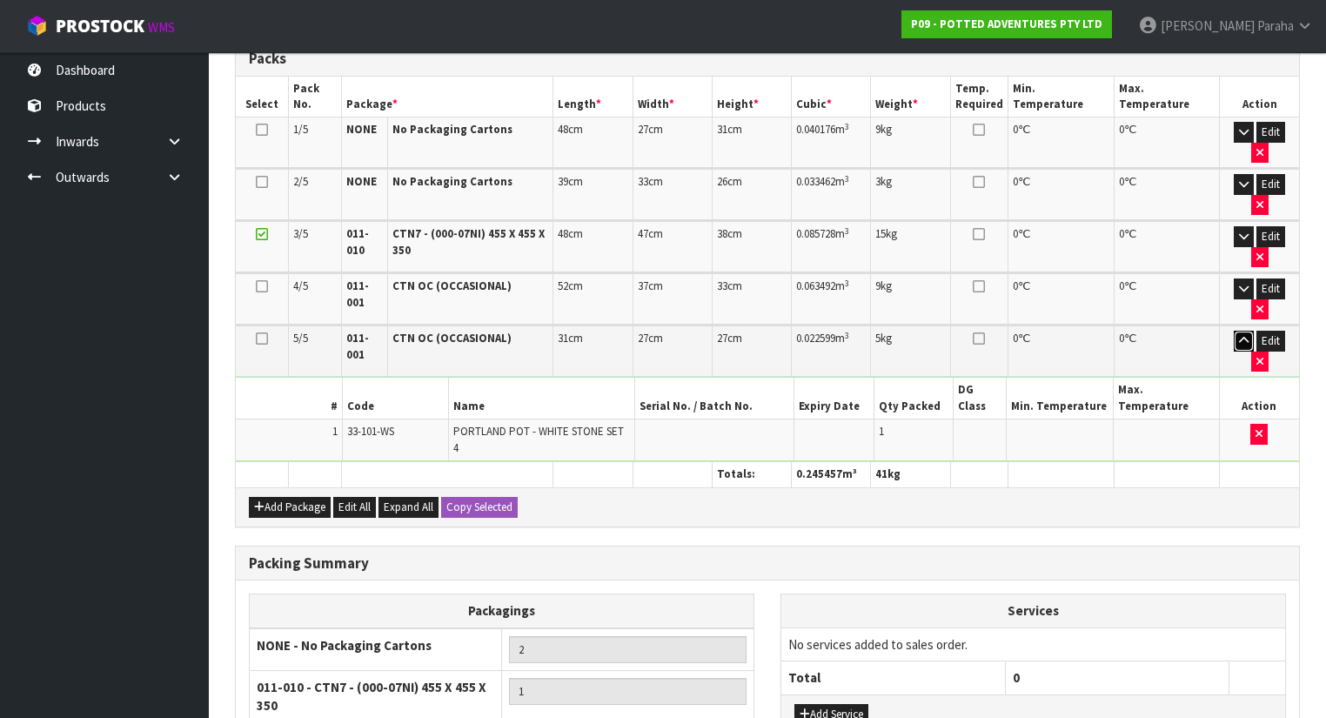
click at [1239, 335] on icon "button" at bounding box center [1244, 340] width 10 height 11
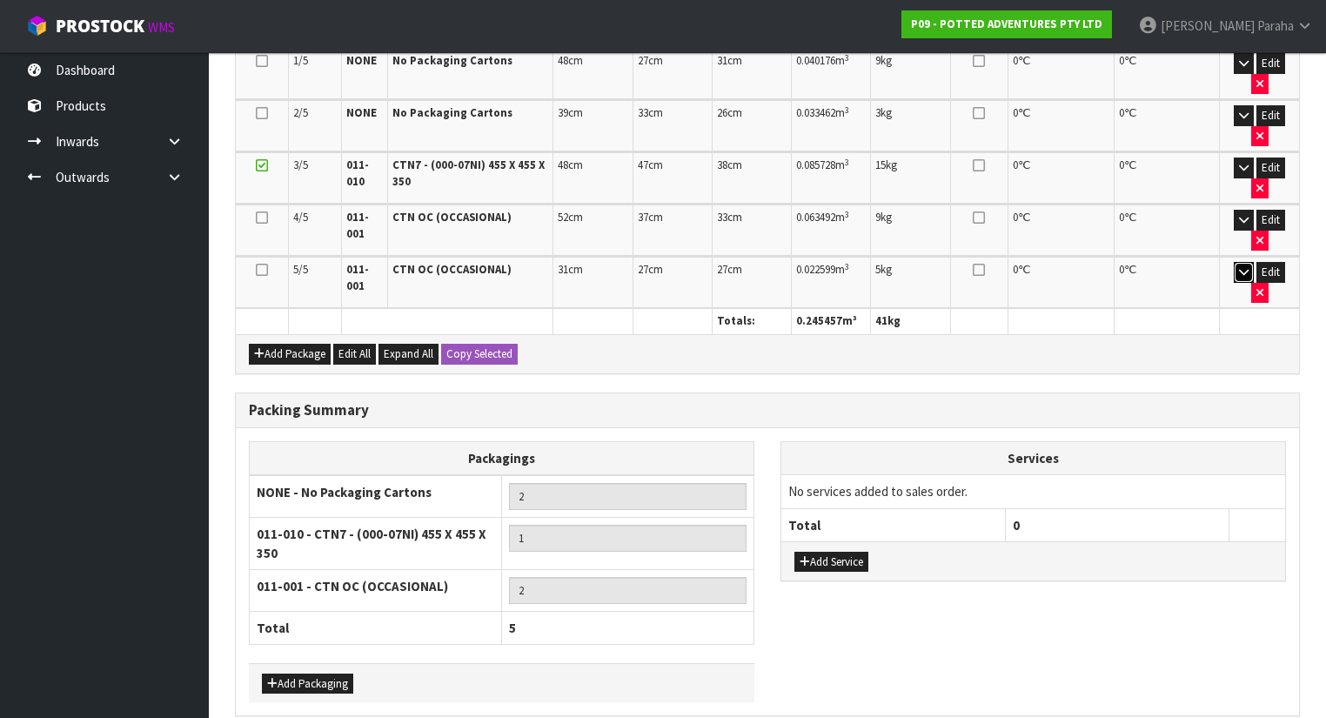
scroll to position [490, 0]
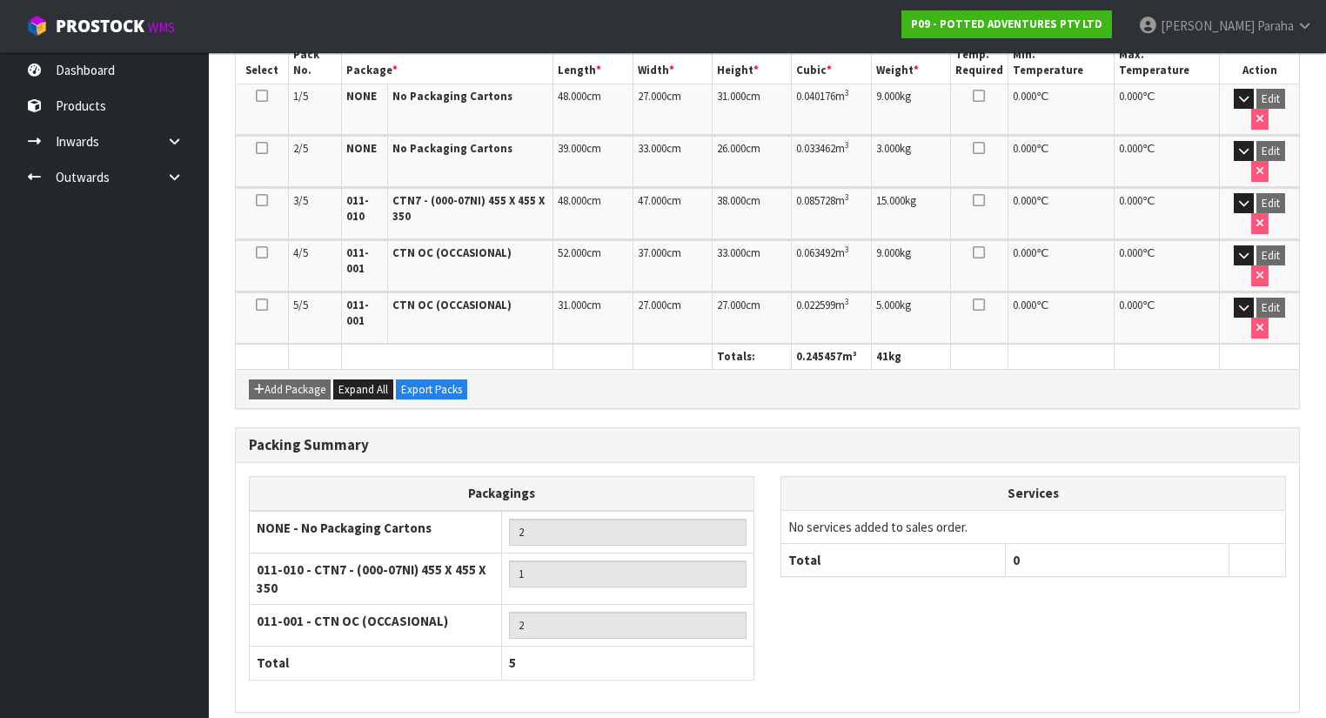
scroll to position [515, 0]
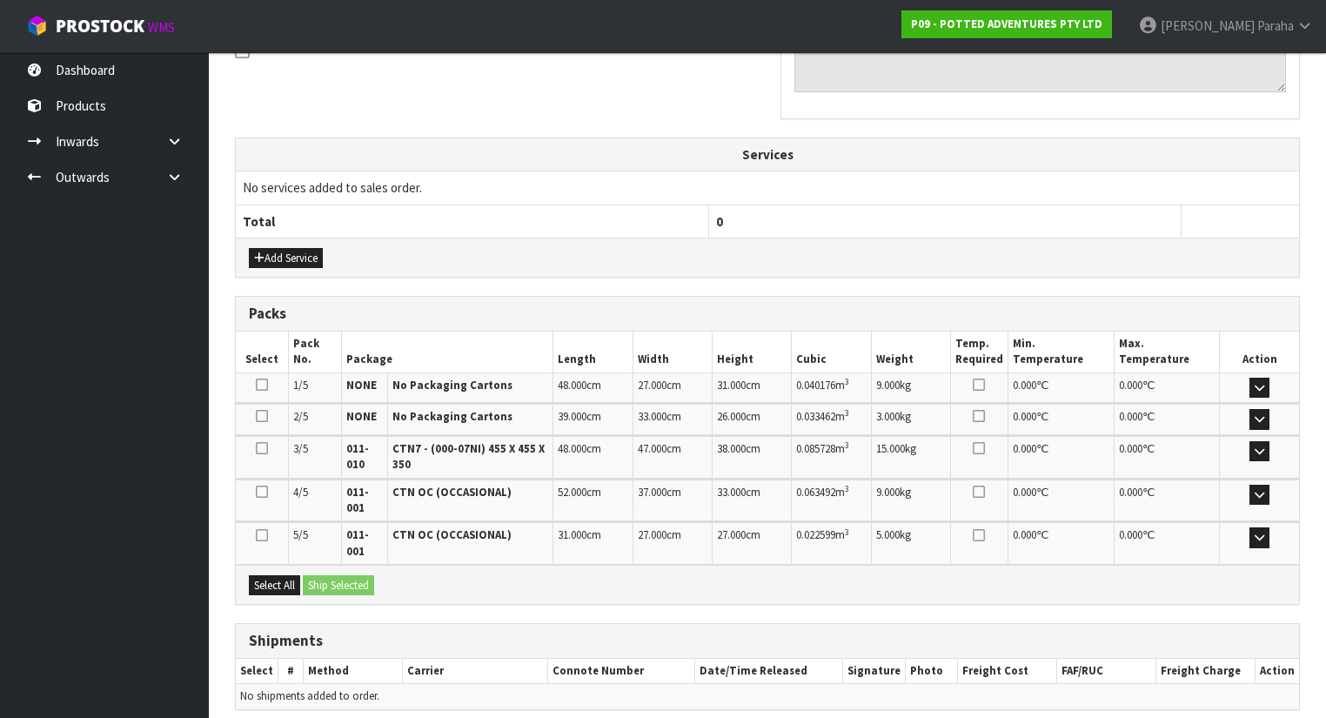
scroll to position [623, 0]
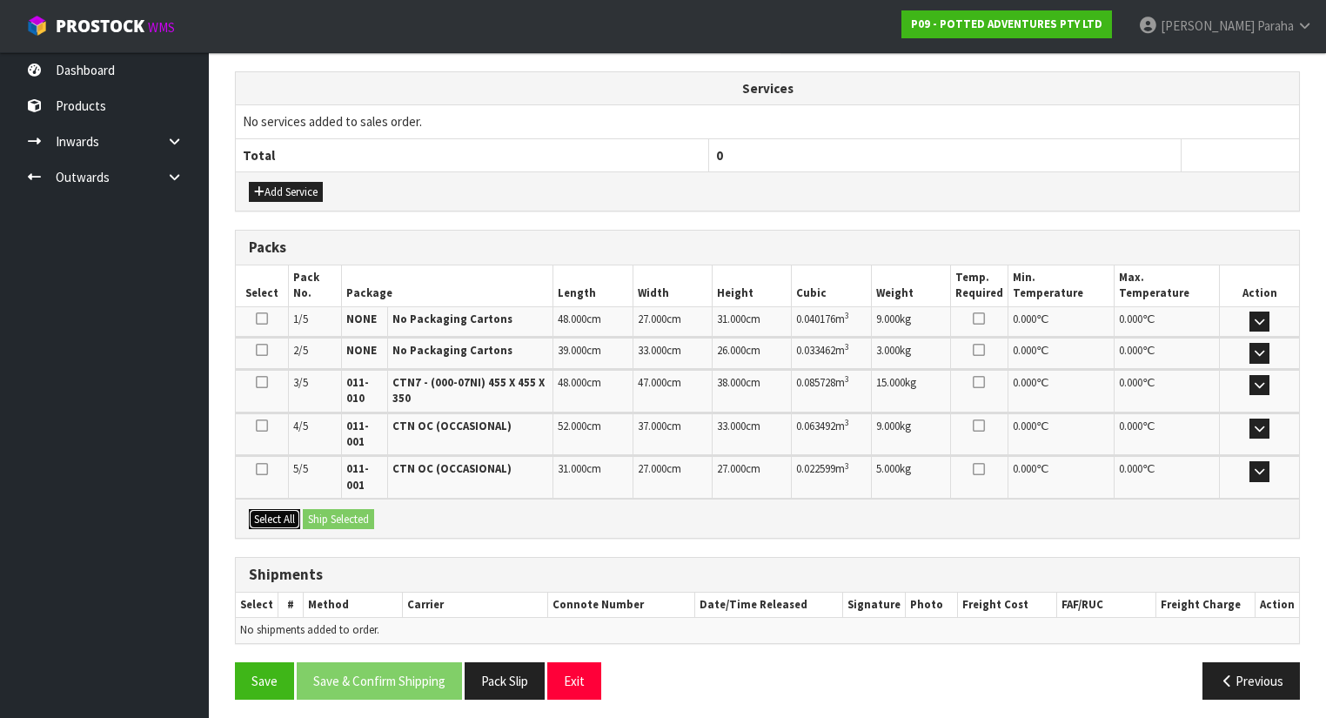
click at [282, 513] on button "Select All" at bounding box center [274, 519] width 51 height 21
click at [334, 513] on button "Ship Selected" at bounding box center [338, 519] width 71 height 21
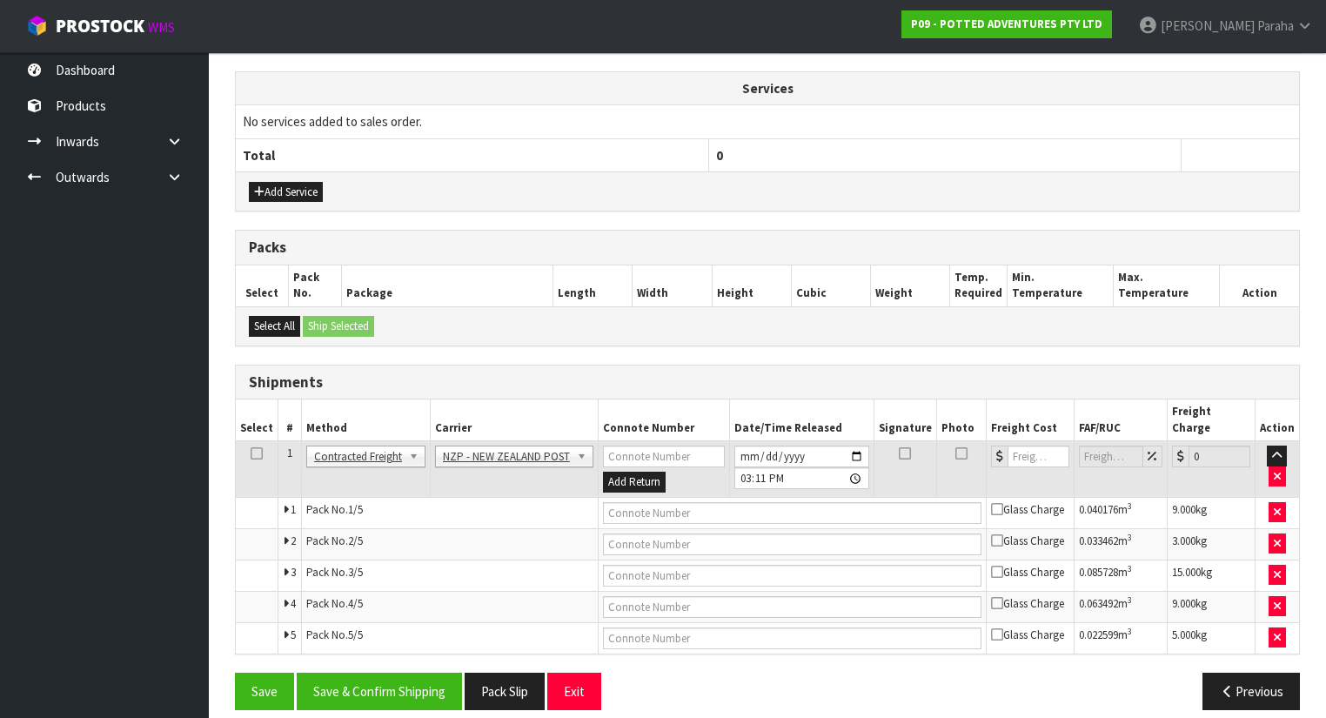
scroll to position [619, 0]
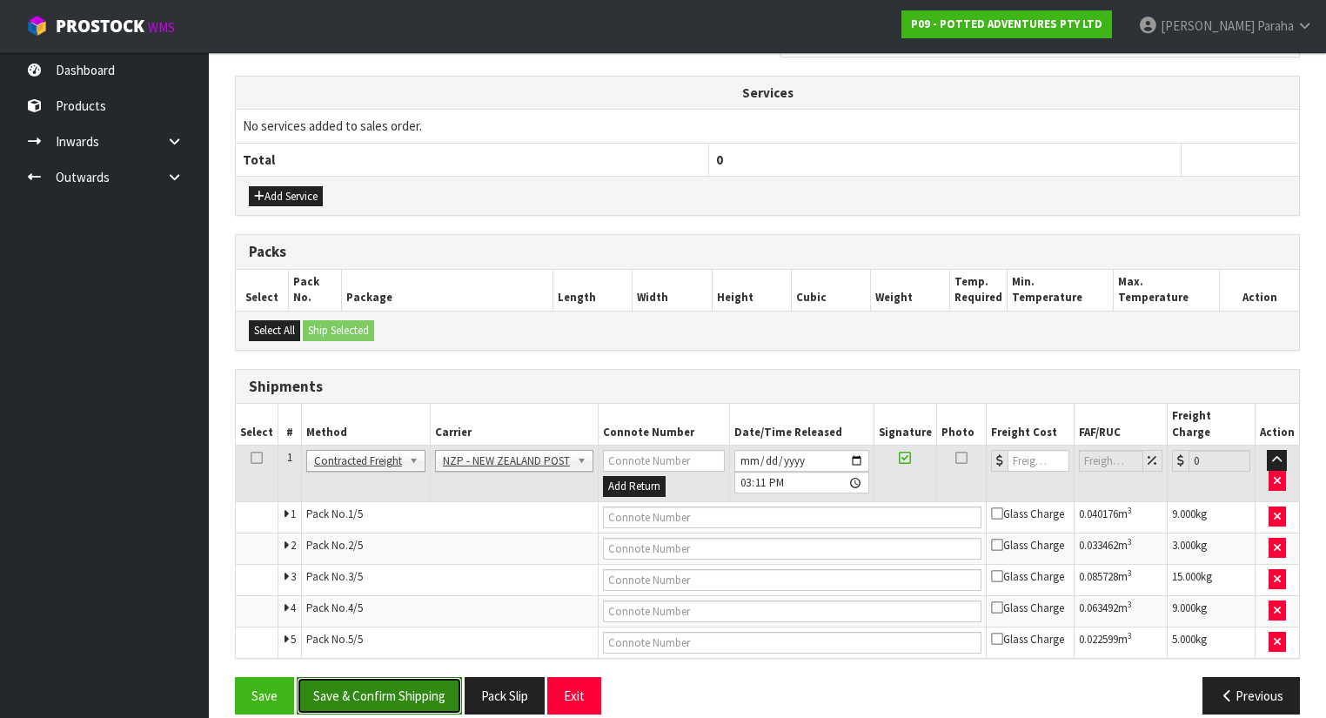
click at [397, 679] on button "Save & Confirm Shipping" at bounding box center [379, 695] width 165 height 37
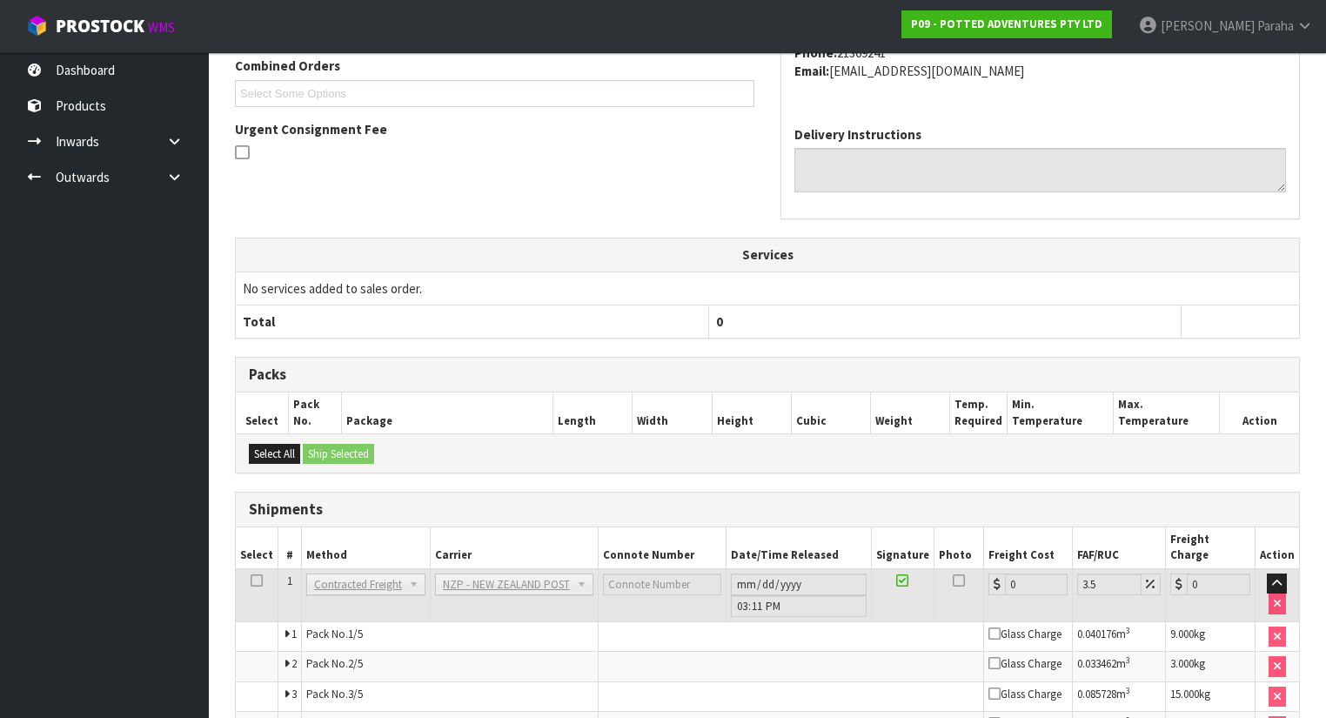
scroll to position [588, 0]
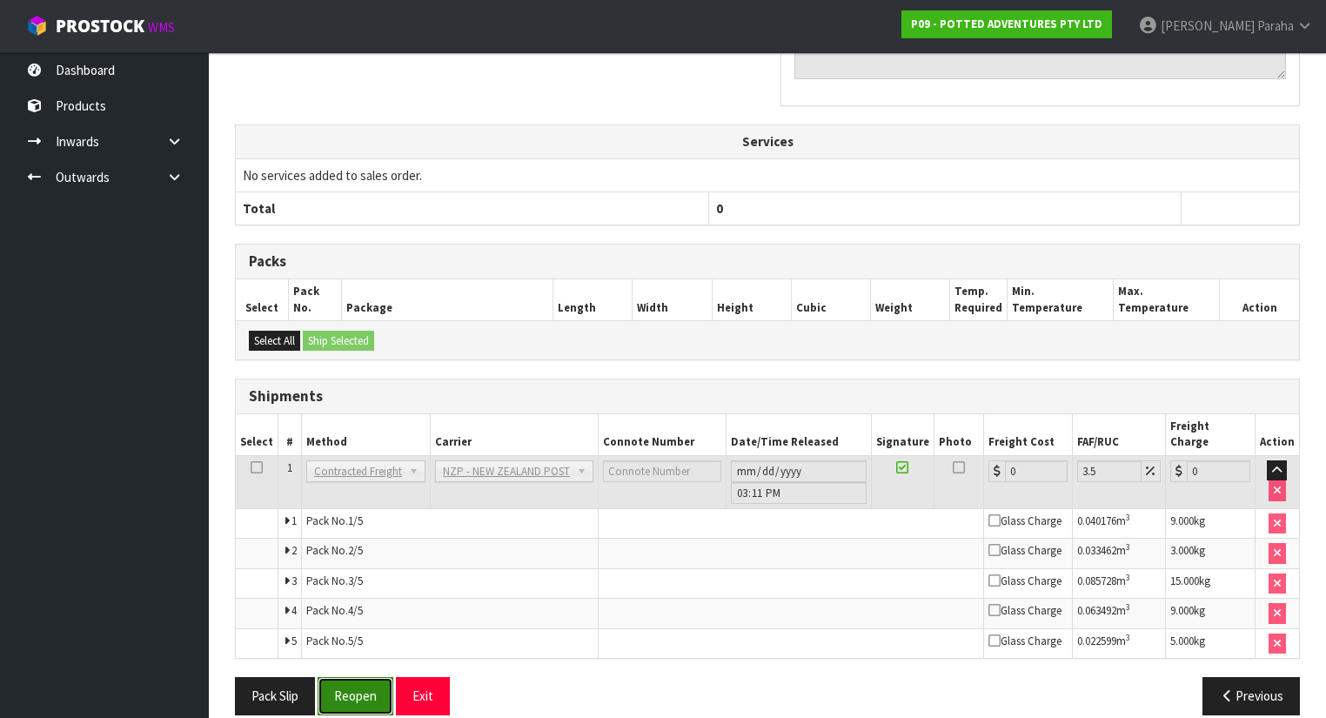
click at [357, 684] on button "Reopen" at bounding box center [356, 695] width 76 height 37
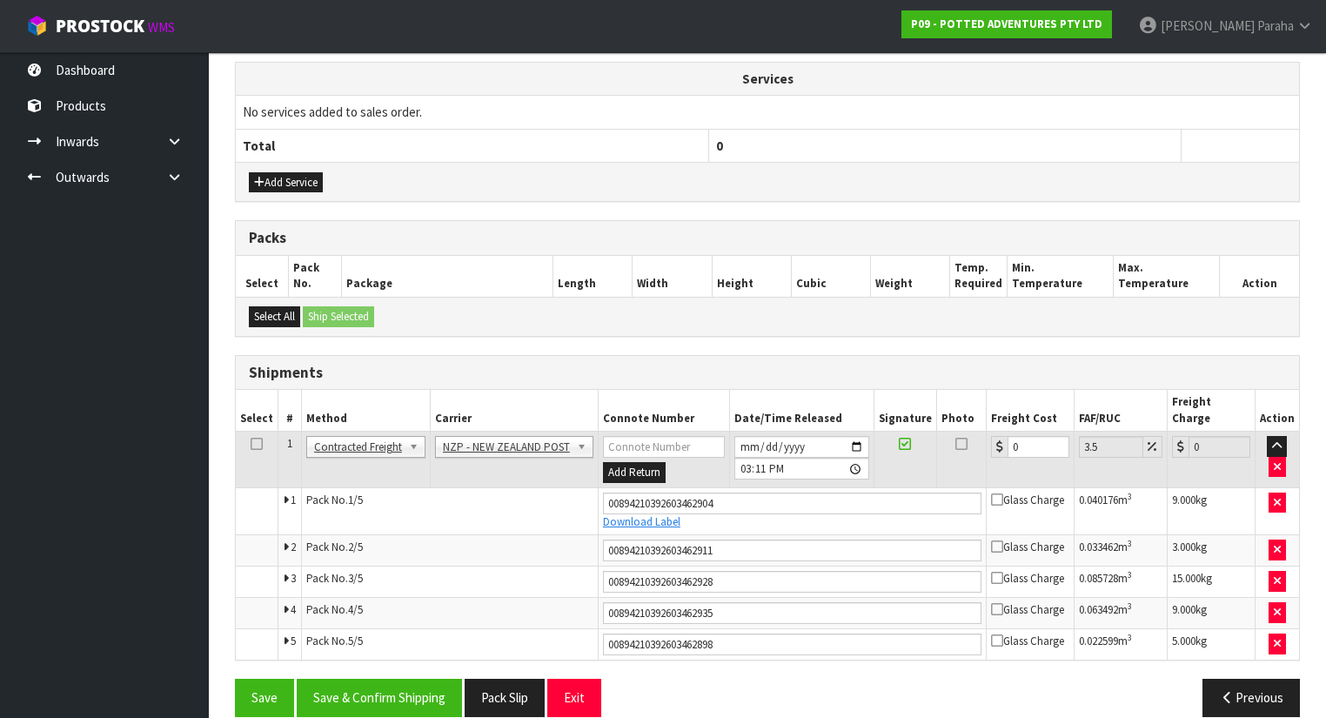
scroll to position [634, 0]
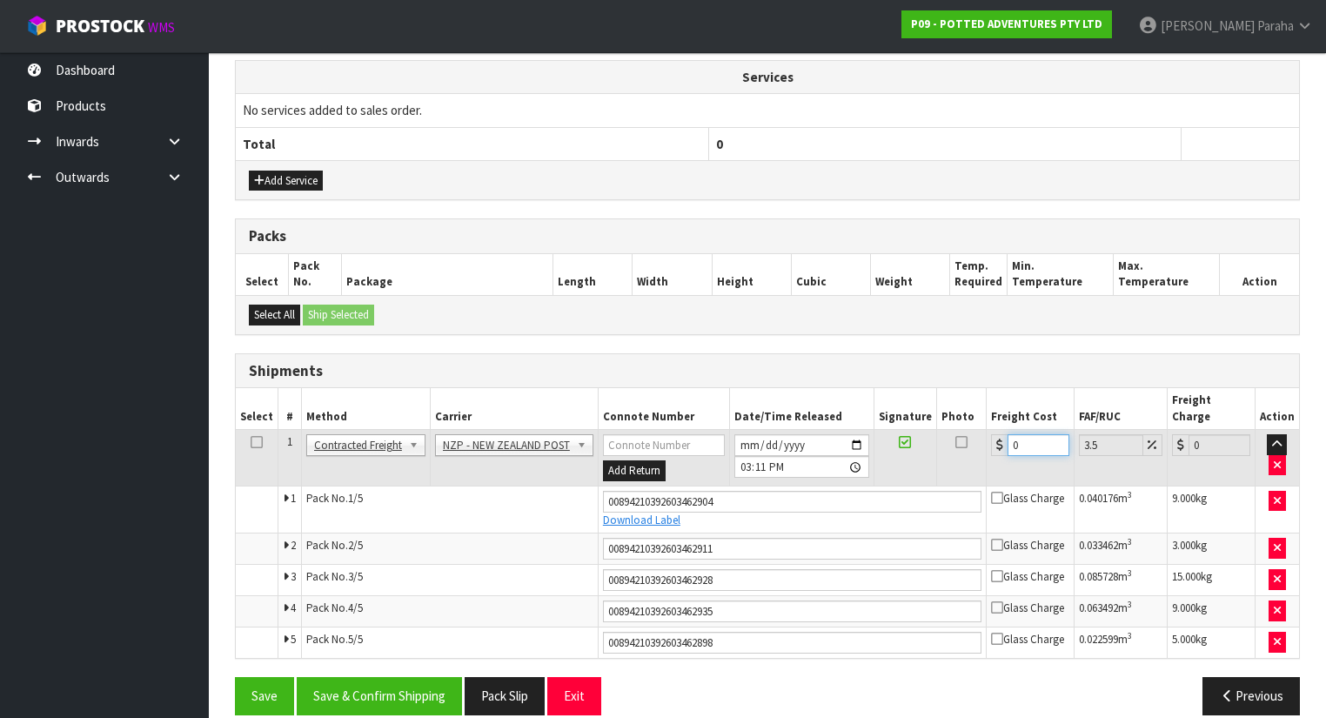
click at [1034, 434] on input "0" at bounding box center [1039, 445] width 62 height 22
type input "3"
type input "3.1"
type input "37"
type input "38.29"
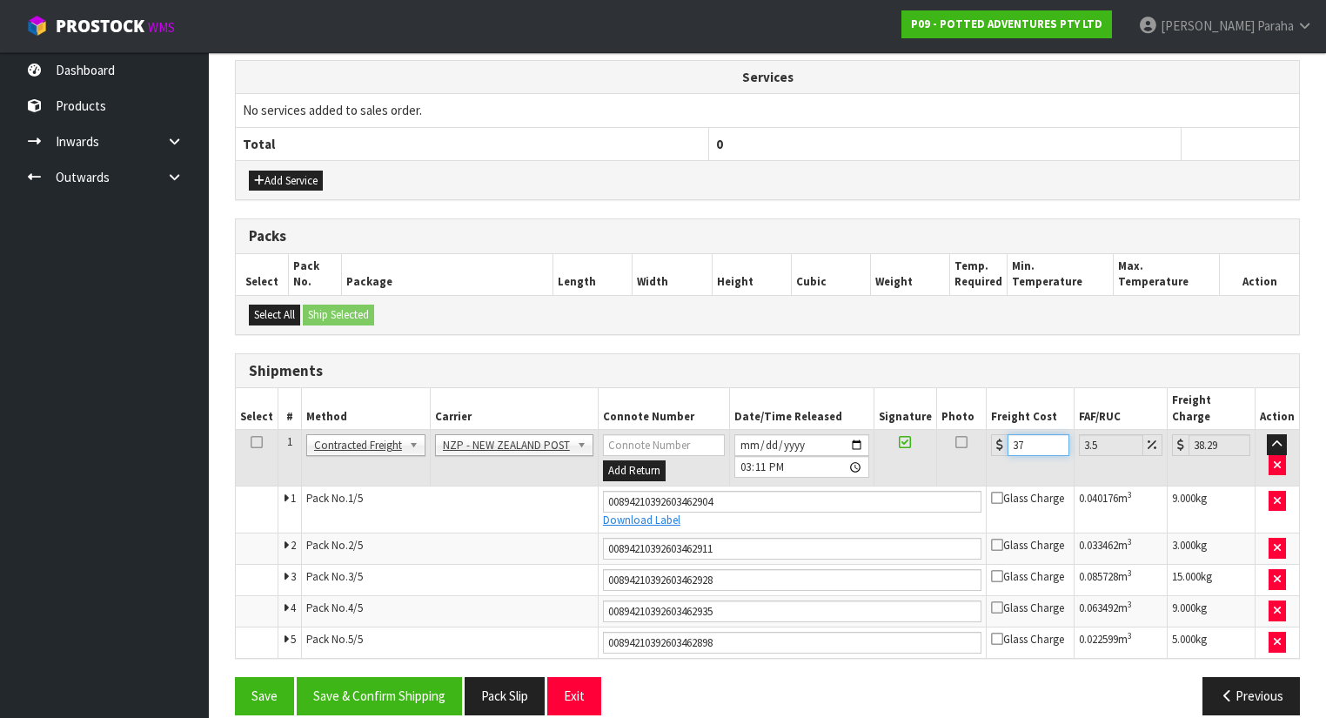
type input "37.7"
type input "39.02"
type input "37.76"
type input "39.08"
type input "37.76"
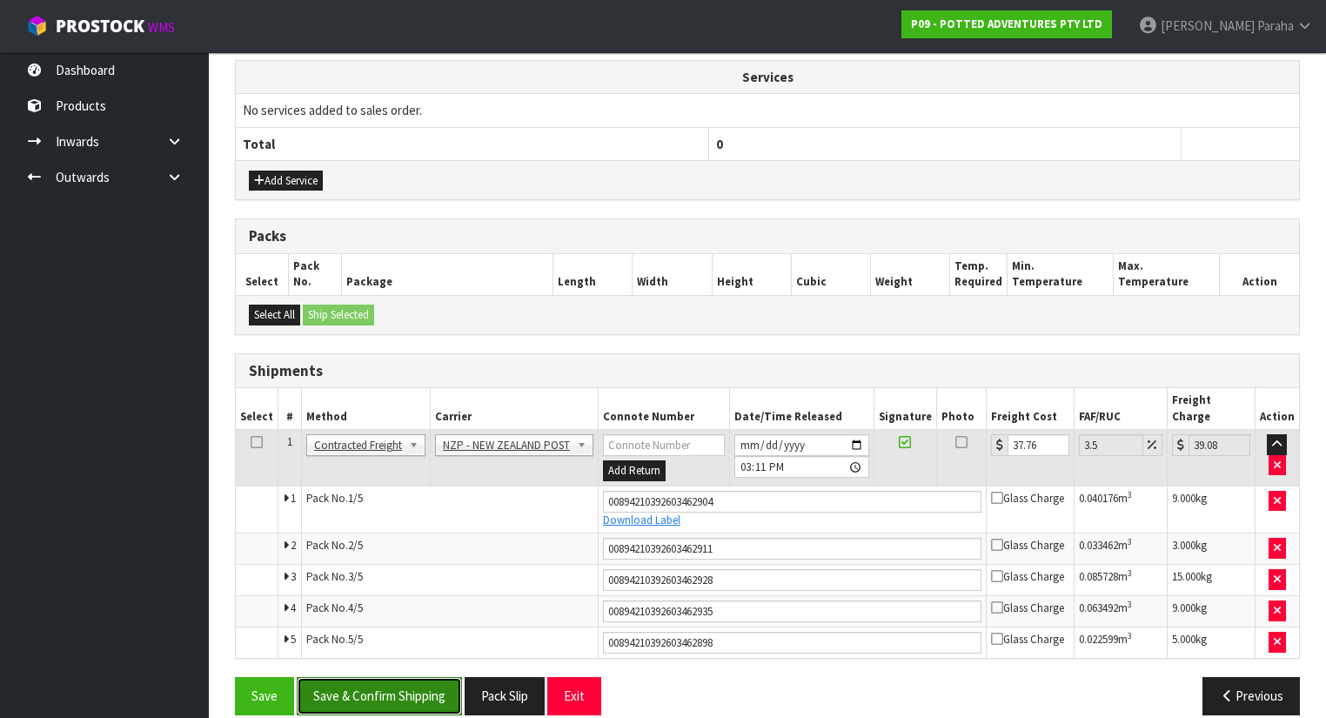
click at [366, 677] on button "Save & Confirm Shipping" at bounding box center [379, 695] width 165 height 37
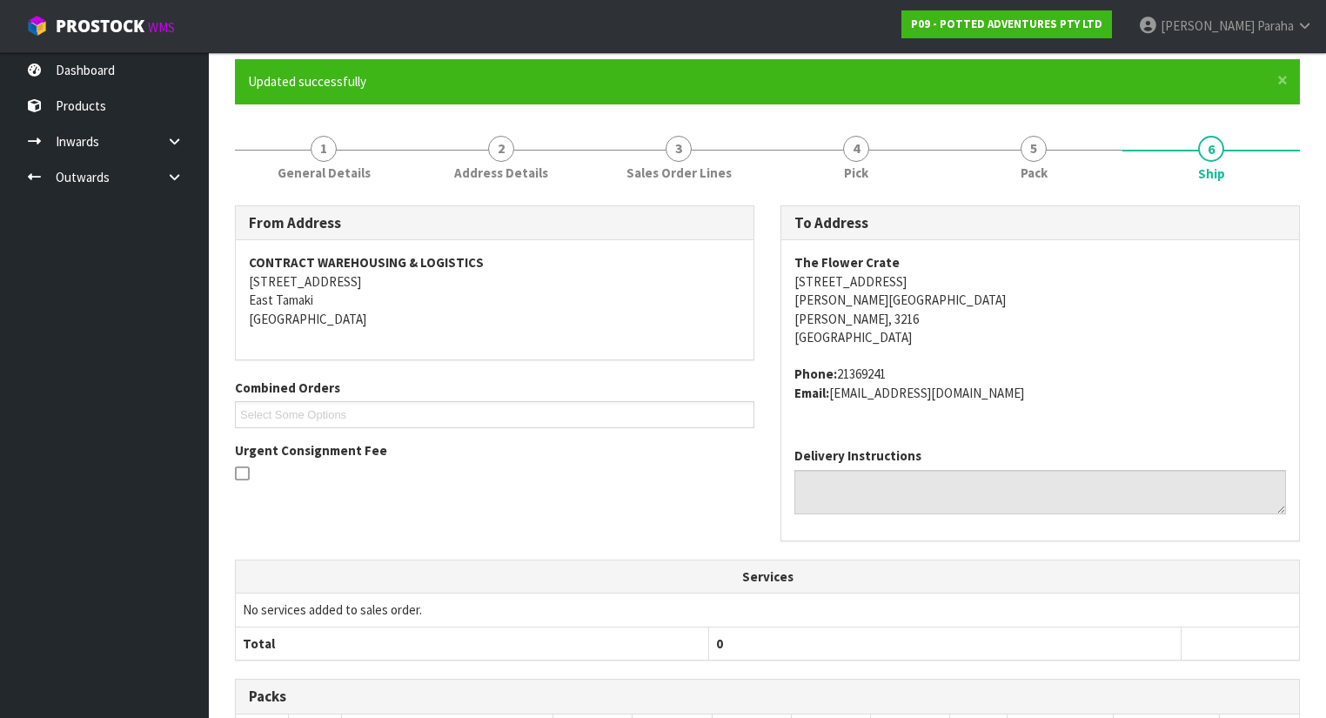
scroll to position [0, 0]
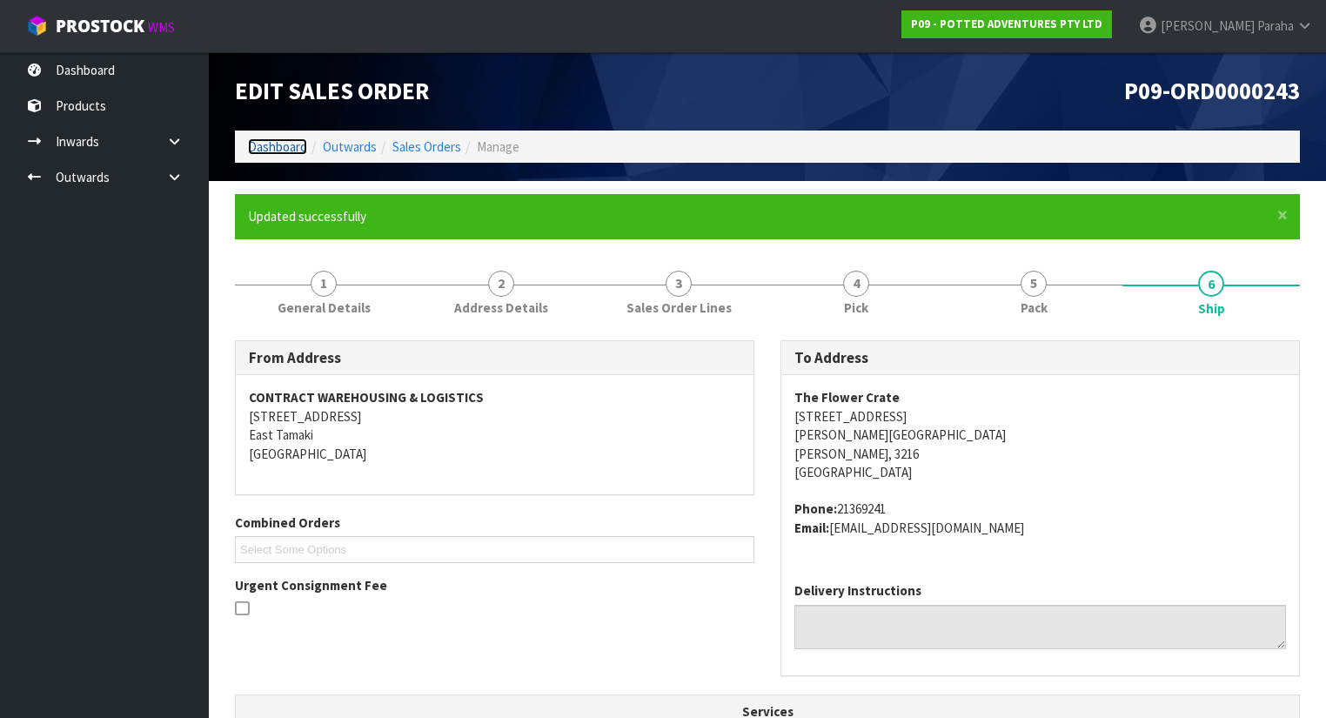
click at [258, 139] on link "Dashboard" at bounding box center [277, 146] width 59 height 17
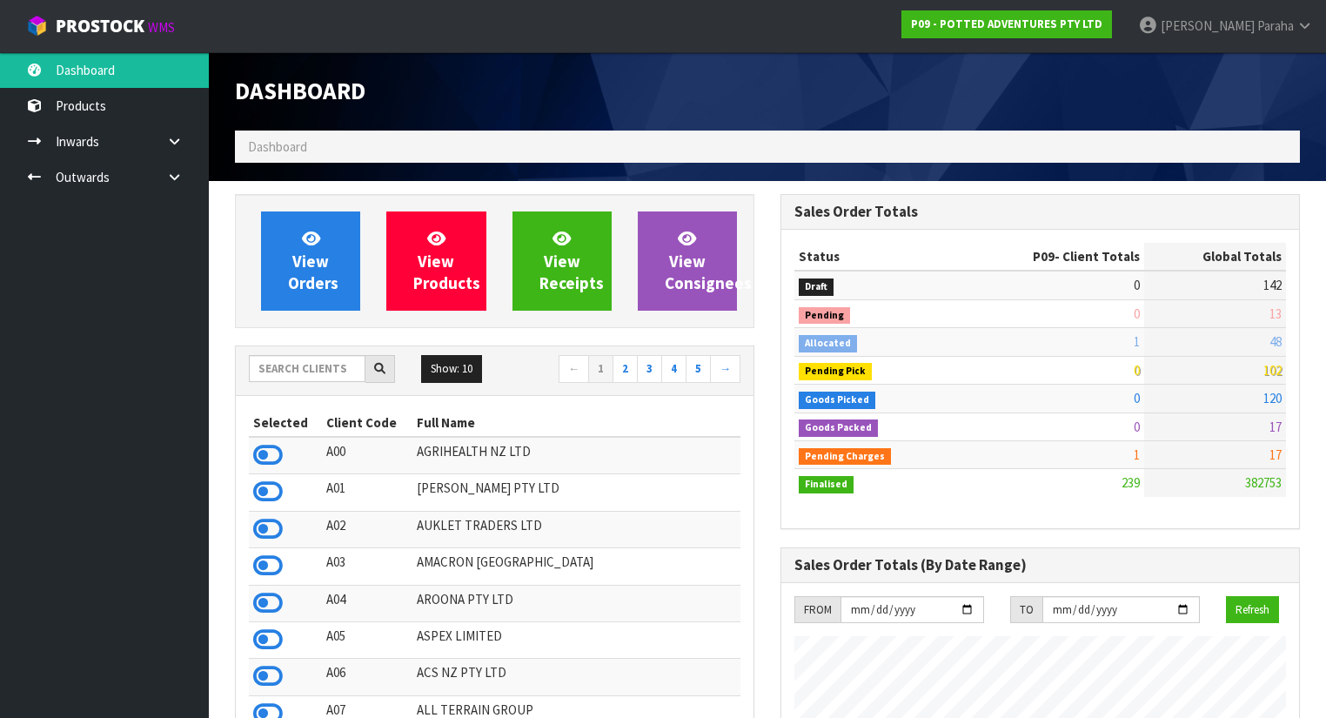
click at [245, 143] on ol "Dashboard" at bounding box center [767, 147] width 1065 height 32
click at [262, 152] on span "Dashboard" at bounding box center [277, 146] width 59 height 17
click at [256, 148] on span "Dashboard" at bounding box center [277, 146] width 59 height 17
click at [283, 370] on input "text" at bounding box center [307, 368] width 117 height 27
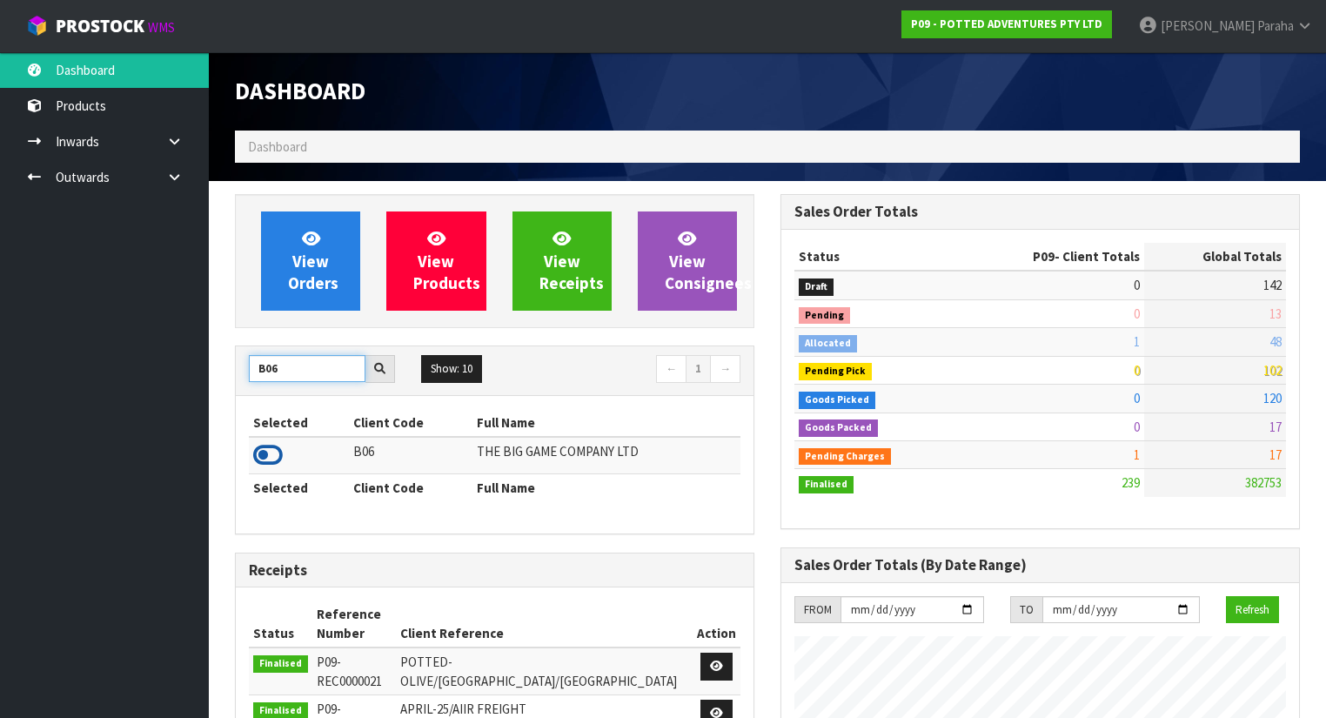
type input "B06"
click at [274, 449] on icon at bounding box center [268, 455] width 30 height 26
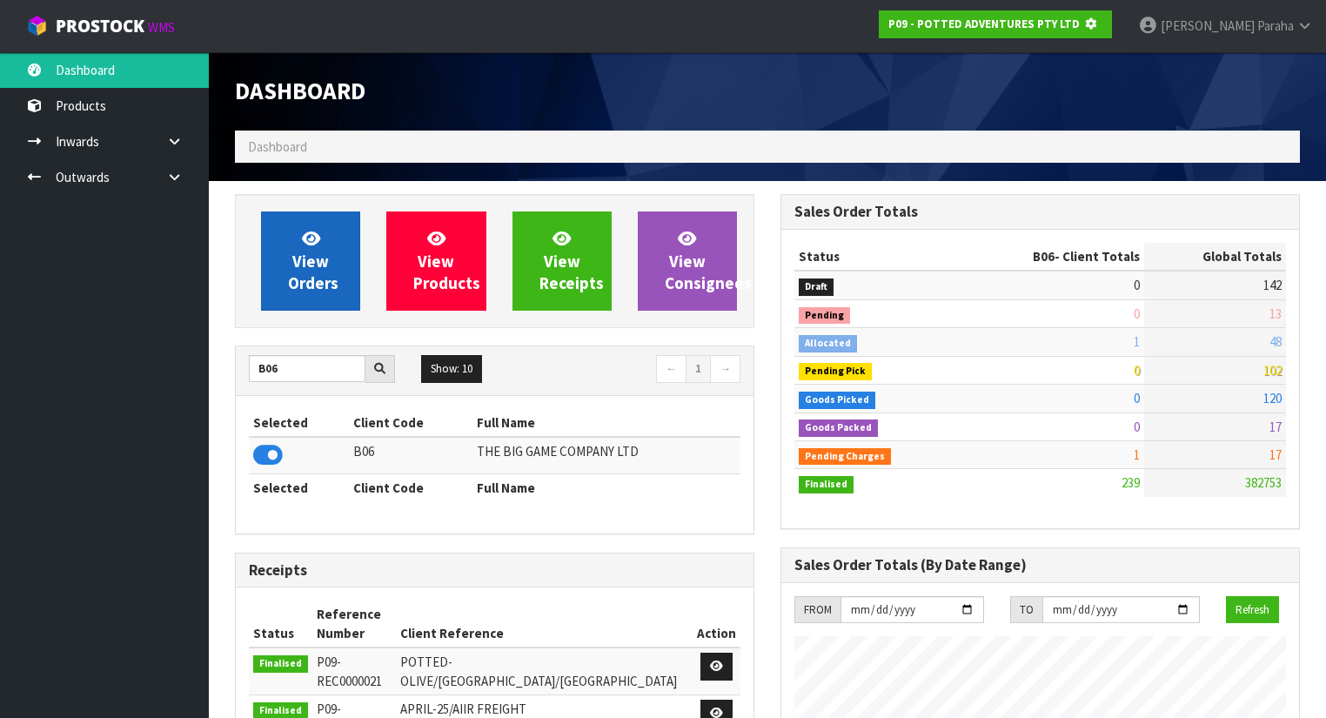
scroll to position [1081, 546]
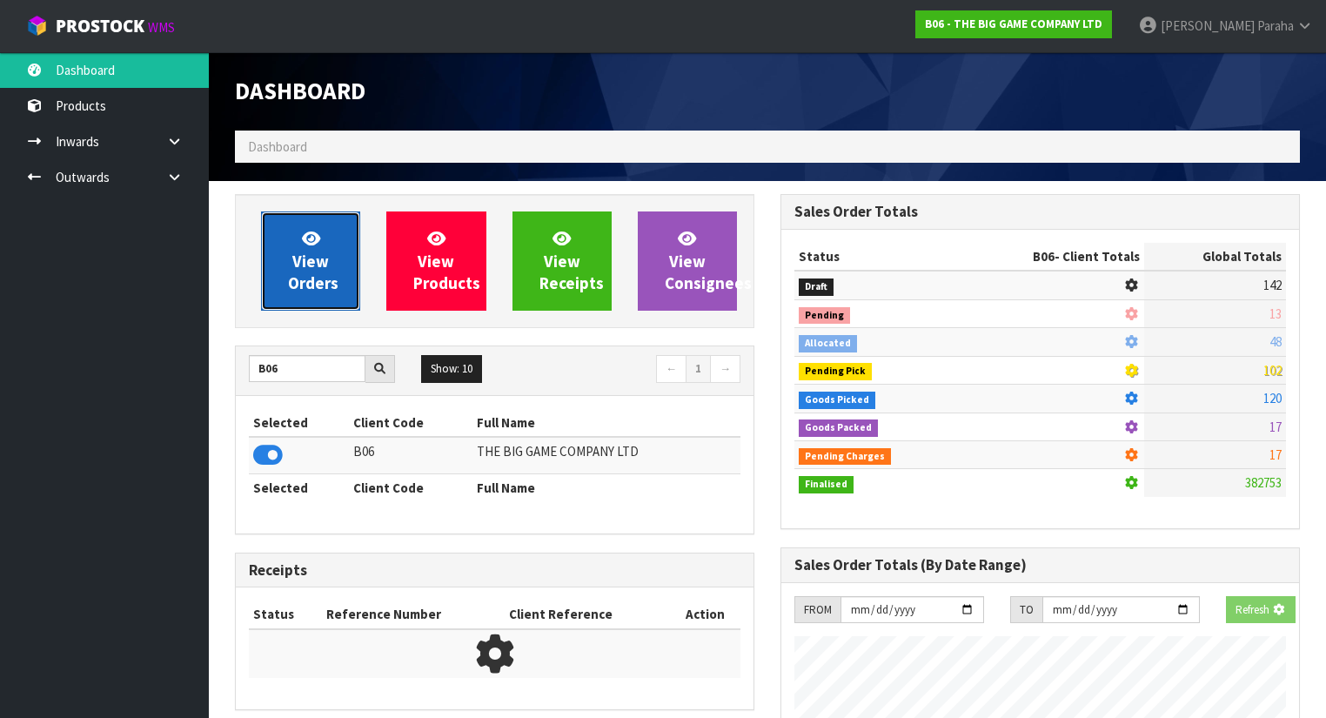
click at [306, 280] on span "View Orders" at bounding box center [313, 260] width 50 height 65
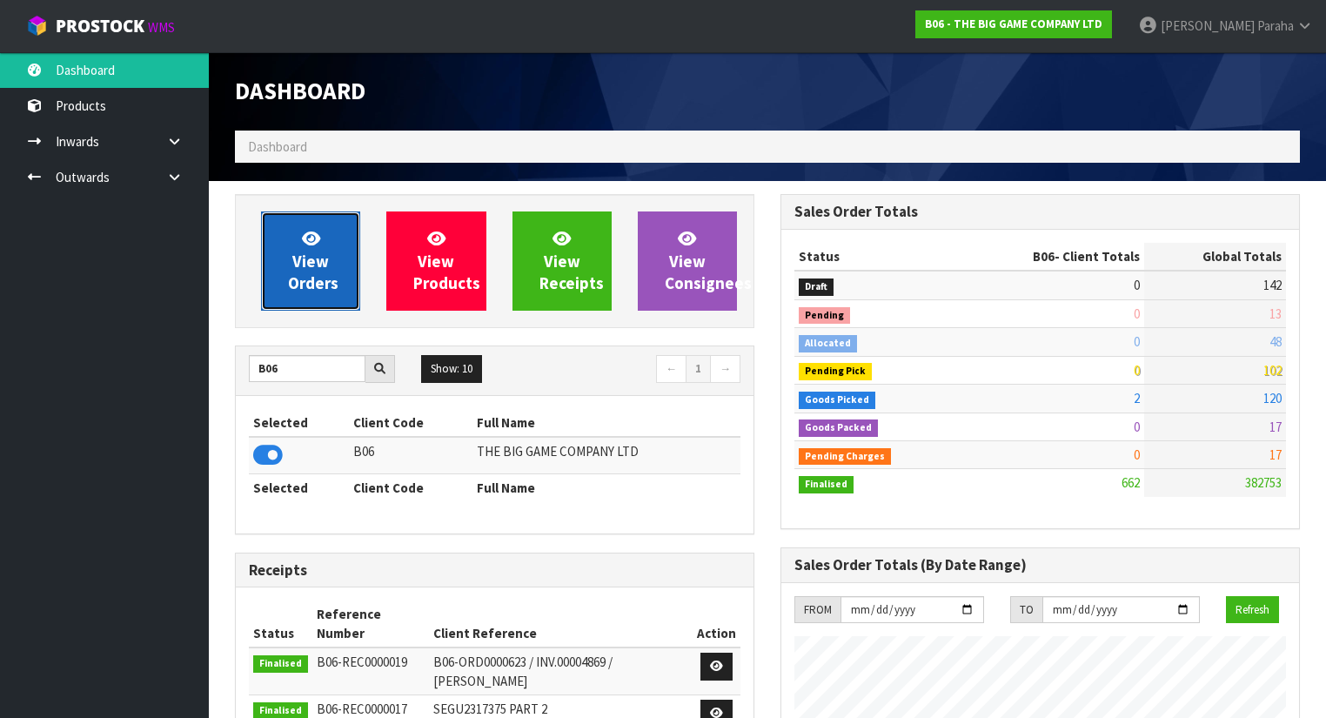
scroll to position [1388, 546]
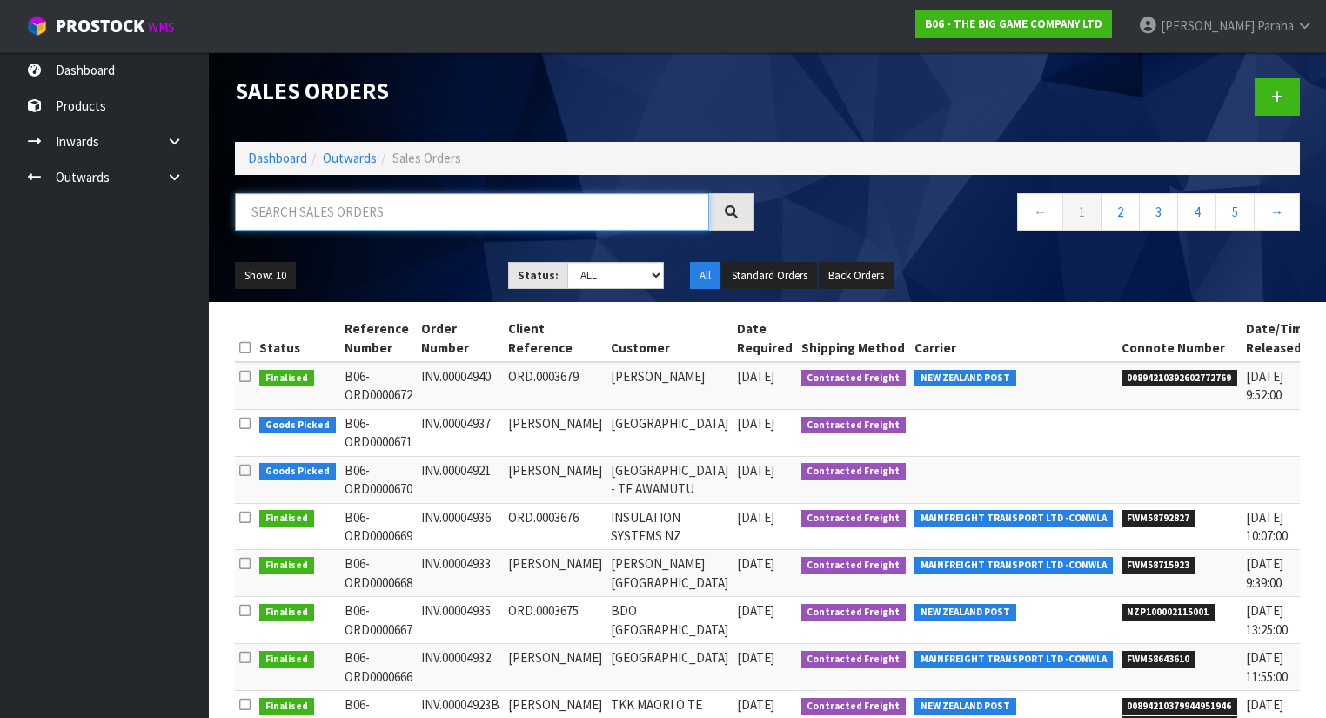
click at [292, 210] on input "text" at bounding box center [472, 211] width 474 height 37
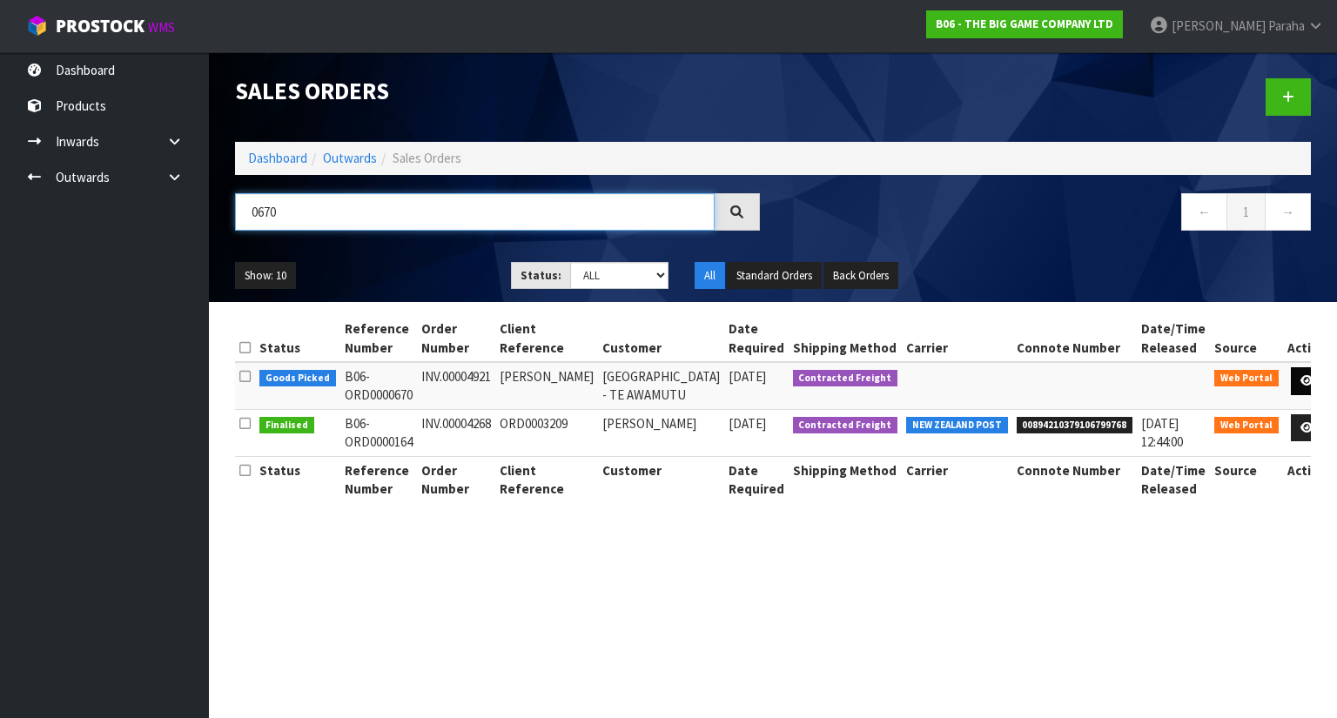
type input "0670"
click at [1300, 383] on icon at bounding box center [1306, 380] width 13 height 11
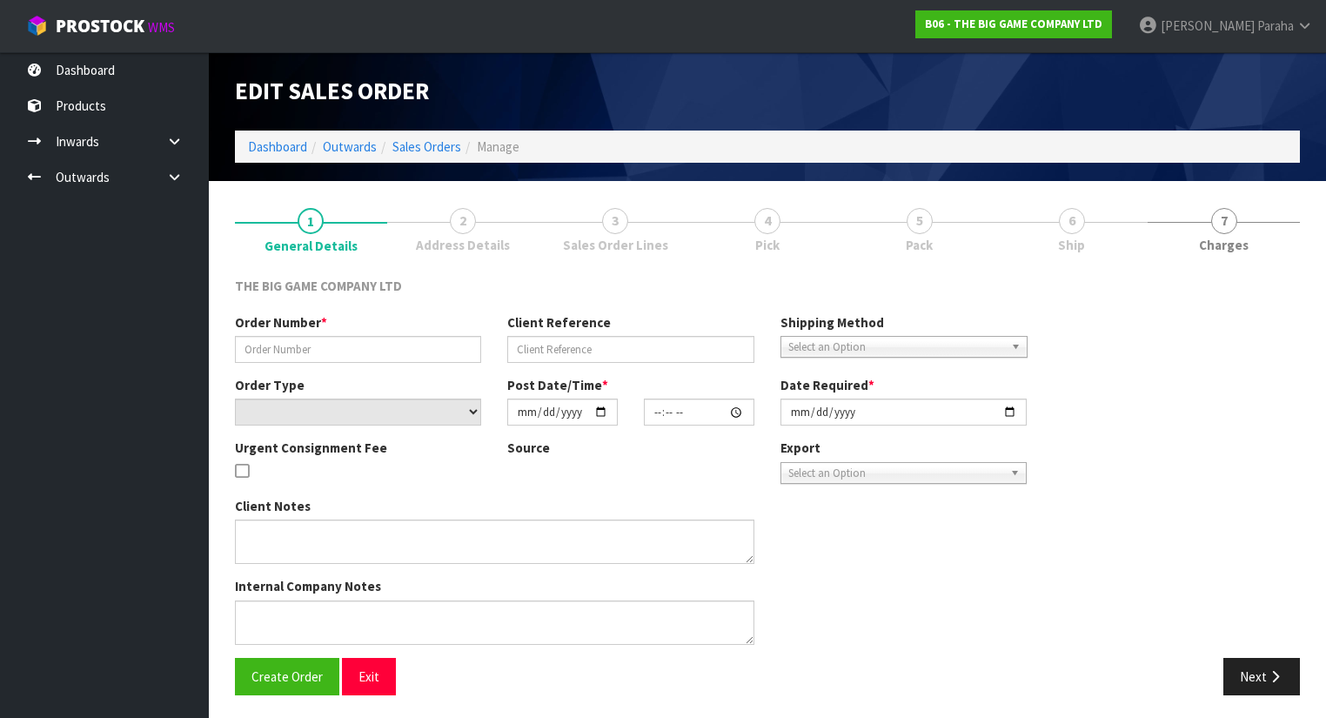
type input "INV.00004921"
type input "[PERSON_NAME]"
select select "number:0"
type input "[DATE]"
type input "12:37:00.000"
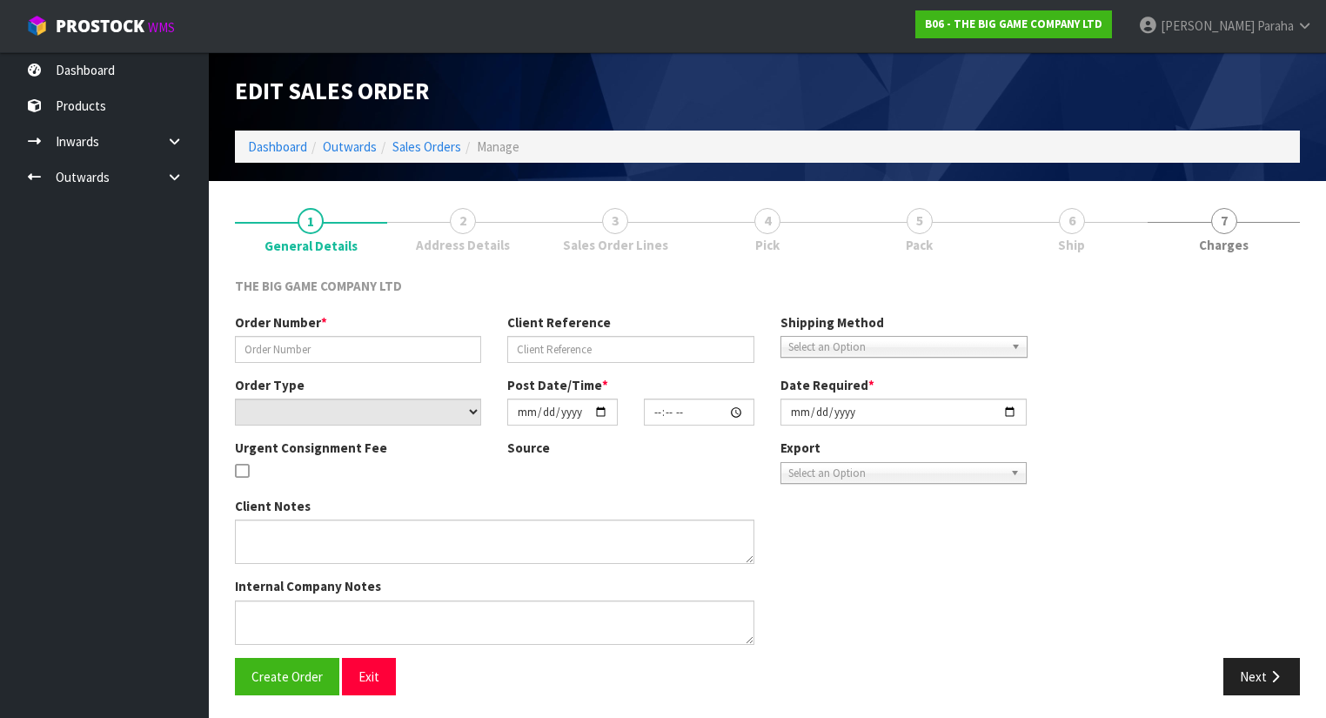
type input "[DATE]"
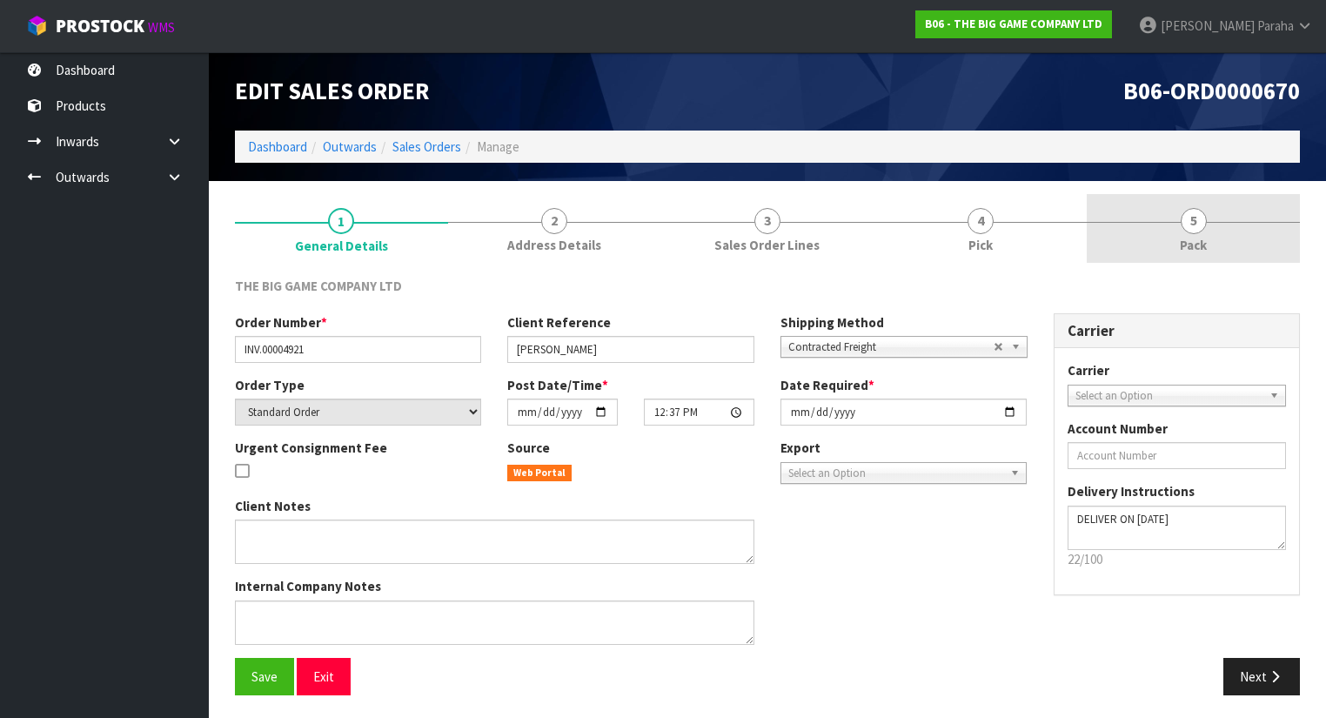
click at [1202, 222] on span "5" at bounding box center [1194, 221] width 26 height 26
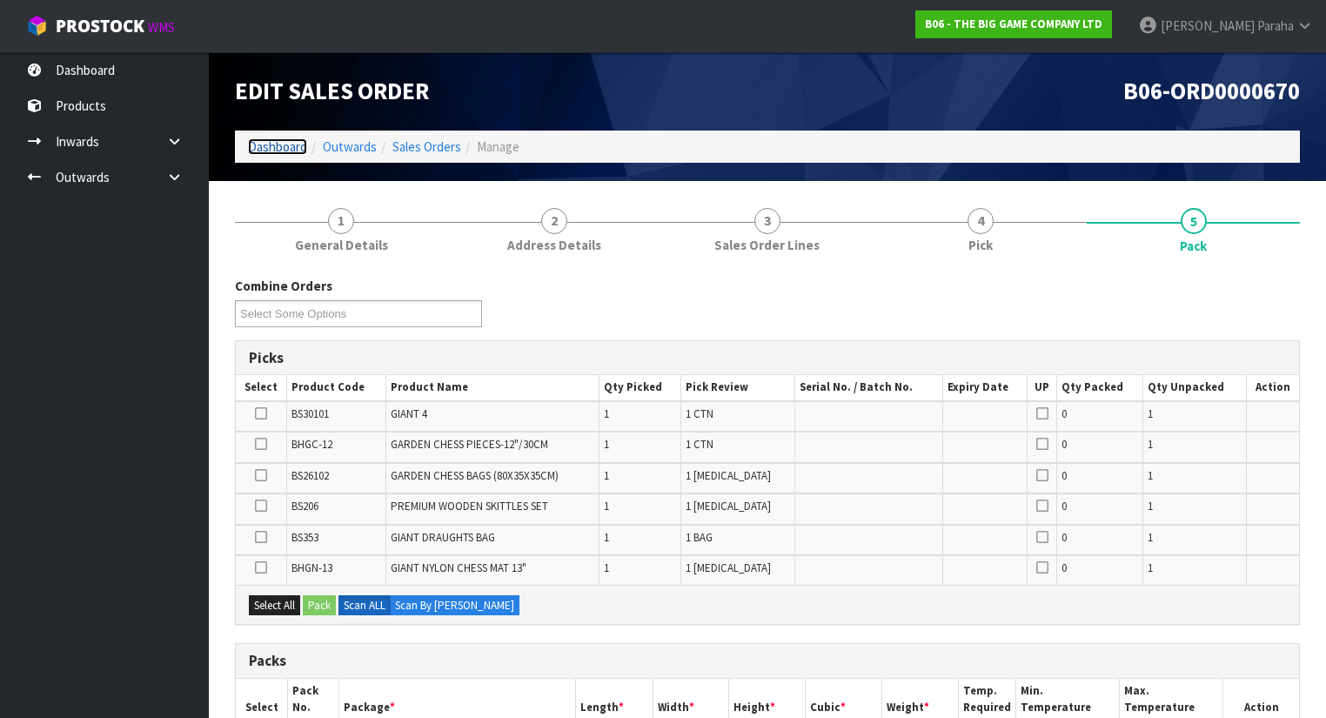
click at [285, 146] on link "Dashboard" at bounding box center [277, 146] width 59 height 17
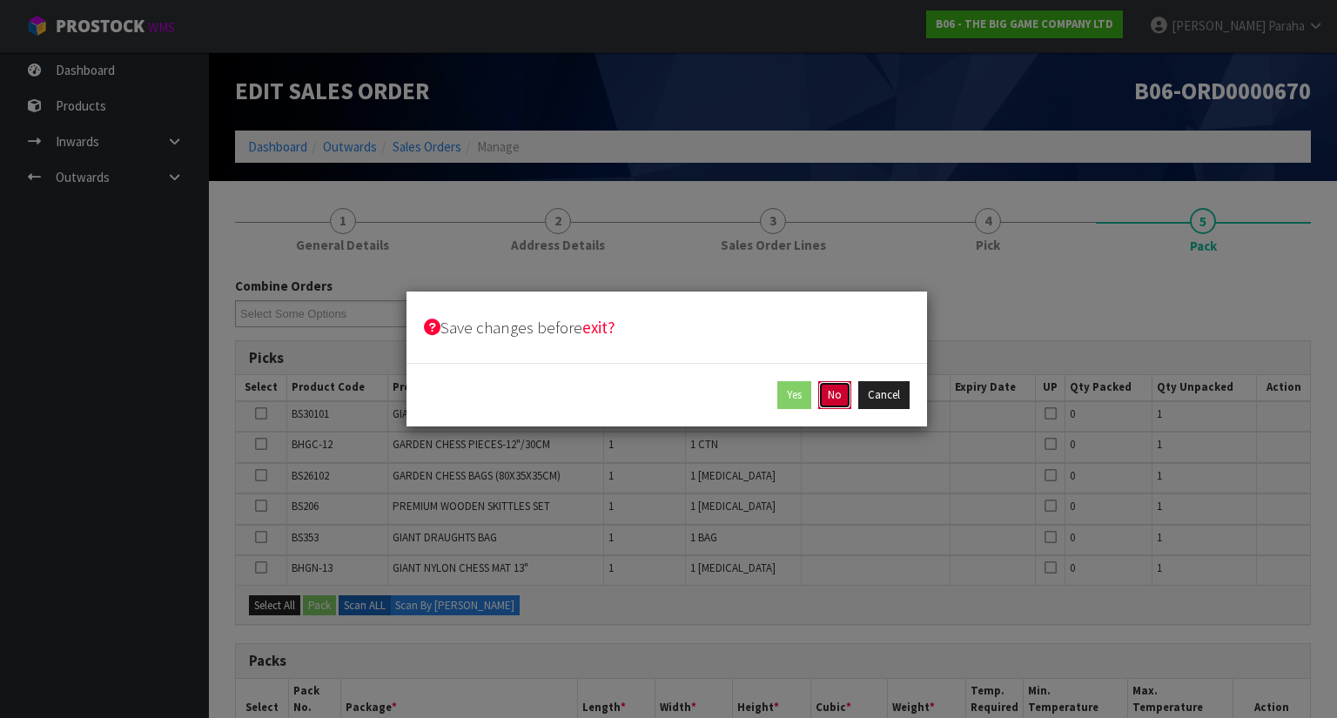
click at [836, 403] on button "No" at bounding box center [834, 395] width 33 height 28
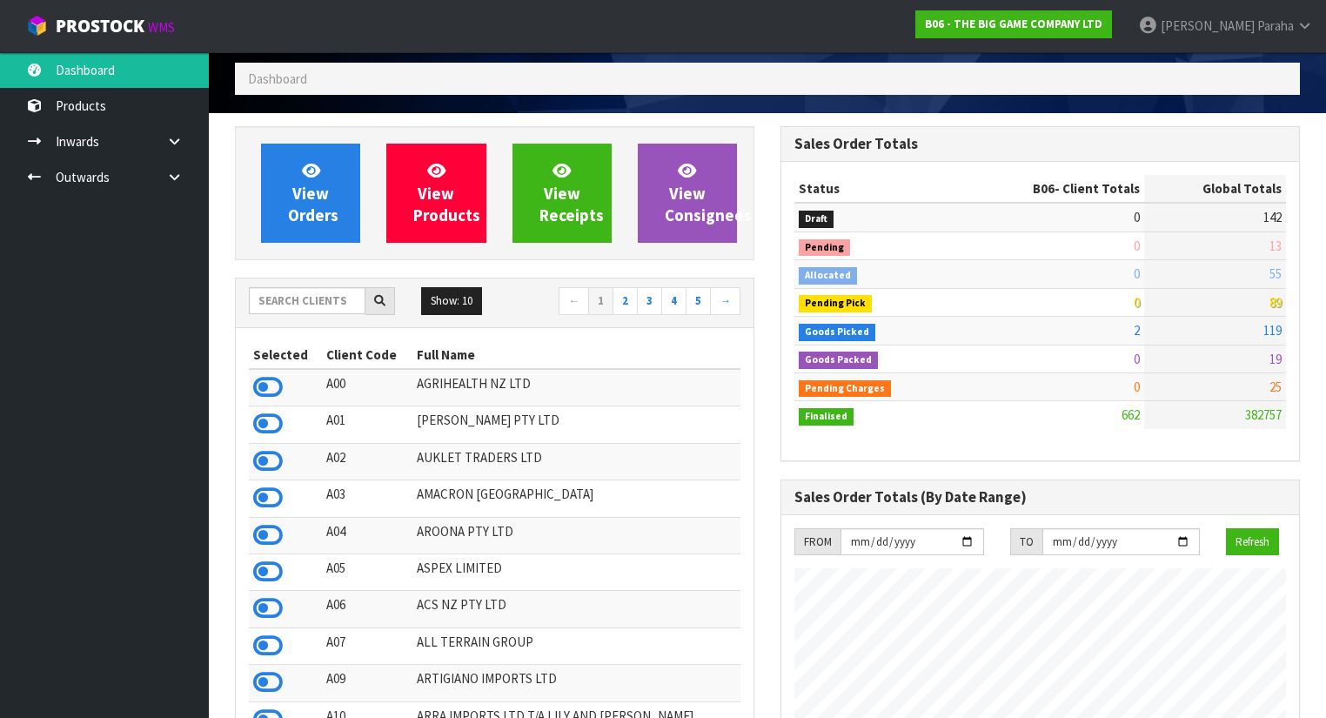
scroll to position [139, 0]
